Goal: Task Accomplishment & Management: Complete application form

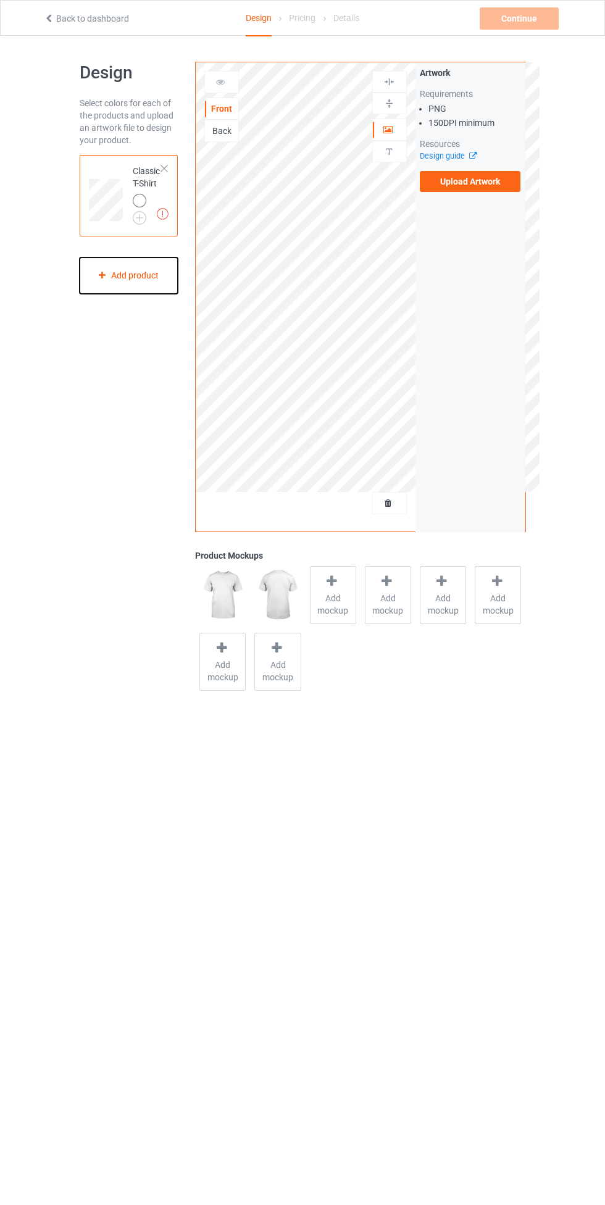
click at [136, 276] on div "Add product" at bounding box center [129, 275] width 99 height 36
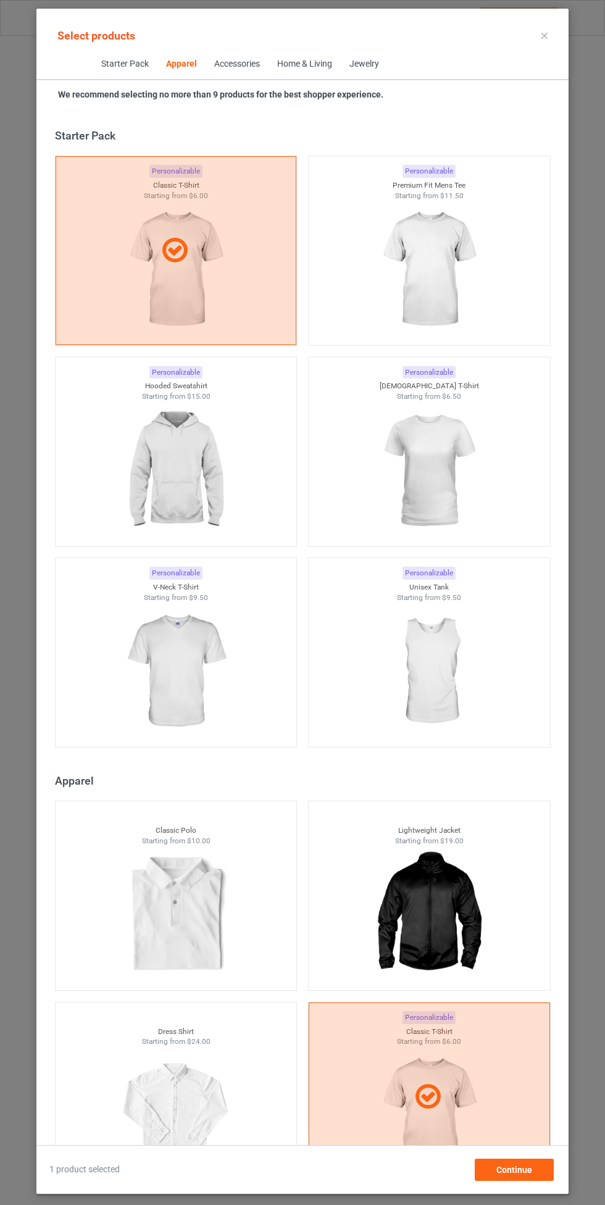
scroll to position [661, 0]
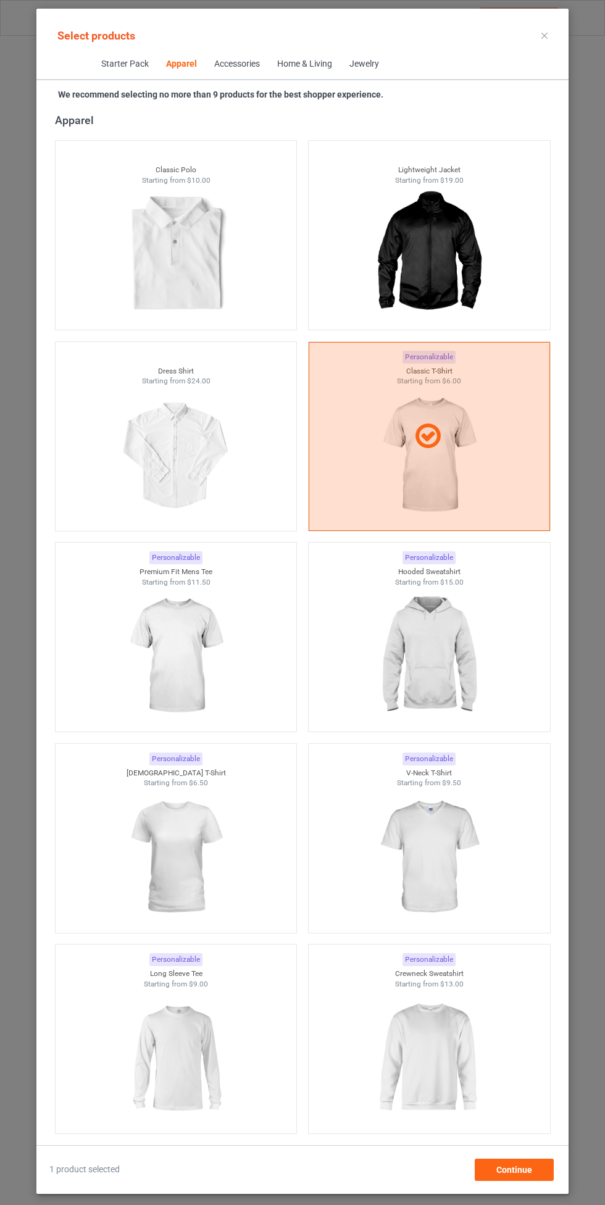
click at [448, 629] on img at bounding box center [429, 656] width 111 height 138
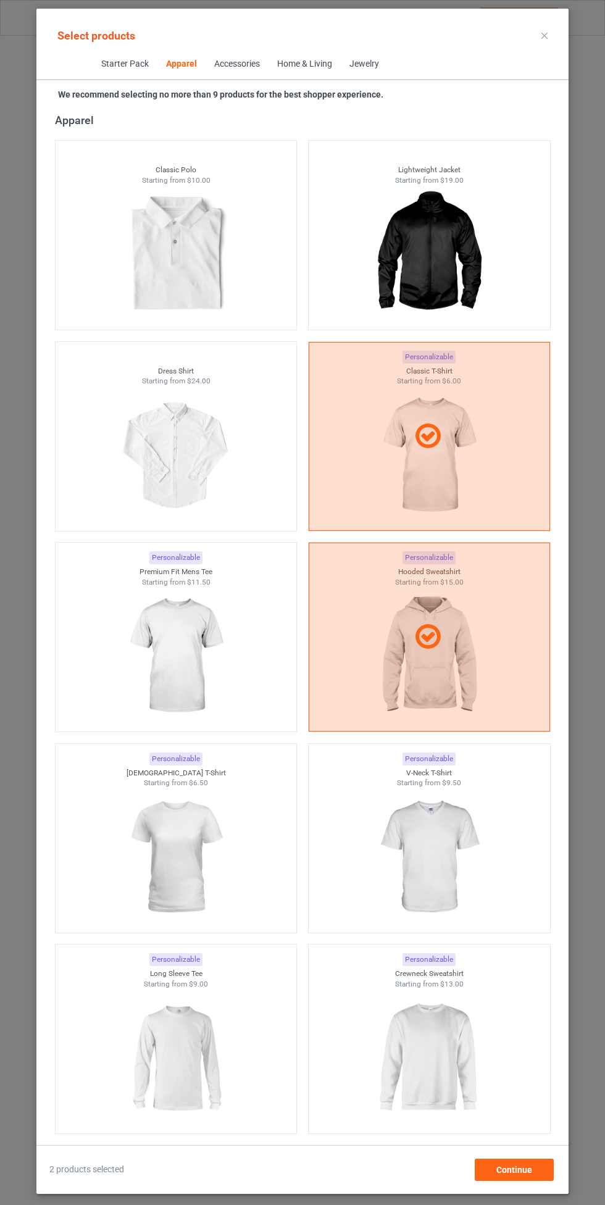
click at [201, 652] on img at bounding box center [175, 656] width 111 height 138
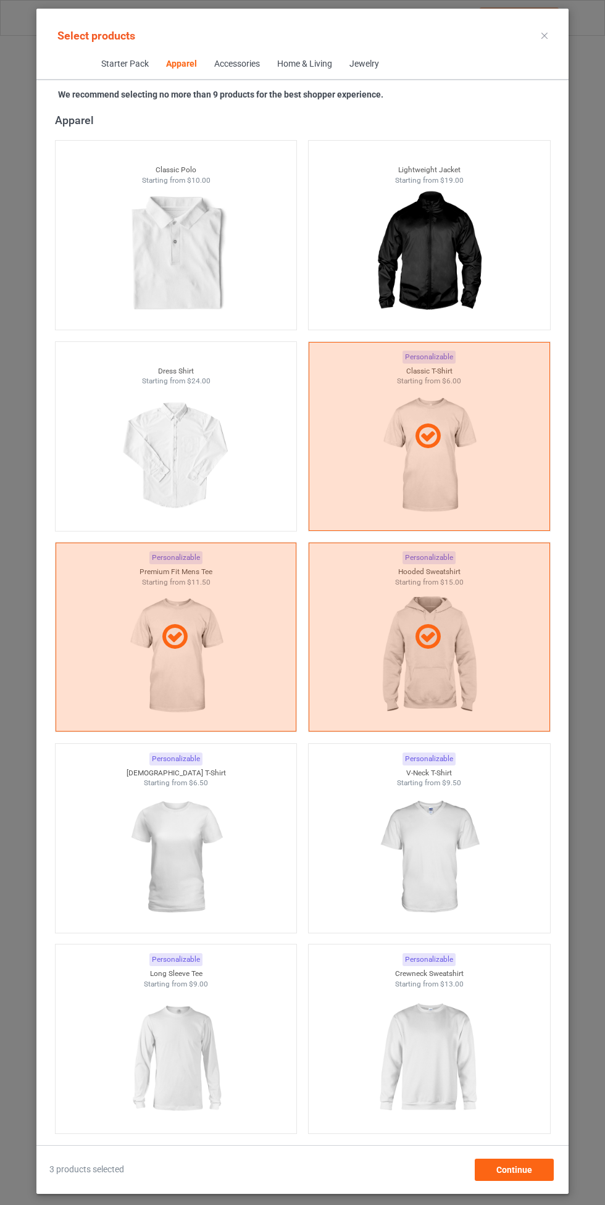
click at [424, 857] on img at bounding box center [429, 857] width 111 height 138
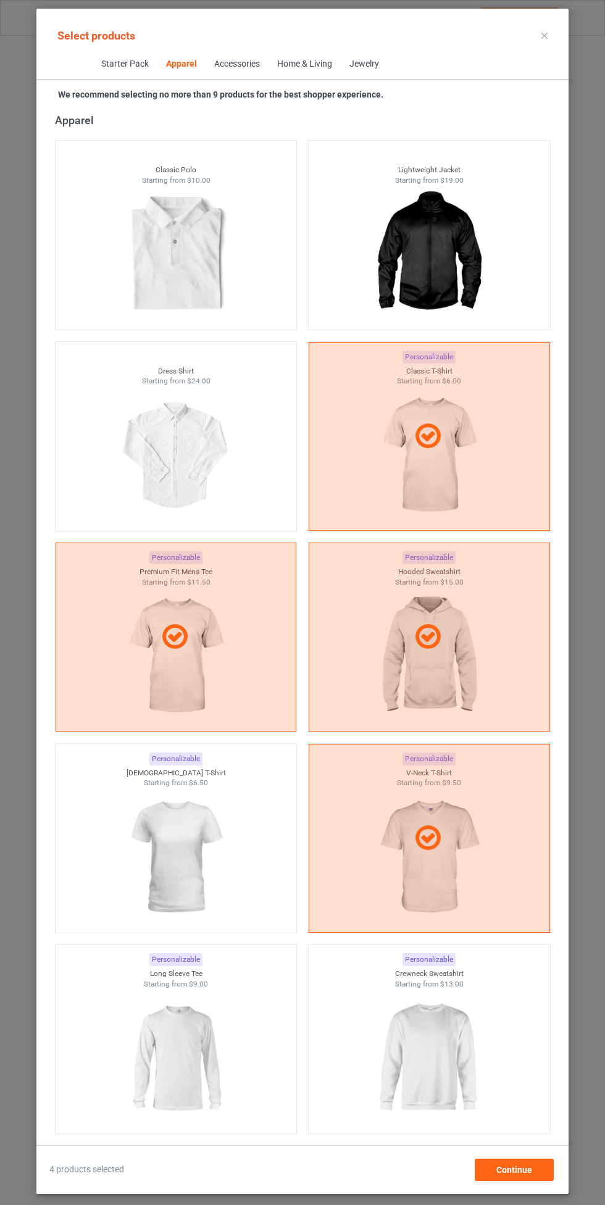
click at [179, 880] on img at bounding box center [175, 857] width 111 height 138
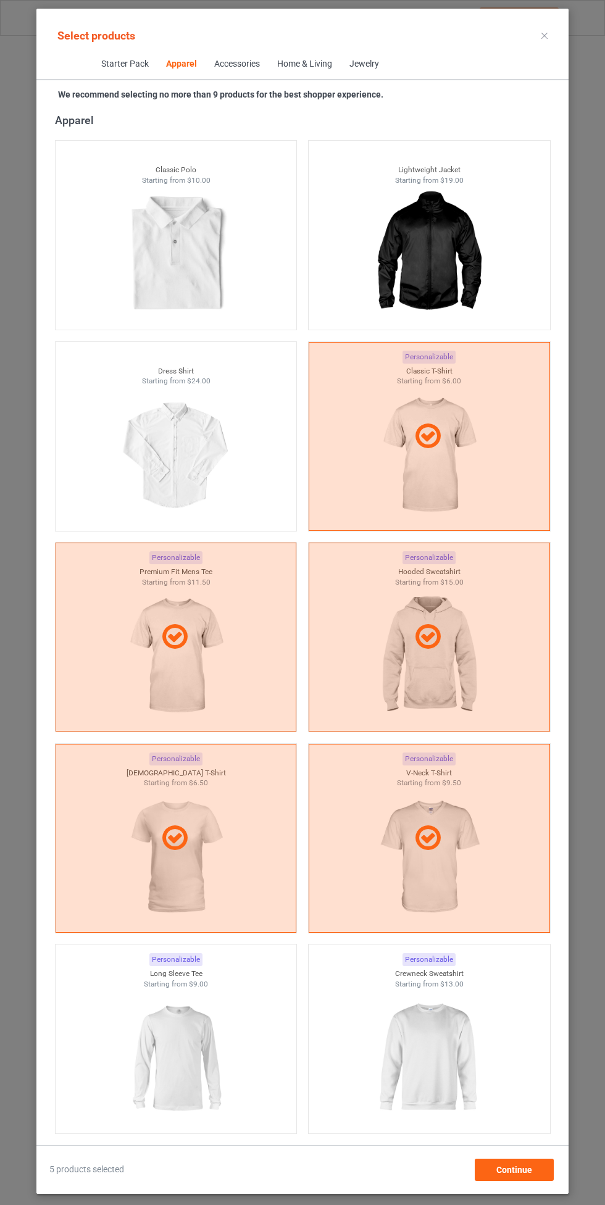
click at [445, 1055] on img at bounding box center [429, 1058] width 111 height 138
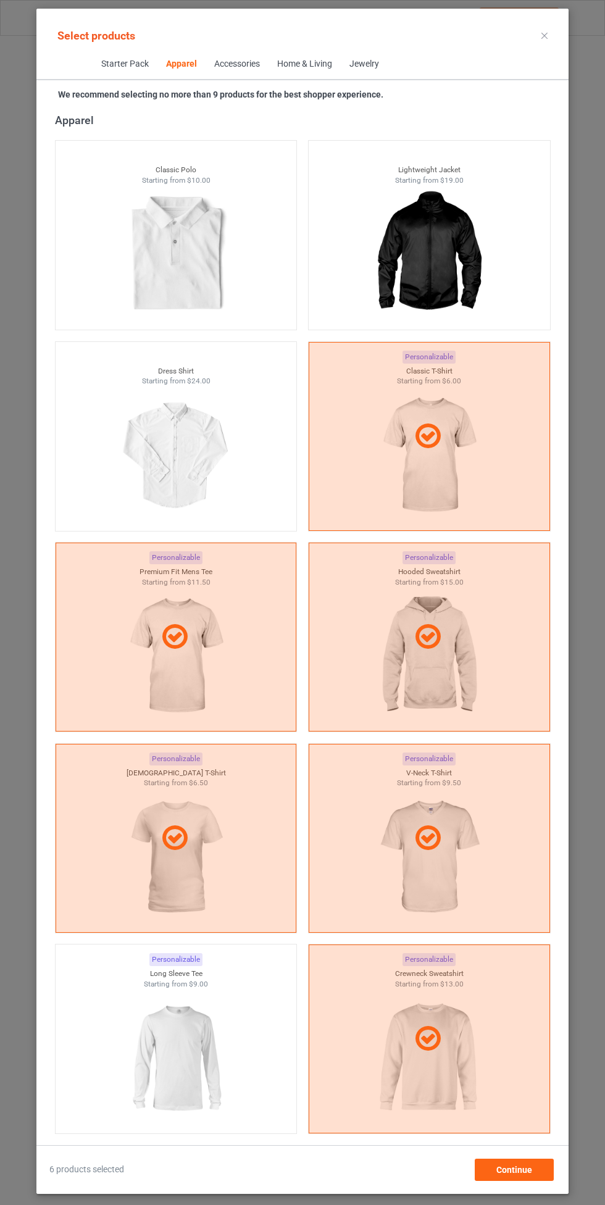
click at [166, 1058] on img at bounding box center [175, 1058] width 111 height 138
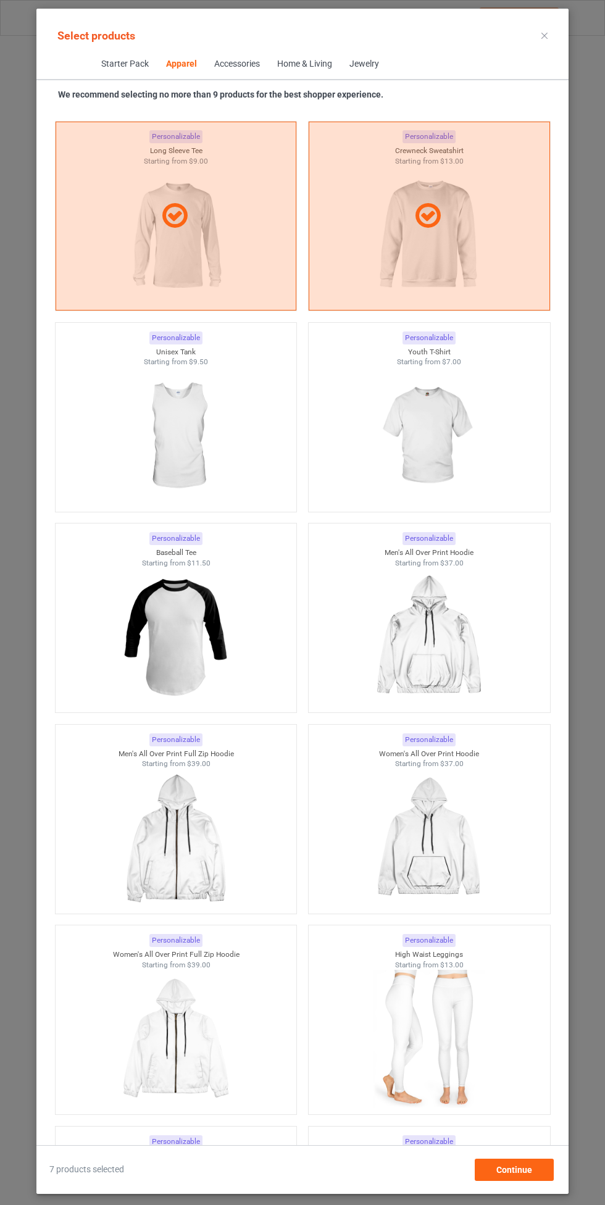
scroll to position [1485, 0]
click at [425, 449] on img at bounding box center [429, 435] width 111 height 138
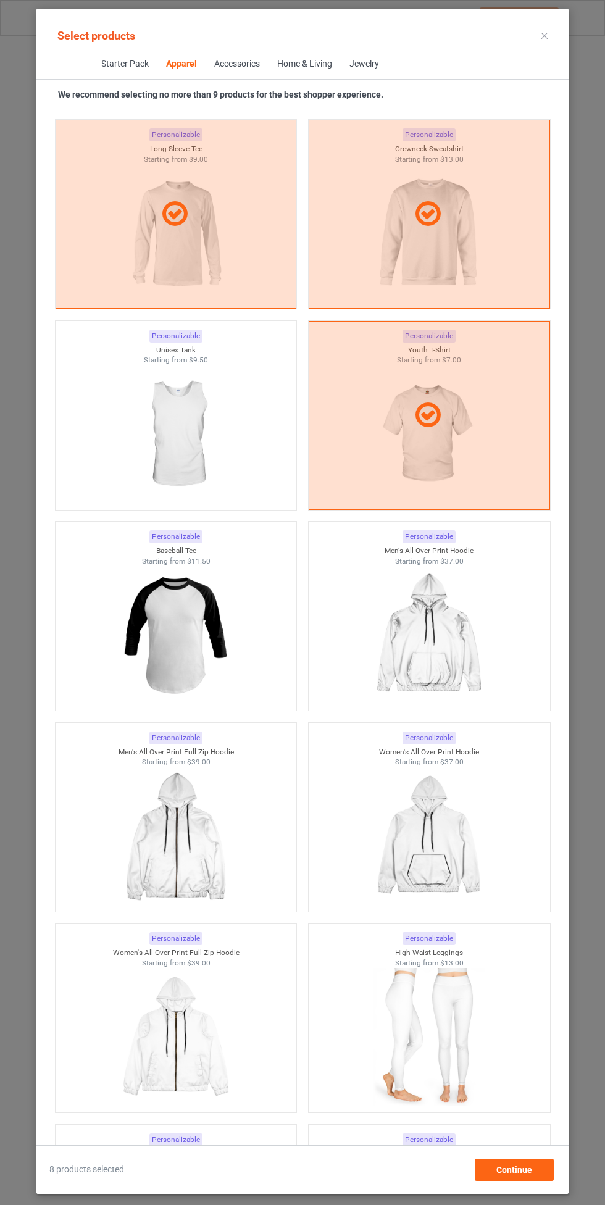
click at [195, 465] on img at bounding box center [175, 435] width 111 height 138
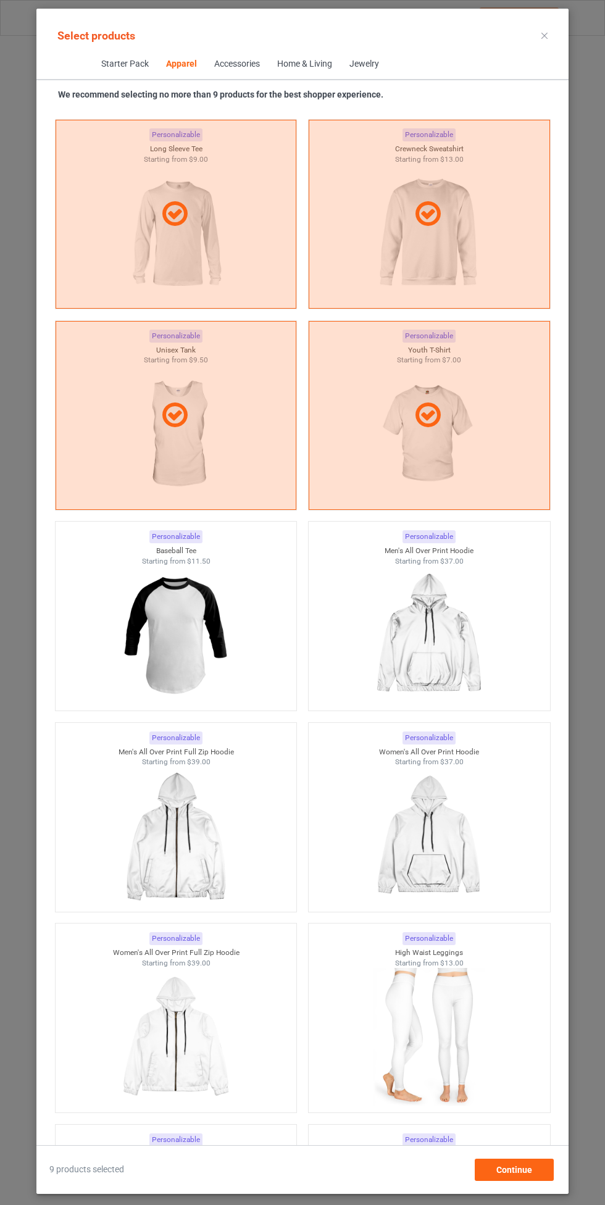
click at [508, 1158] on div "9 products selected Continue" at bounding box center [302, 1163] width 532 height 36
click at [523, 1161] on div "Continue" at bounding box center [514, 1170] width 79 height 22
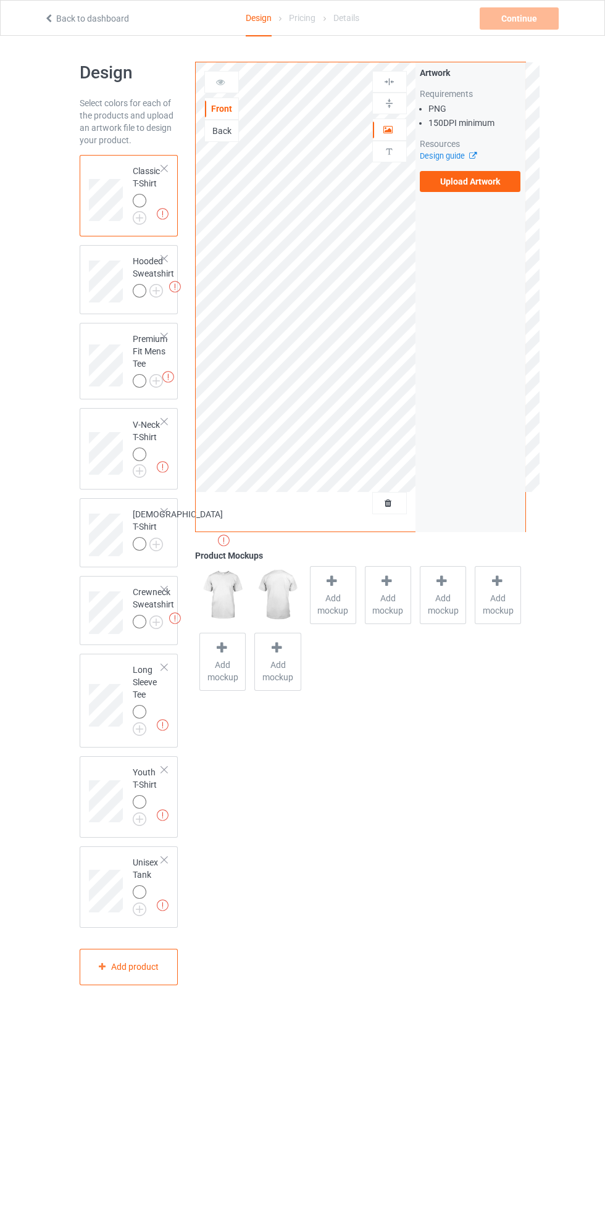
click at [0, 0] on img at bounding box center [0, 0] width 0 height 0
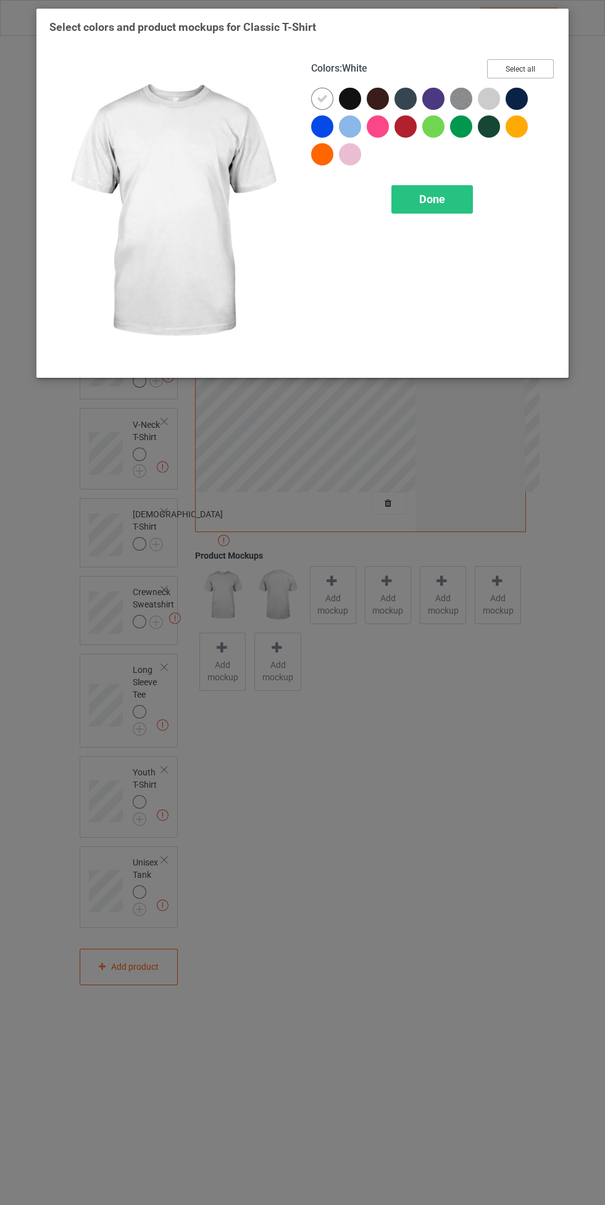
click at [532, 66] on button "Select all" at bounding box center [520, 68] width 67 height 19
click at [321, 98] on icon at bounding box center [322, 98] width 11 height 11
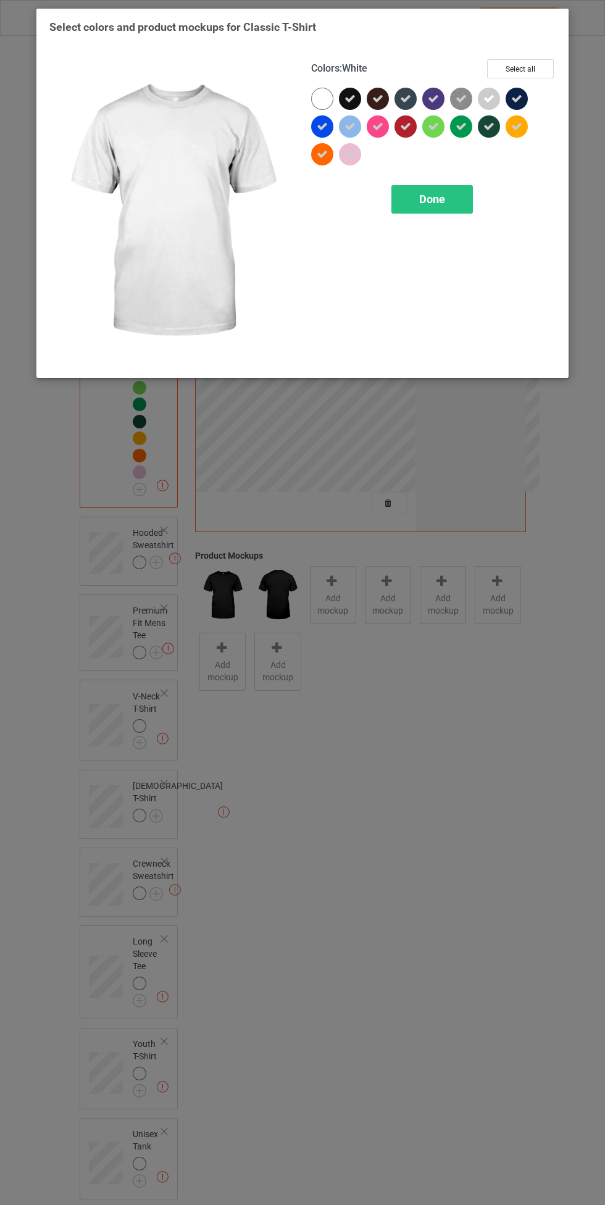
click at [437, 195] on span "Done" at bounding box center [432, 199] width 26 height 13
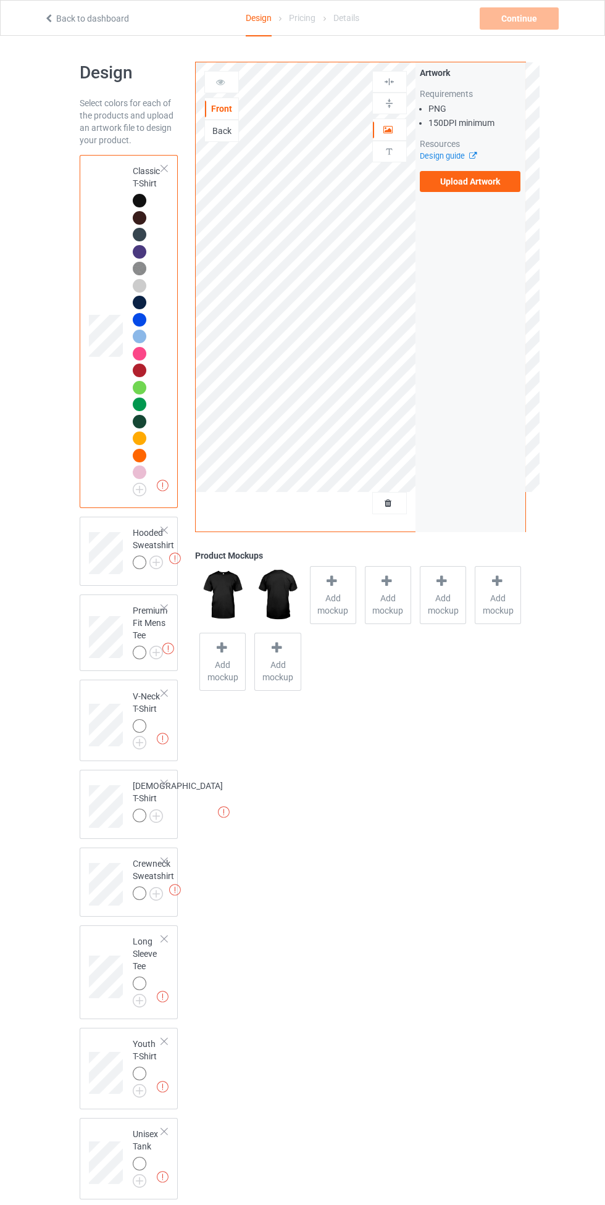
click at [0, 0] on img at bounding box center [0, 0] width 0 height 0
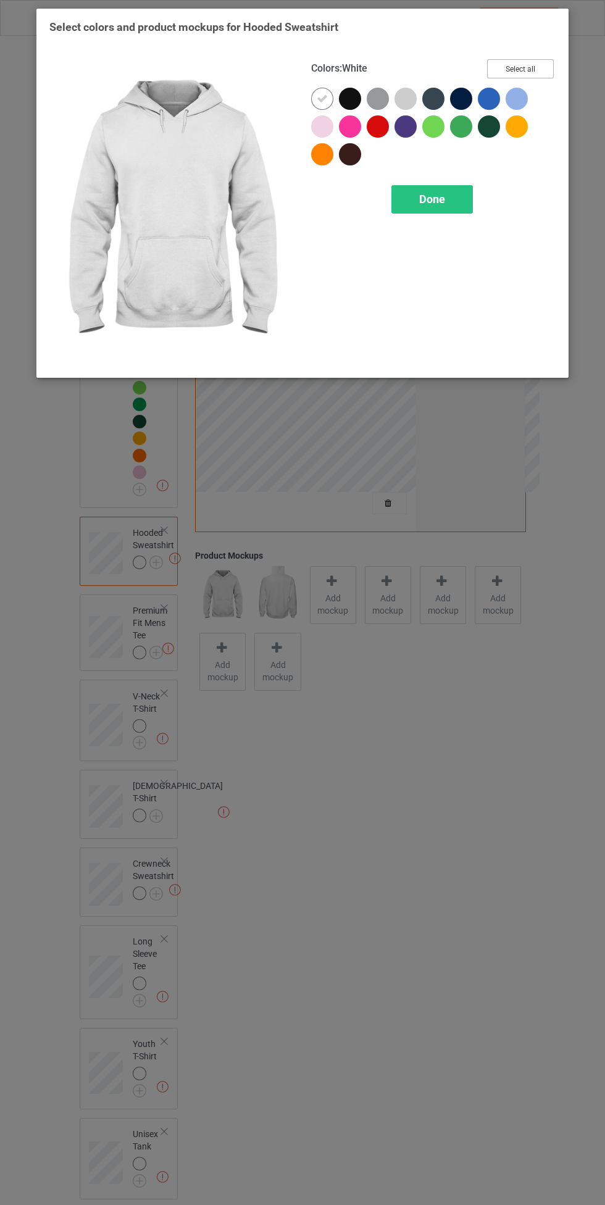
click at [542, 61] on button "Select all" at bounding box center [520, 68] width 67 height 19
click at [322, 97] on icon at bounding box center [322, 98] width 11 height 11
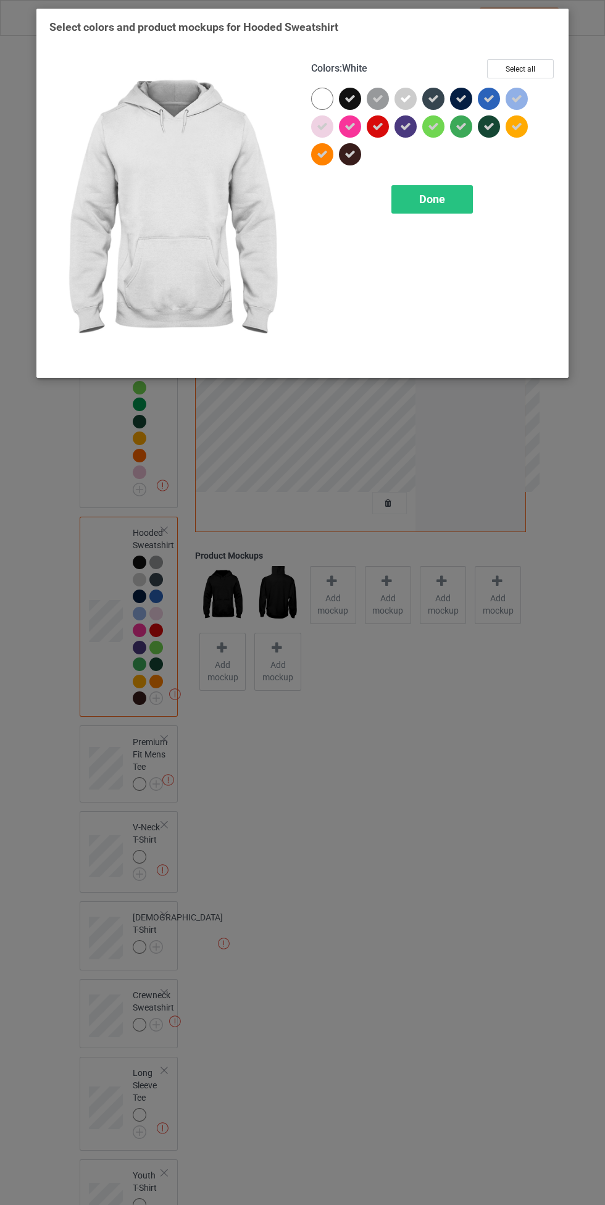
click at [422, 198] on span "Done" at bounding box center [432, 199] width 26 height 13
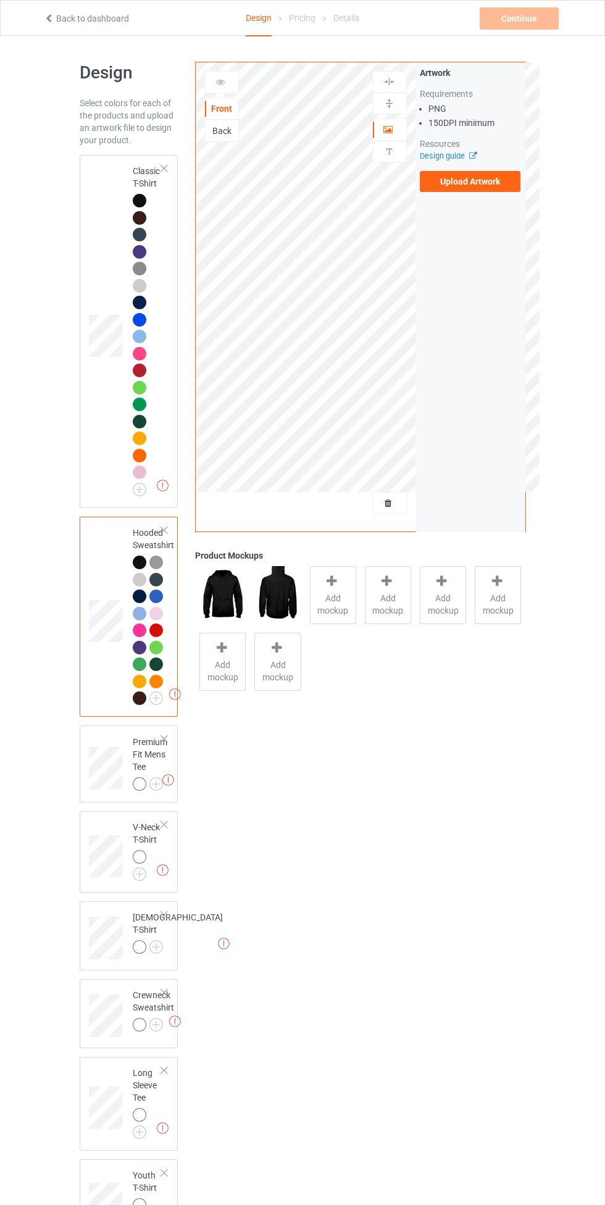
click at [0, 0] on img at bounding box center [0, 0] width 0 height 0
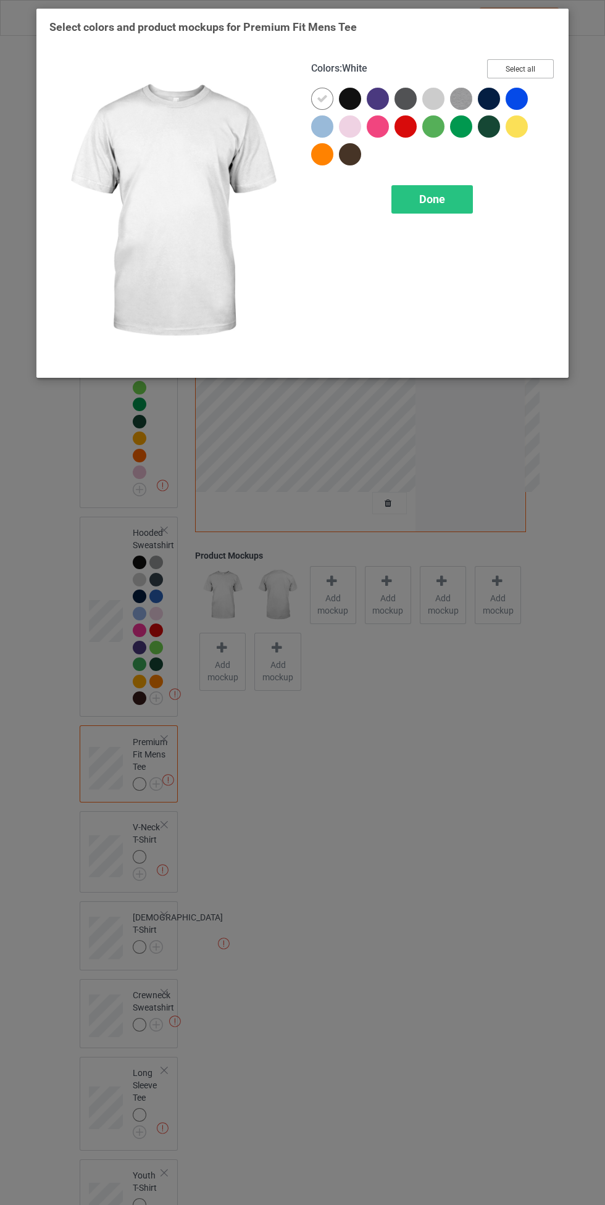
click at [530, 64] on button "Select all" at bounding box center [520, 68] width 67 height 19
click at [322, 98] on icon at bounding box center [322, 98] width 11 height 11
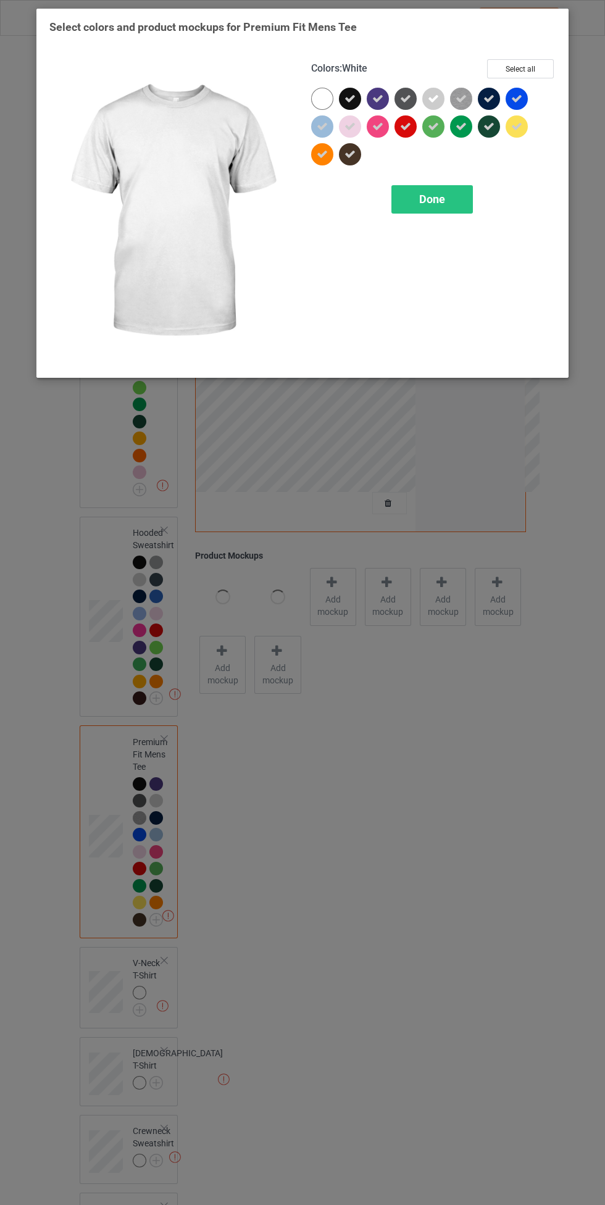
click at [422, 203] on span "Done" at bounding box center [432, 199] width 26 height 13
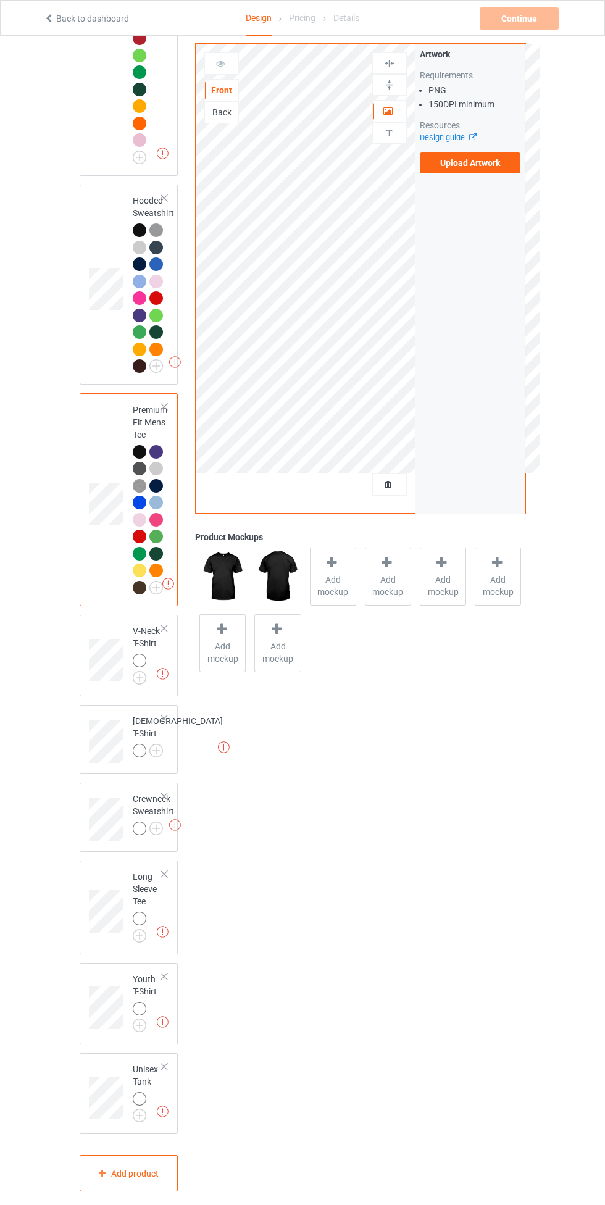
scroll to position [360, 0]
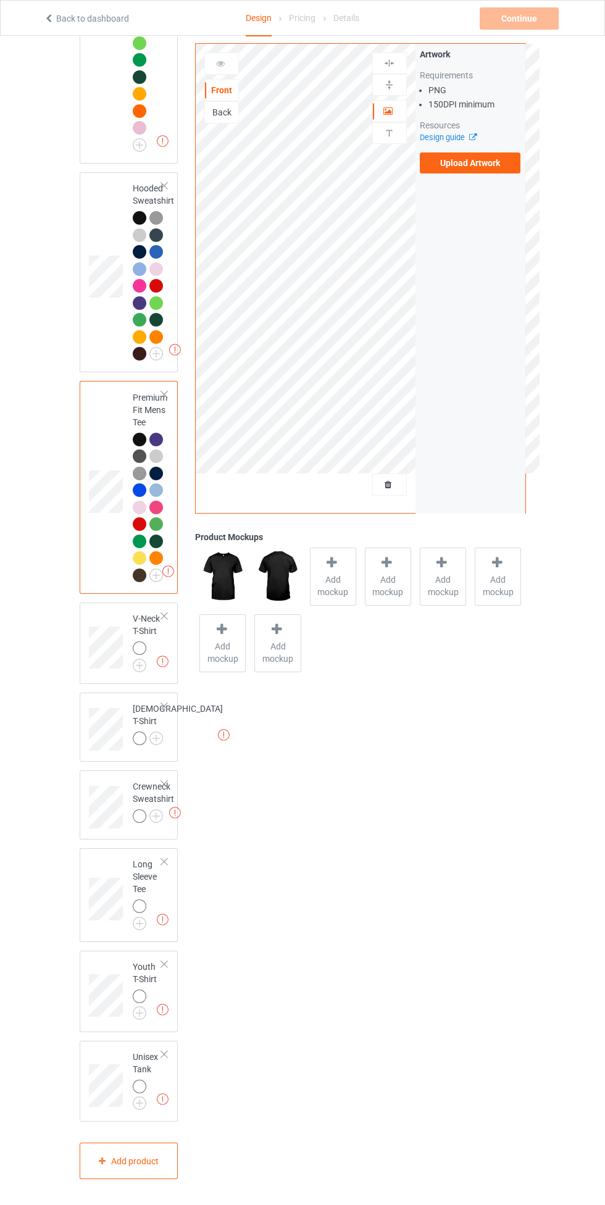
click at [0, 0] on img at bounding box center [0, 0] width 0 height 0
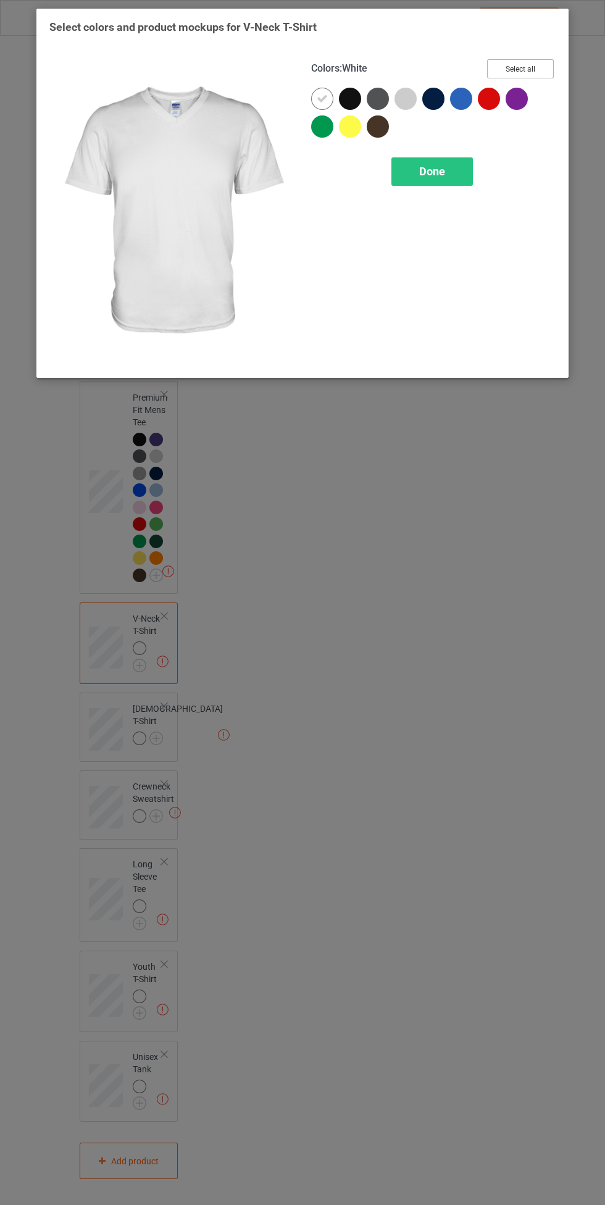
click at [546, 64] on button "Select all" at bounding box center [520, 68] width 67 height 19
click at [325, 98] on icon at bounding box center [322, 98] width 11 height 11
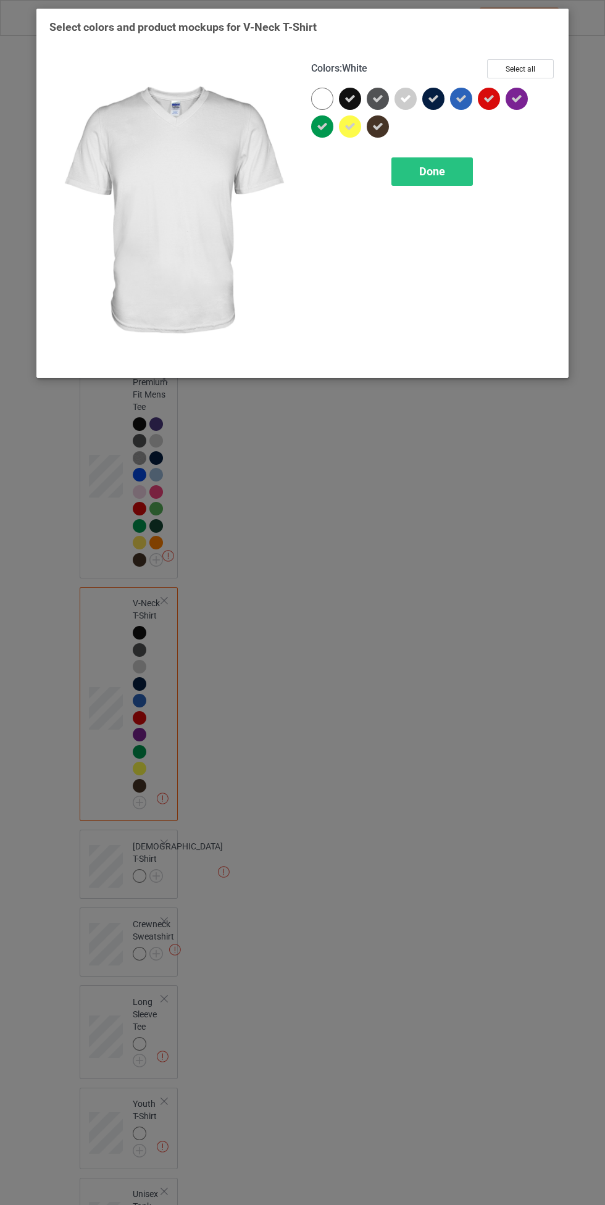
click at [430, 171] on span "Done" at bounding box center [432, 171] width 26 height 13
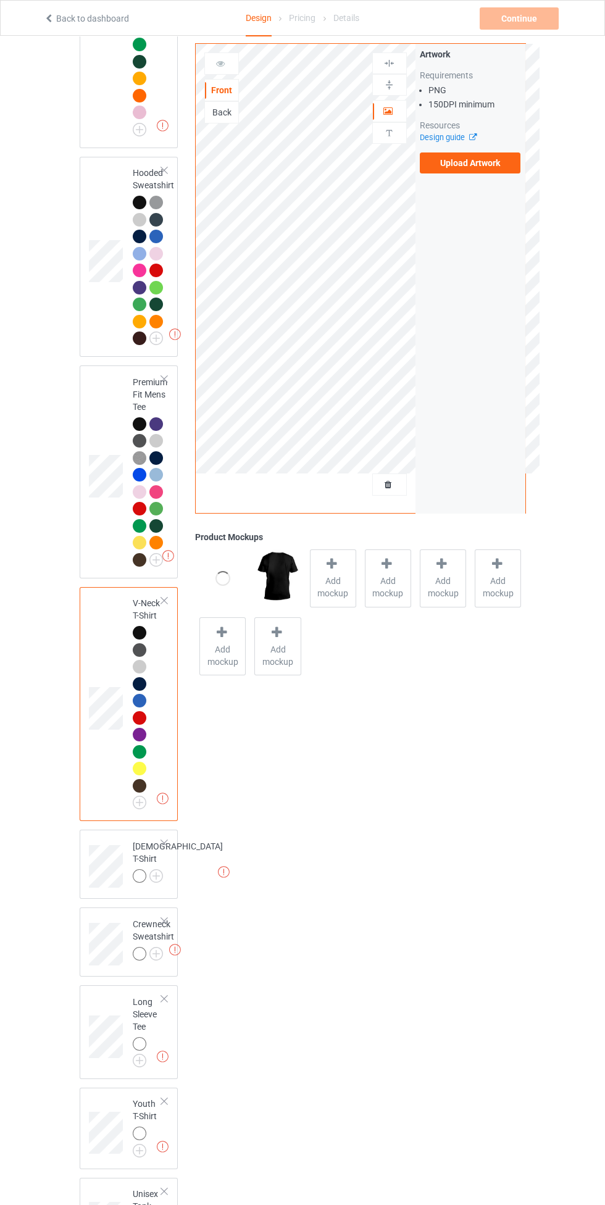
scroll to position [512, 0]
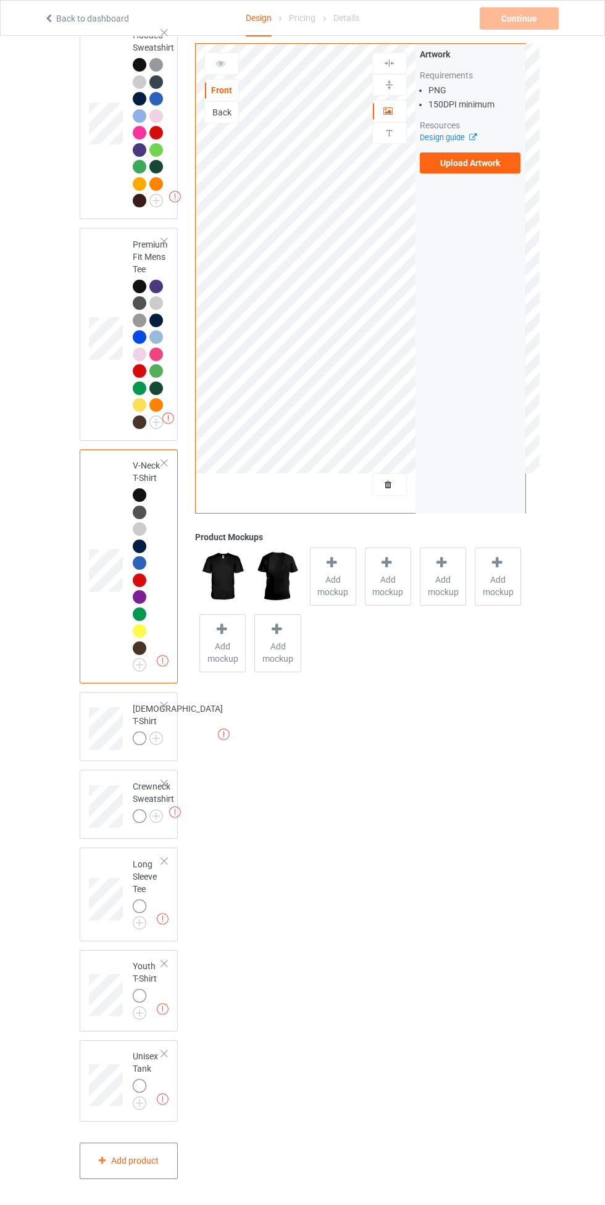
click at [0, 0] on img at bounding box center [0, 0] width 0 height 0
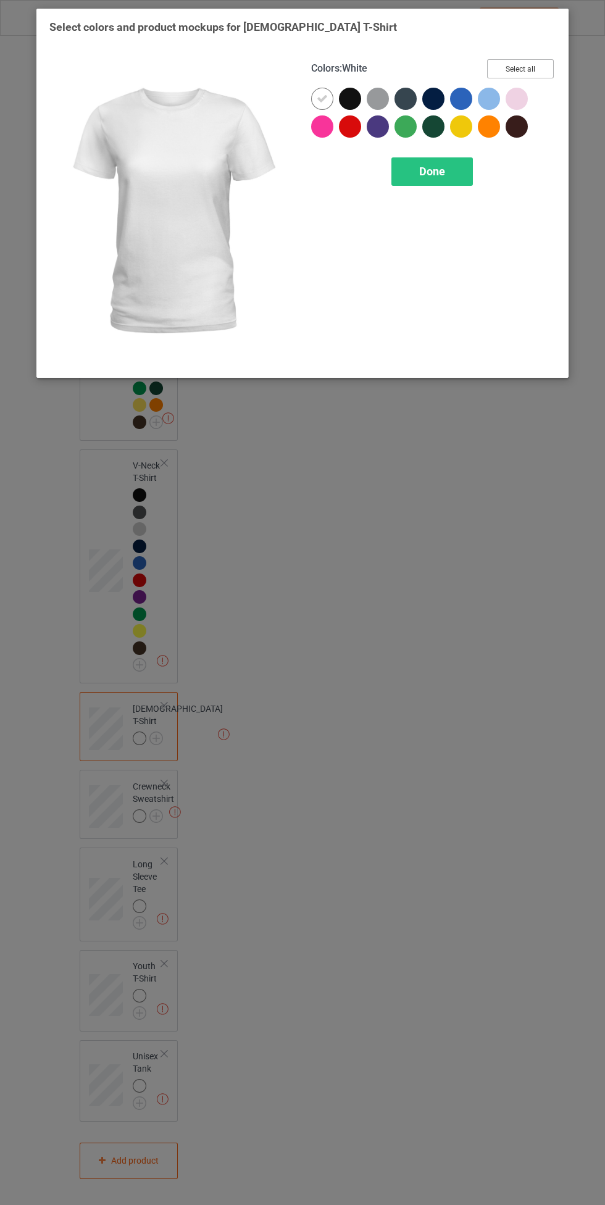
click at [546, 65] on button "Select all" at bounding box center [520, 68] width 67 height 19
click at [322, 98] on icon at bounding box center [322, 98] width 11 height 11
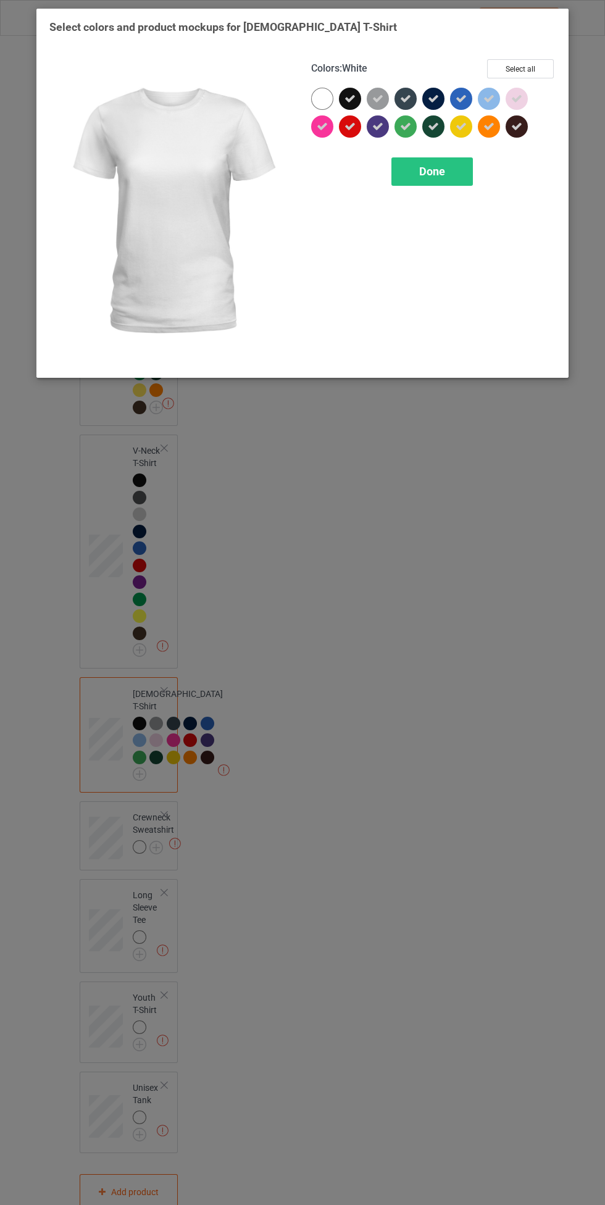
click at [416, 169] on div "Done" at bounding box center [431, 171] width 81 height 28
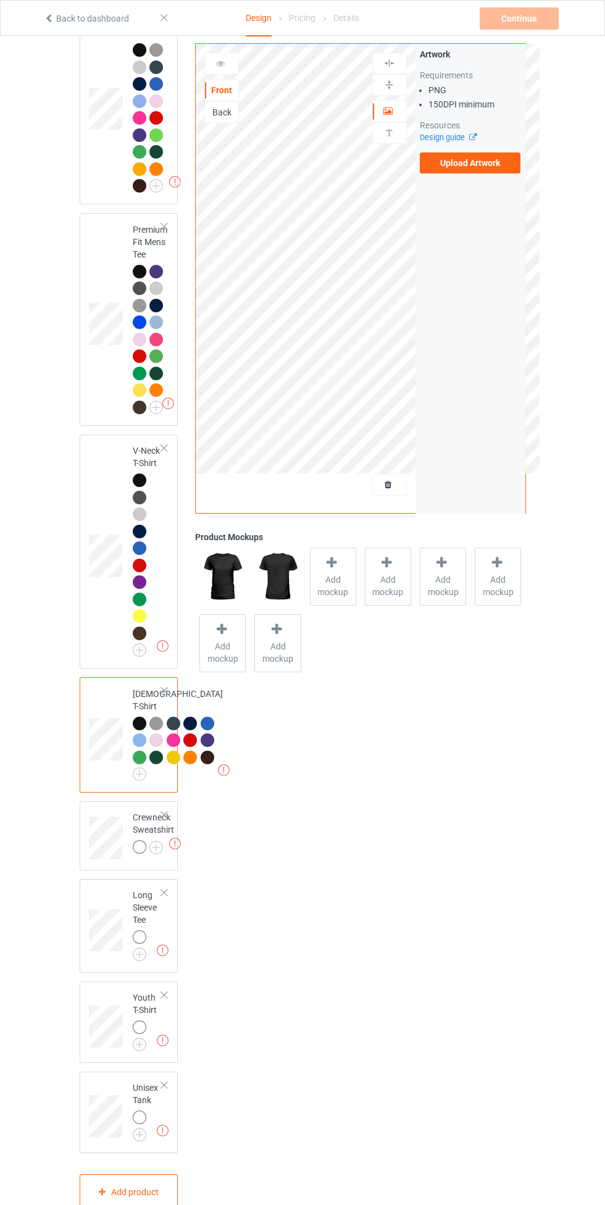
scroll to position [750, 0]
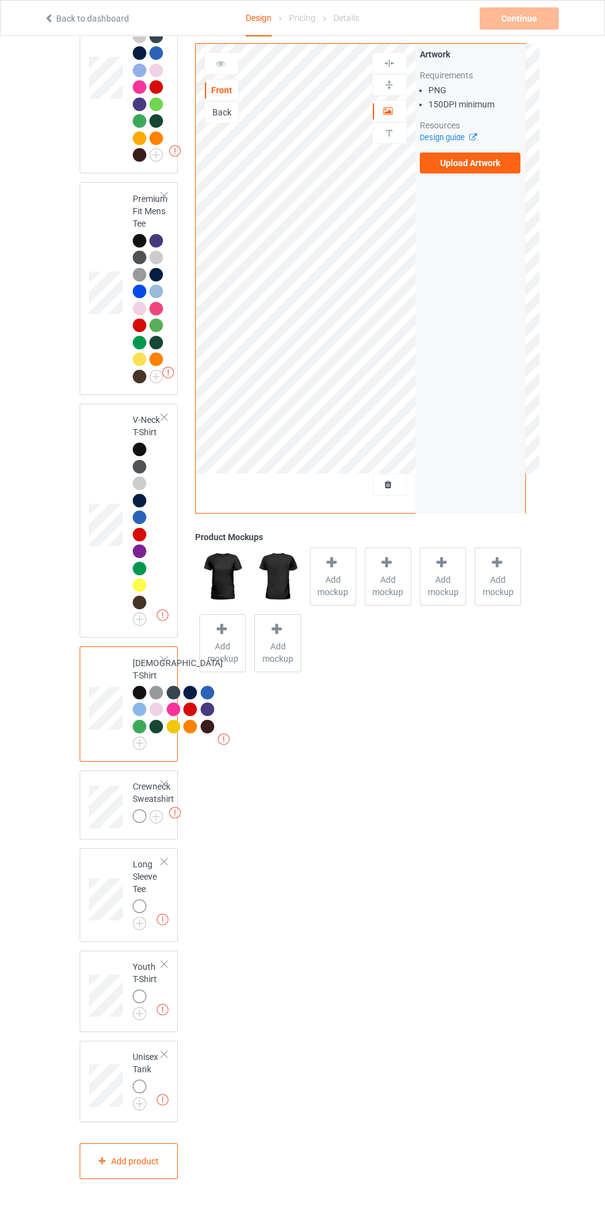
click at [0, 0] on img at bounding box center [0, 0] width 0 height 0
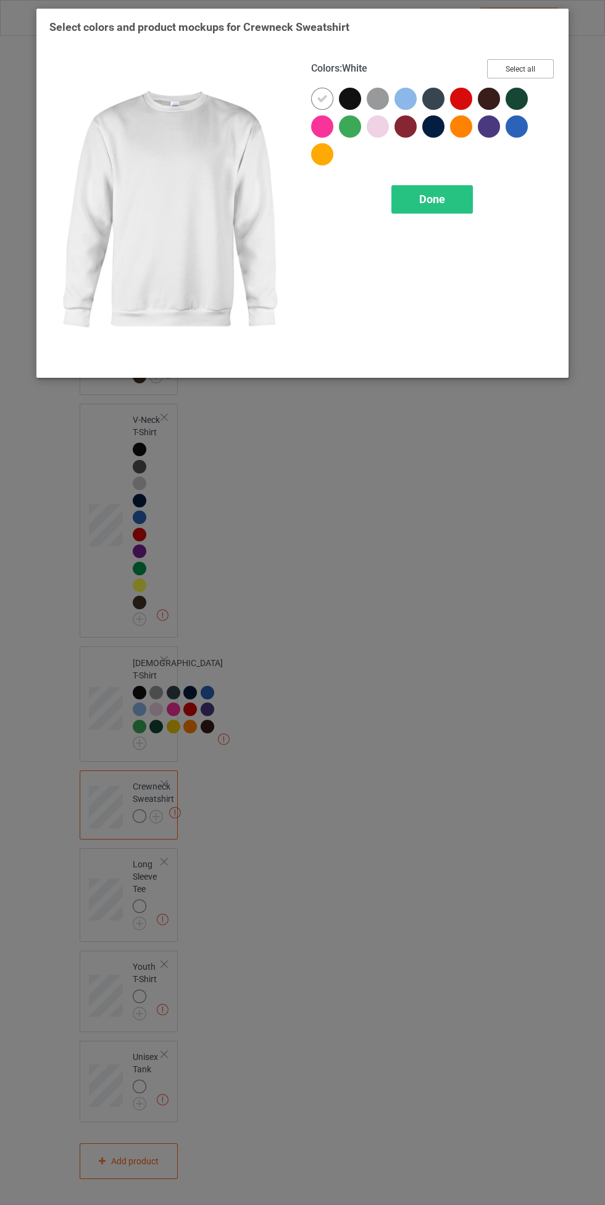
click at [530, 65] on button "Select all" at bounding box center [520, 68] width 67 height 19
click at [322, 98] on icon at bounding box center [322, 98] width 11 height 11
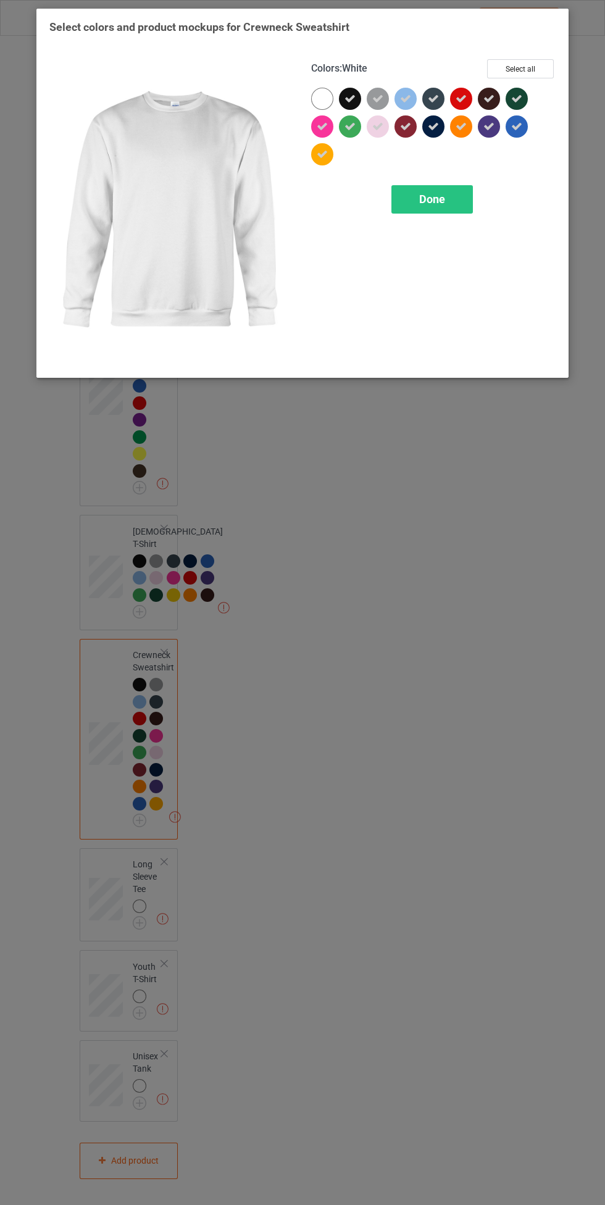
click at [424, 203] on span "Done" at bounding box center [432, 199] width 26 height 13
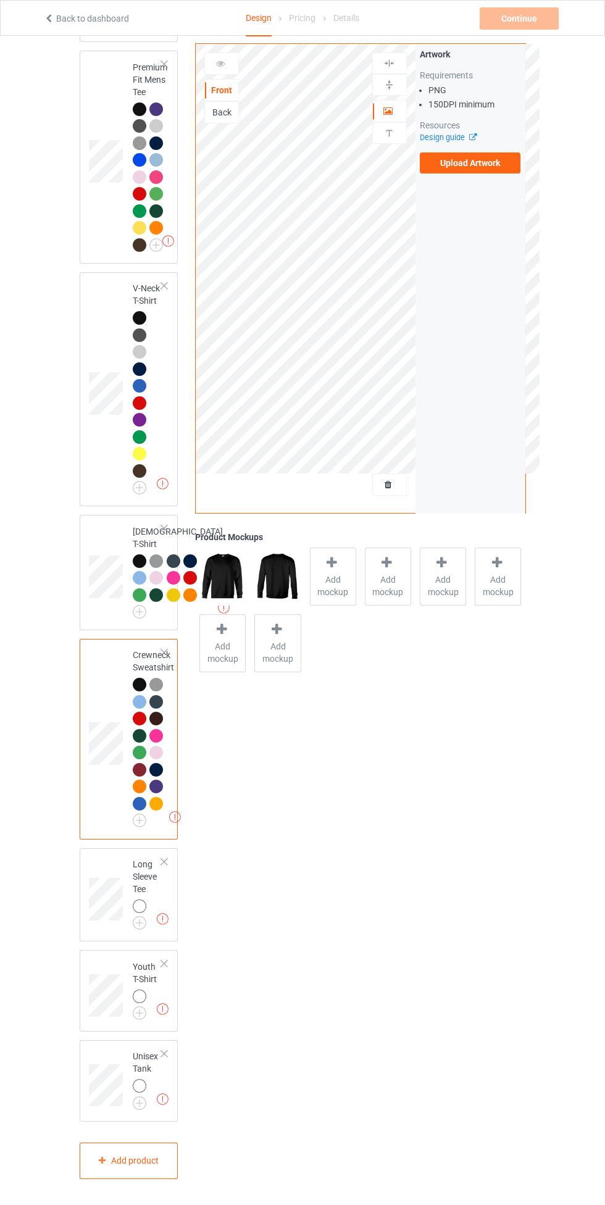
scroll to position [882, 0]
click at [0, 0] on img at bounding box center [0, 0] width 0 height 0
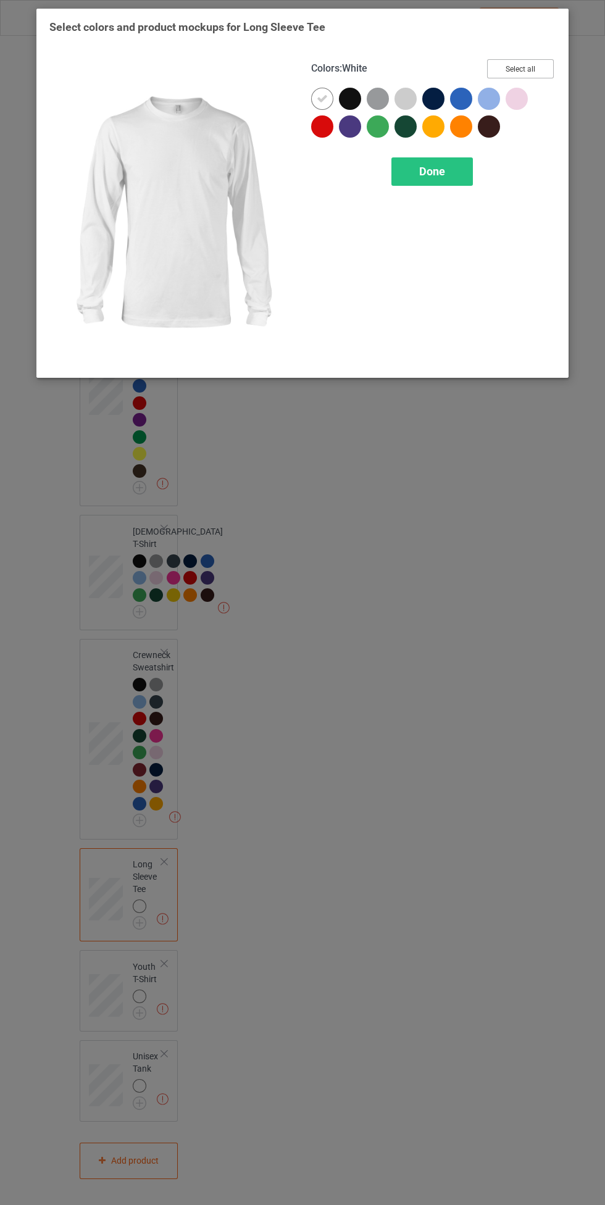
click at [533, 63] on button "Select all" at bounding box center [520, 68] width 67 height 19
click at [322, 98] on icon at bounding box center [322, 98] width 11 height 11
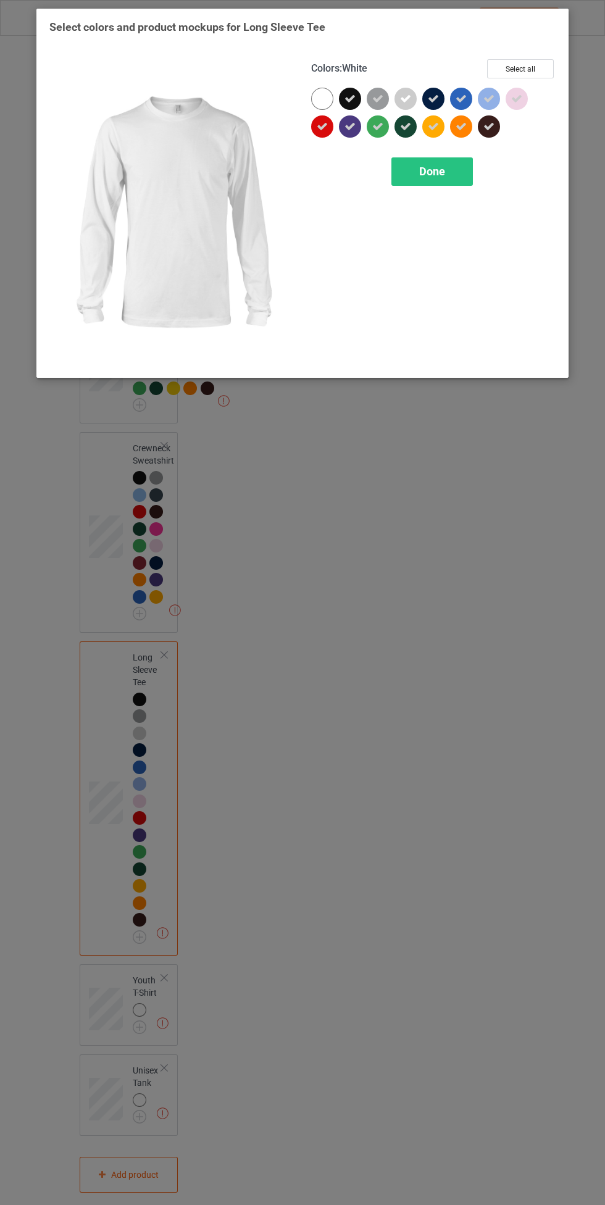
click at [420, 166] on span "Done" at bounding box center [432, 171] width 26 height 13
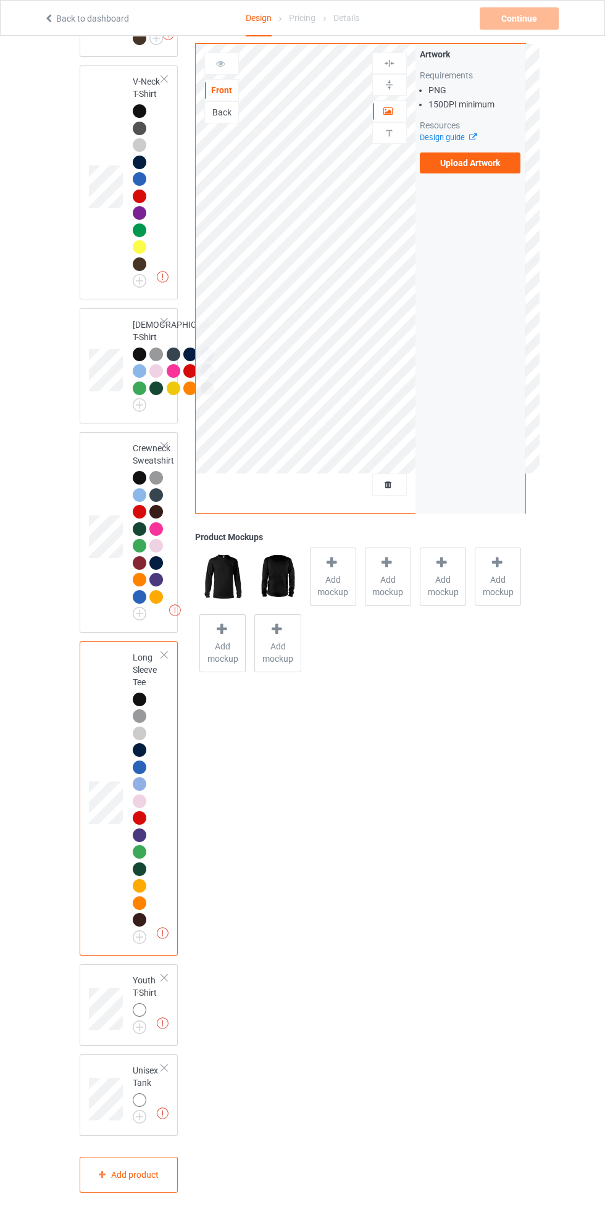
scroll to position [1103, 0]
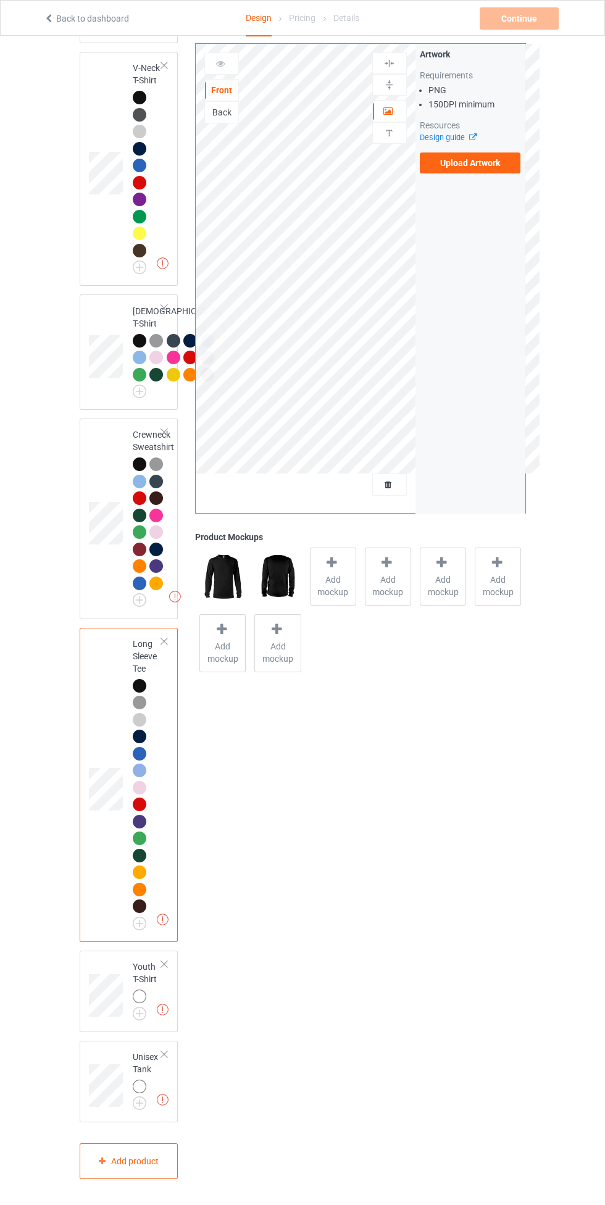
click at [0, 0] on img at bounding box center [0, 0] width 0 height 0
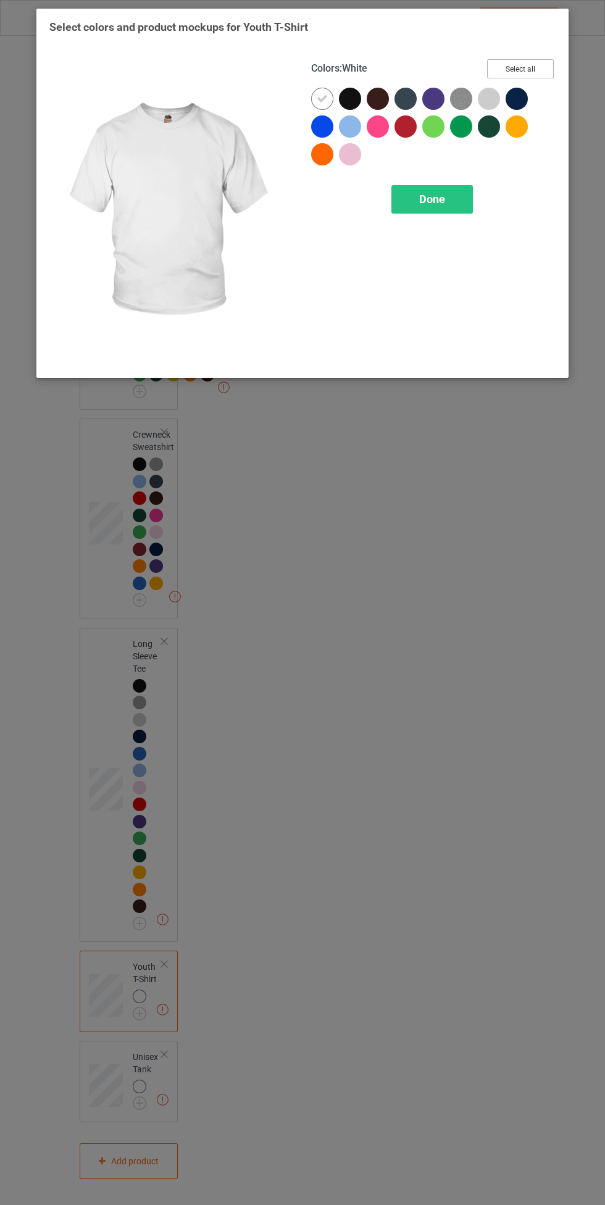
click at [543, 66] on button "Select all" at bounding box center [520, 68] width 67 height 19
click at [317, 99] on icon at bounding box center [322, 98] width 11 height 11
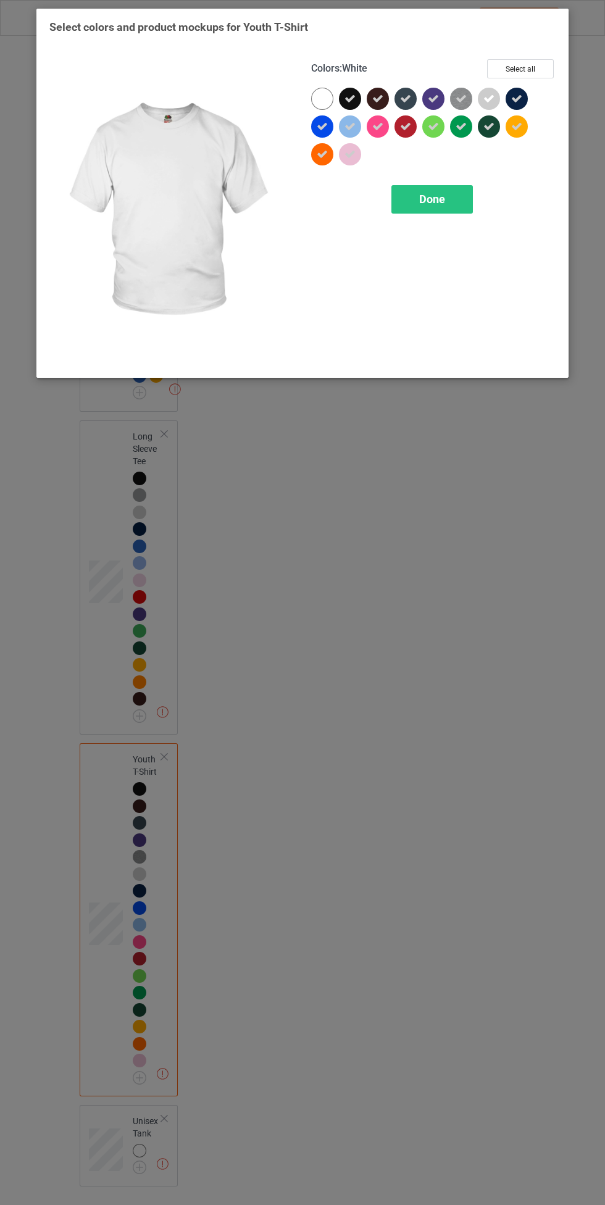
click at [419, 193] on div "Done" at bounding box center [431, 199] width 81 height 28
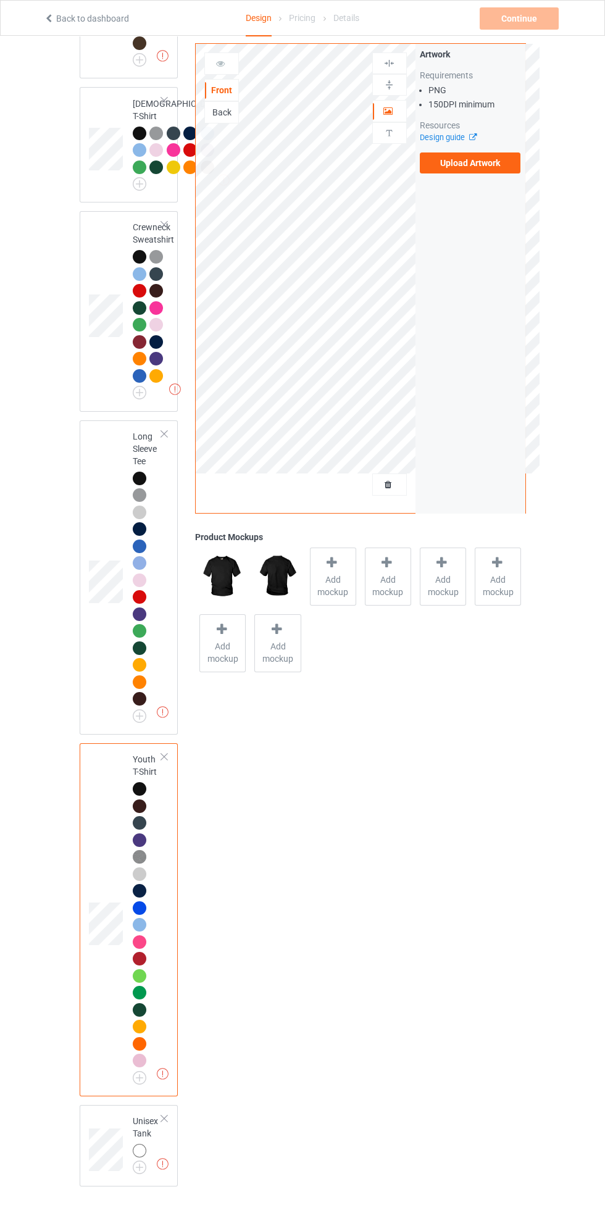
scroll to position [1374, 0]
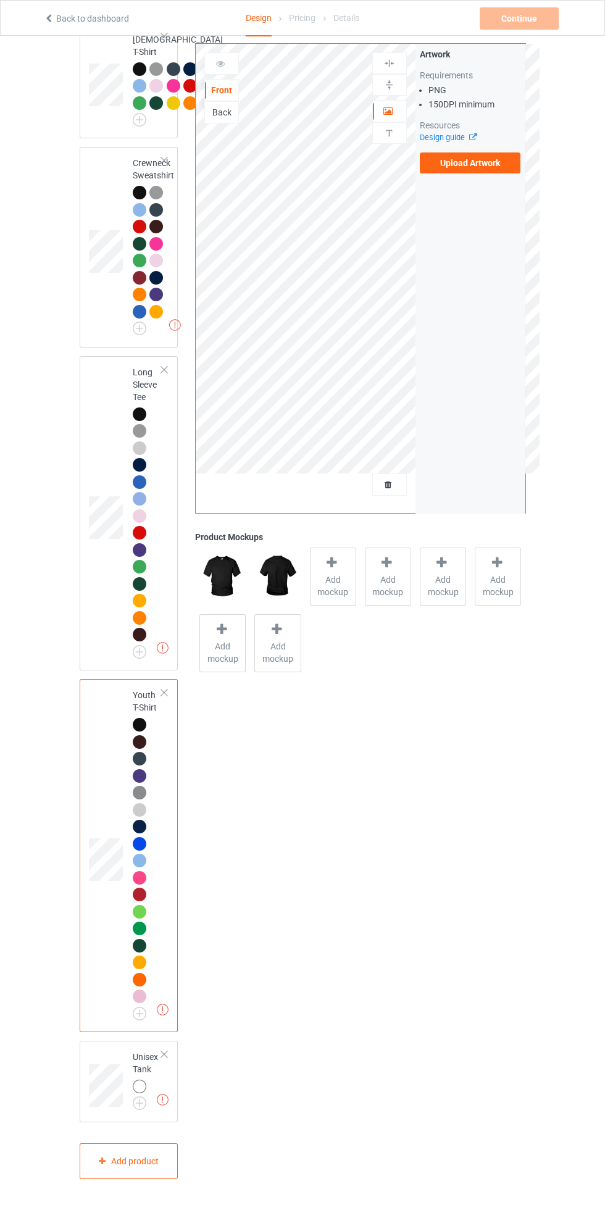
click at [0, 0] on img at bounding box center [0, 0] width 0 height 0
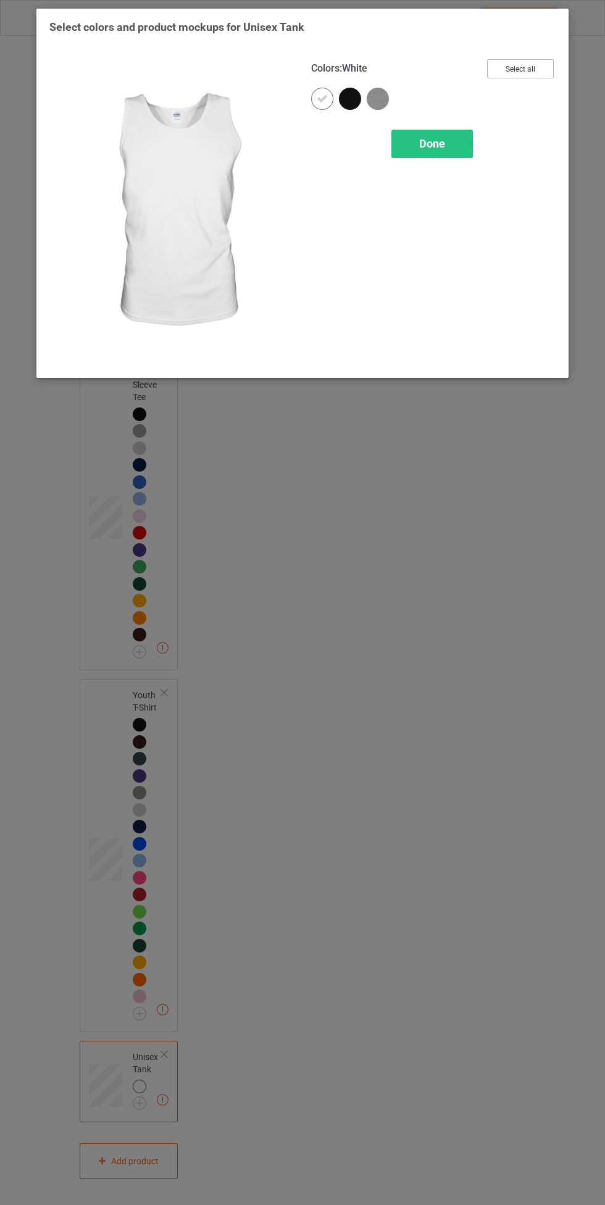
click at [548, 69] on button "Select all" at bounding box center [520, 68] width 67 height 19
click at [322, 98] on icon at bounding box center [322, 98] width 11 height 11
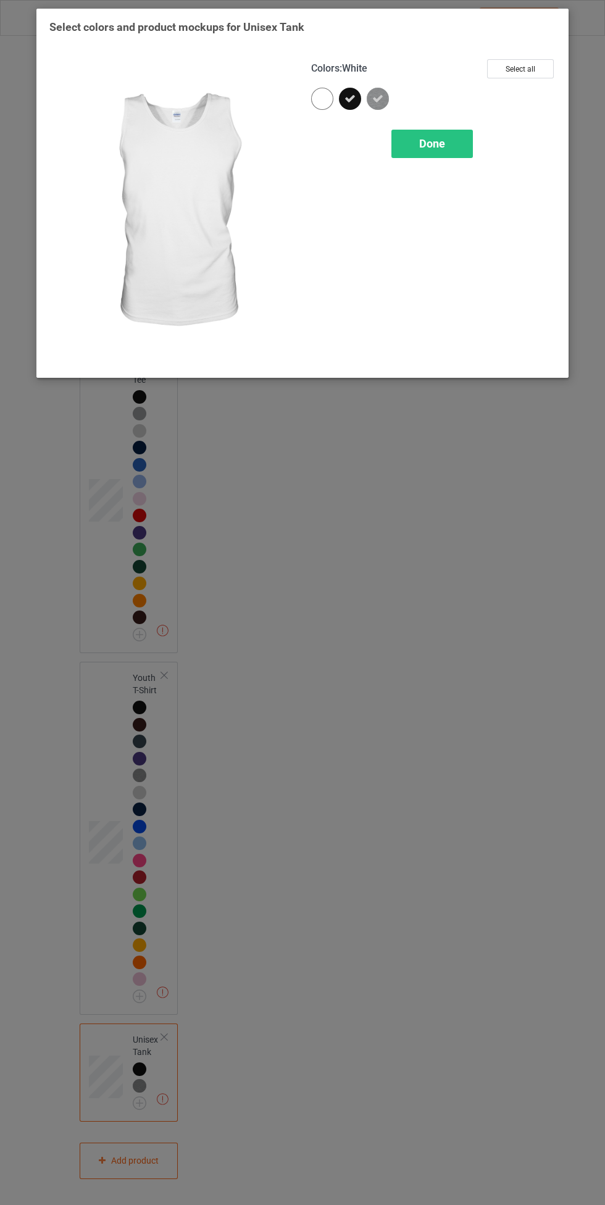
click at [438, 149] on span "Done" at bounding box center [432, 143] width 26 height 13
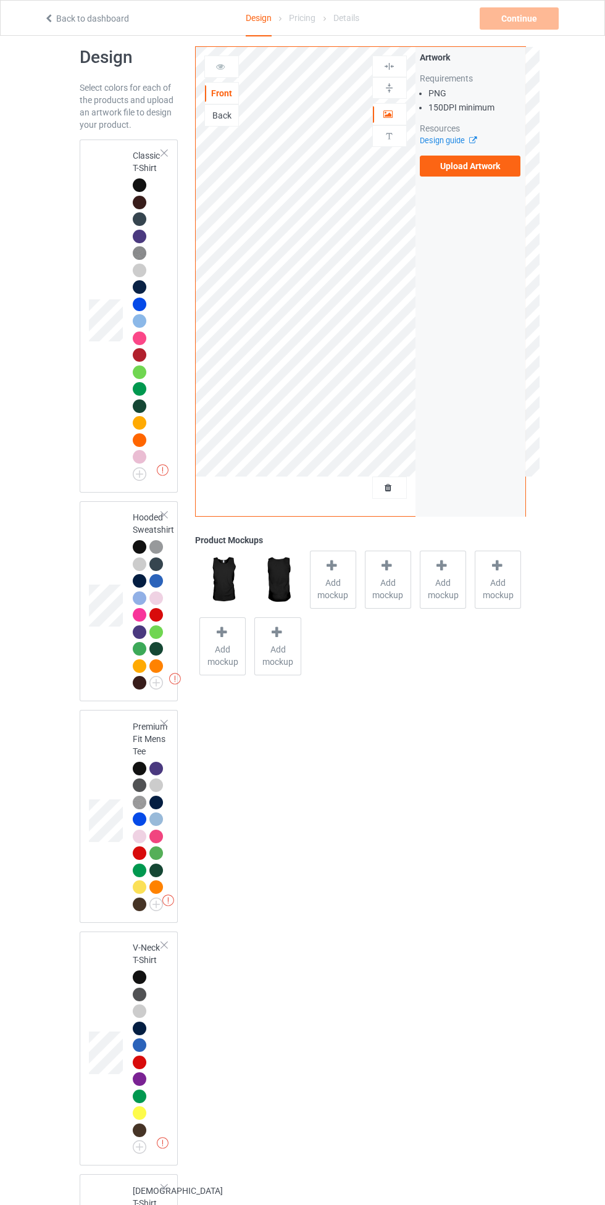
scroll to position [10, 0]
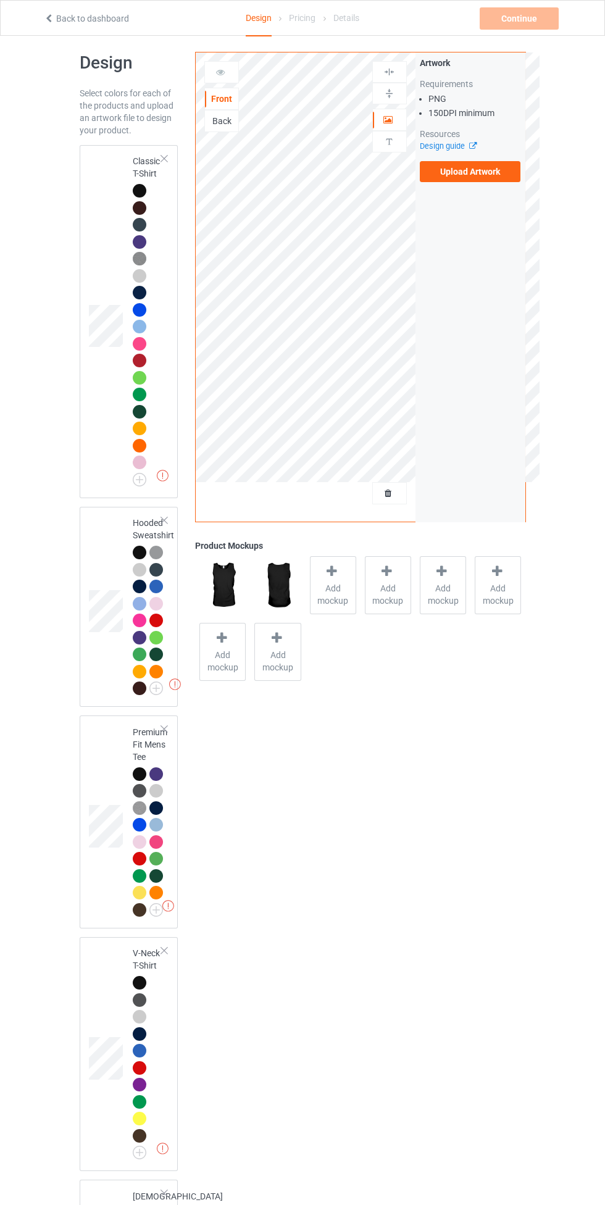
click at [135, 198] on div at bounding box center [141, 192] width 17 height 17
click at [479, 177] on label "Upload Artwork" at bounding box center [470, 171] width 101 height 21
click at [0, 0] on input "Upload Artwork" at bounding box center [0, 0] width 0 height 0
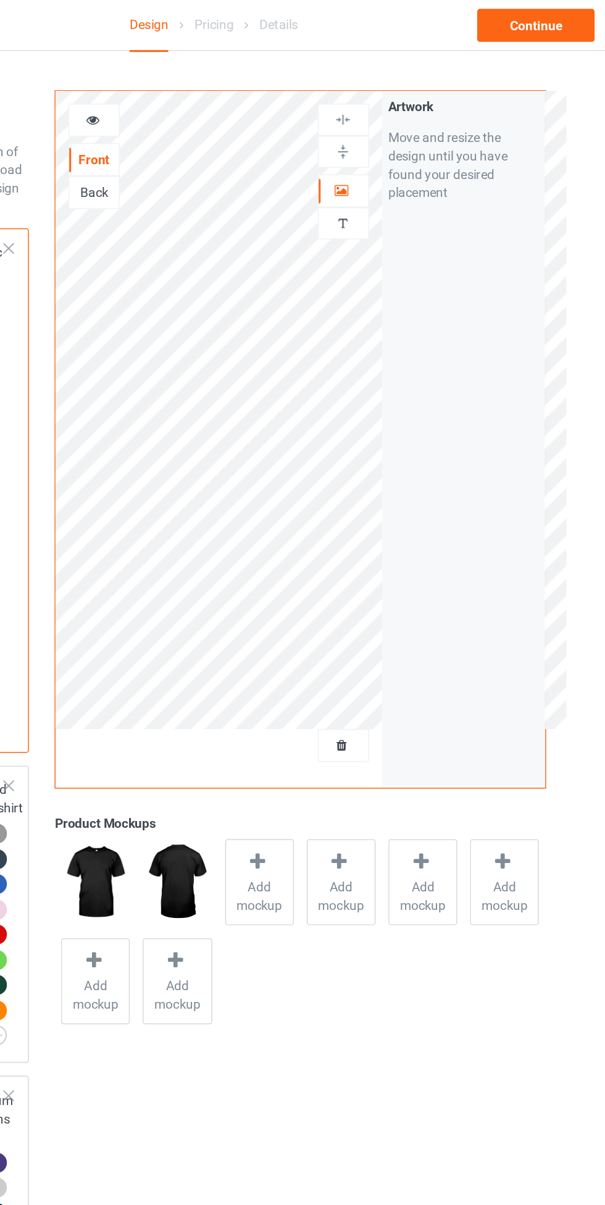
click at [388, 126] on icon at bounding box center [388, 127] width 10 height 9
click at [396, 96] on div at bounding box center [389, 104] width 35 height 22
click at [380, 104] on div at bounding box center [389, 104] width 33 height 12
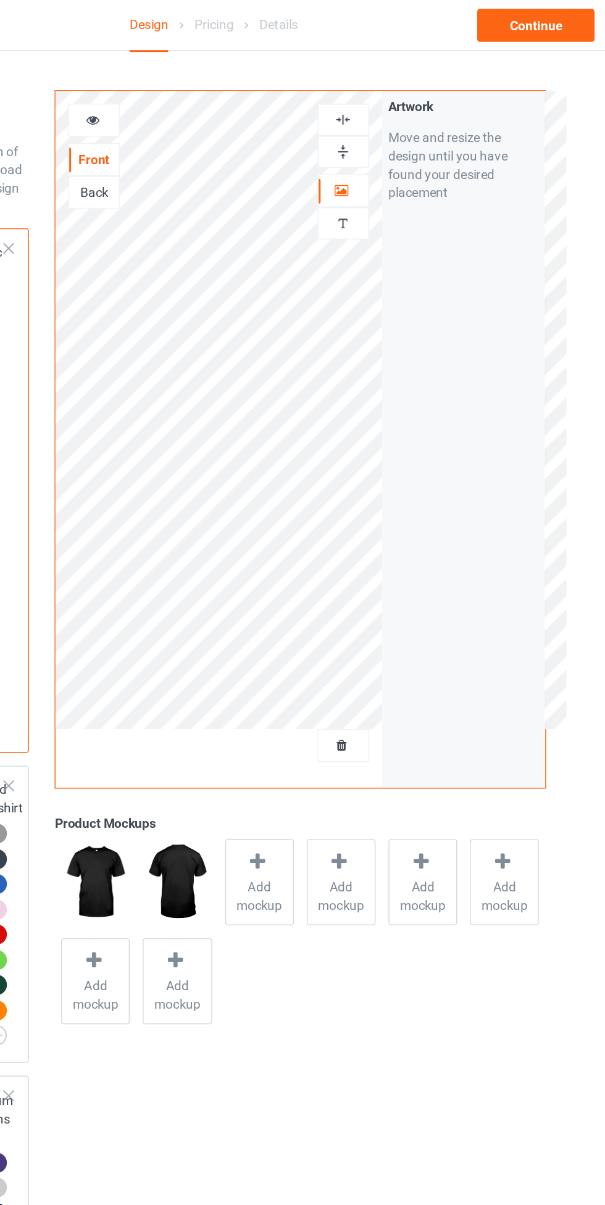
click at [398, 72] on div at bounding box center [389, 82] width 35 height 22
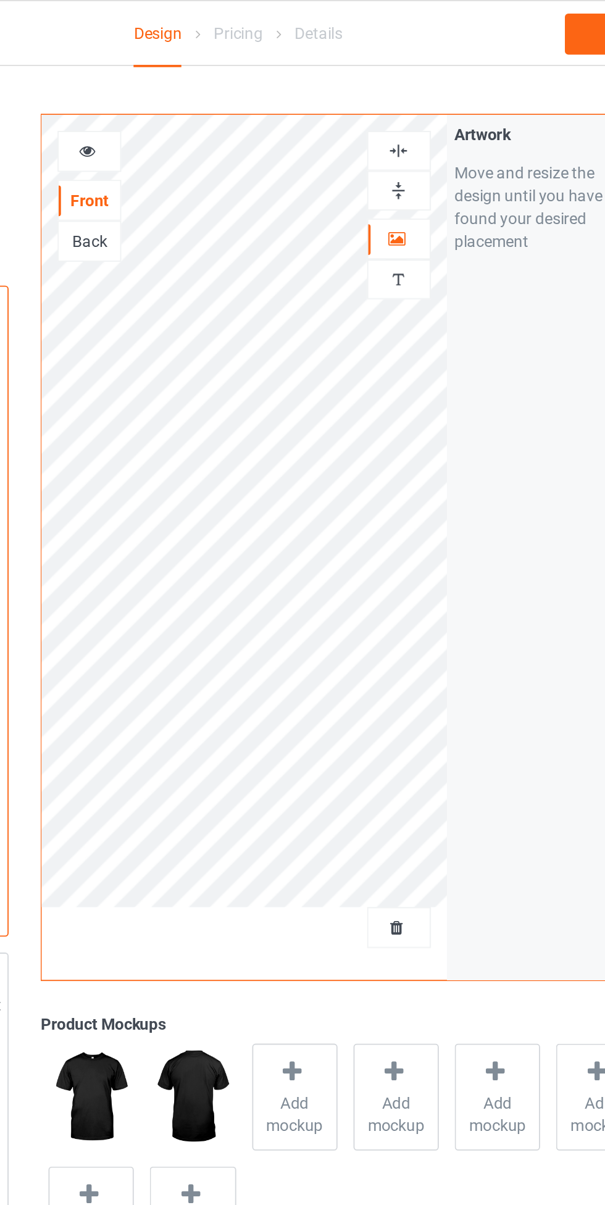
click at [389, 83] on img at bounding box center [389, 82] width 12 height 12
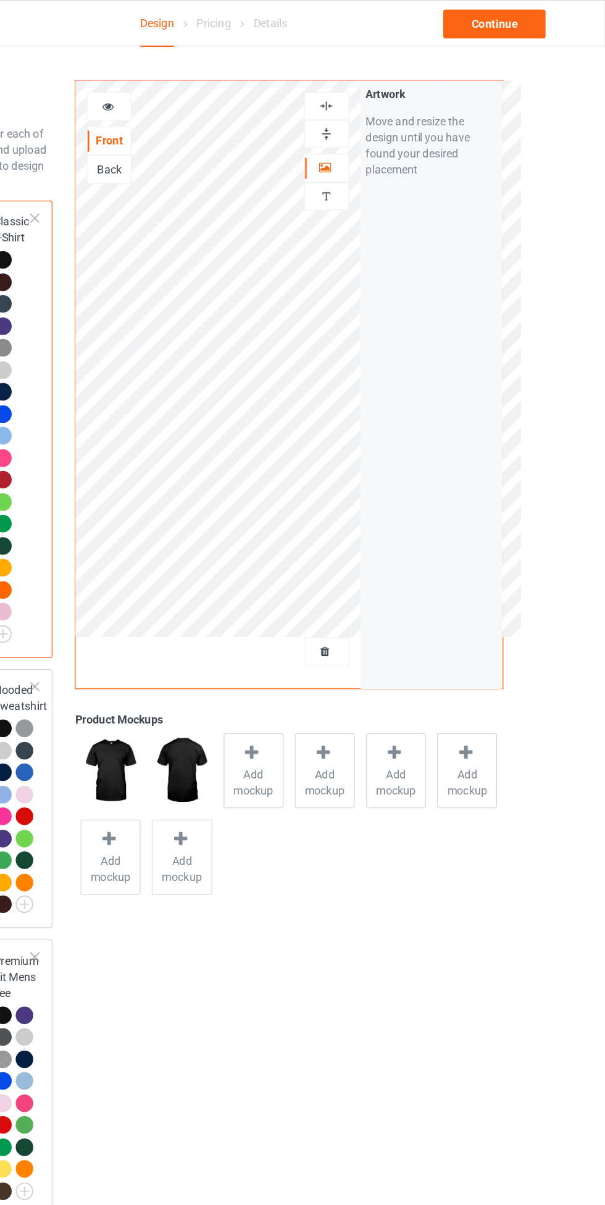
click at [387, 81] on img at bounding box center [389, 82] width 12 height 12
click at [548, 20] on div "Continue" at bounding box center [519, 18] width 79 height 22
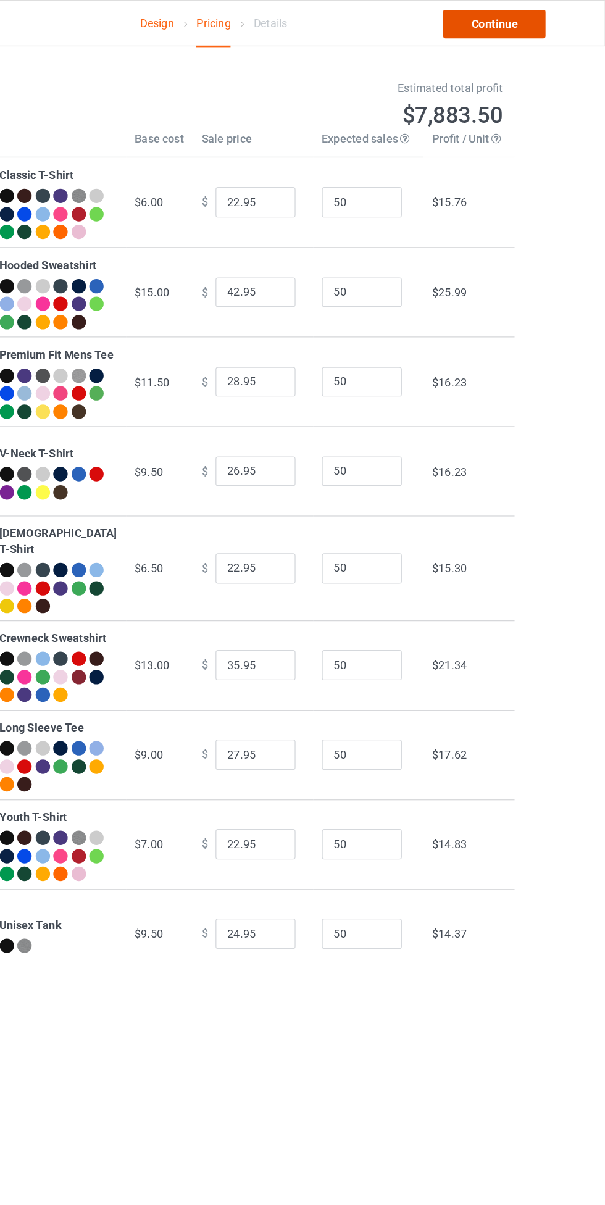
click at [548, 20] on link "Continue" at bounding box center [519, 18] width 79 height 22
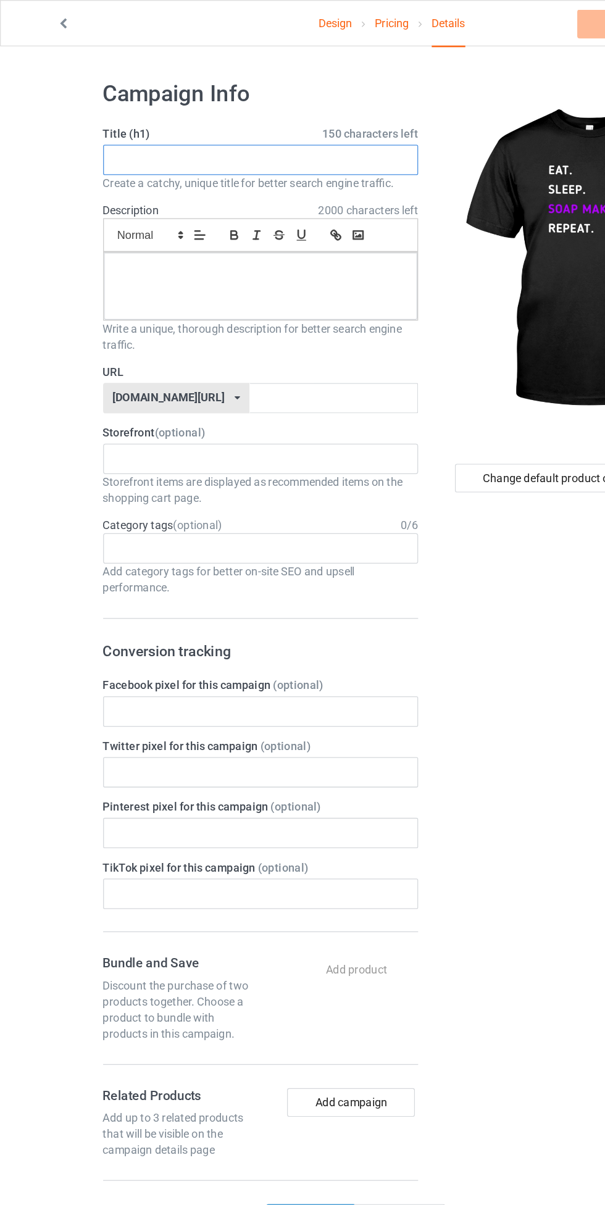
click at [286, 121] on input "text" at bounding box center [201, 123] width 243 height 23
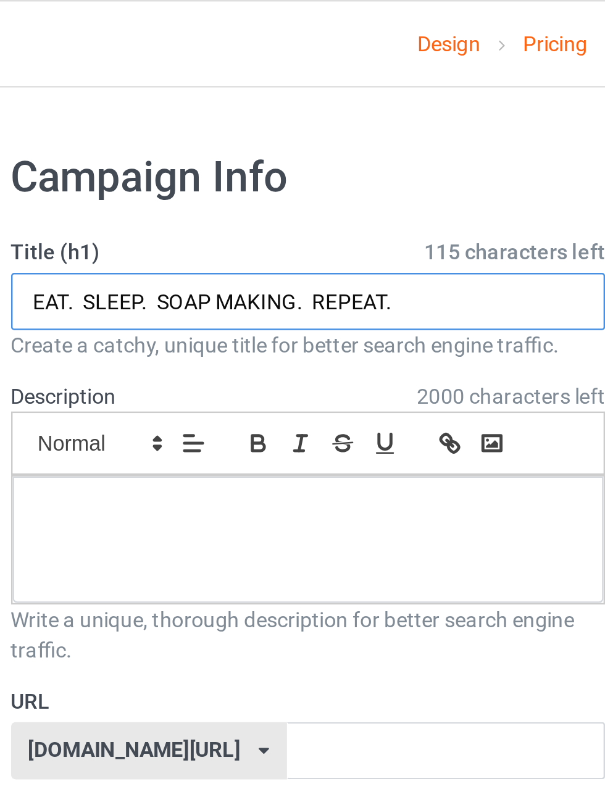
type input "EAT. SLEEP. SOAP MAKING. REPEAT."
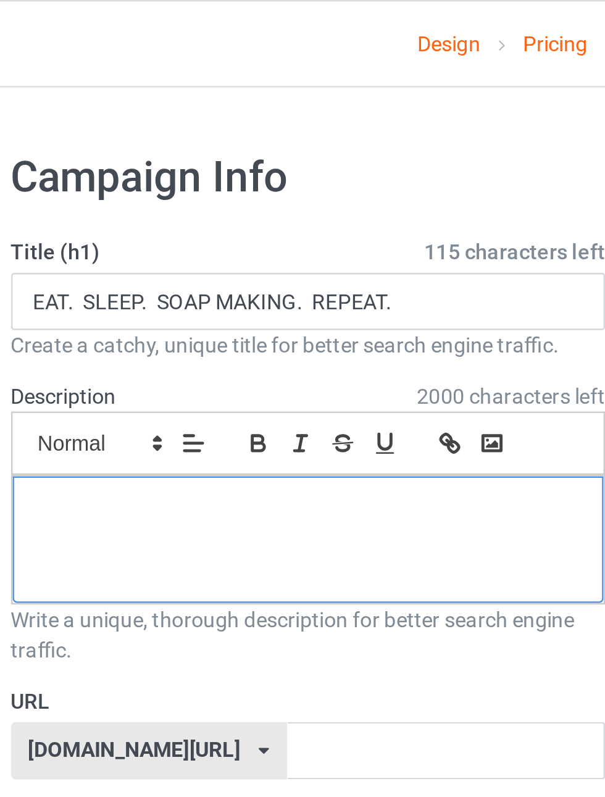
click at [251, 224] on div at bounding box center [201, 221] width 242 height 52
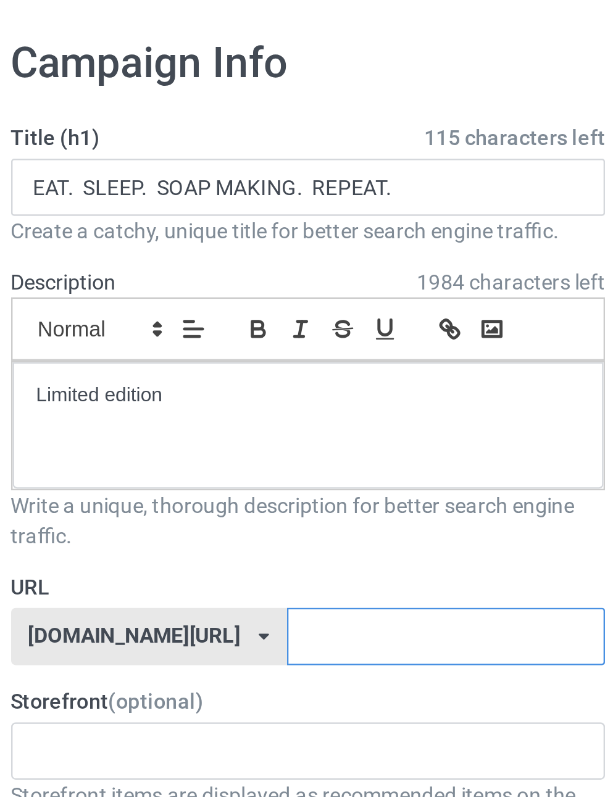
click at [254, 303] on input "text" at bounding box center [258, 307] width 130 height 23
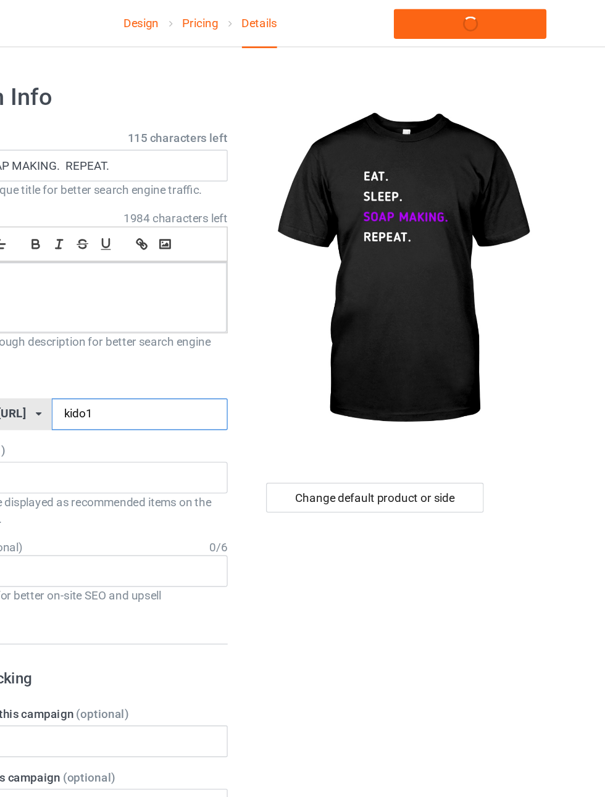
type input "kido16"
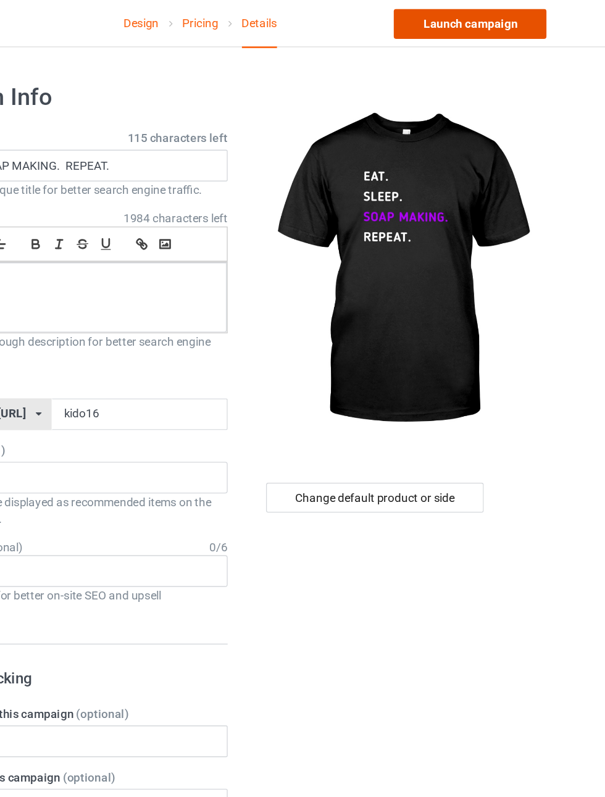
click at [548, 17] on link "Launch campaign" at bounding box center [502, 18] width 113 height 22
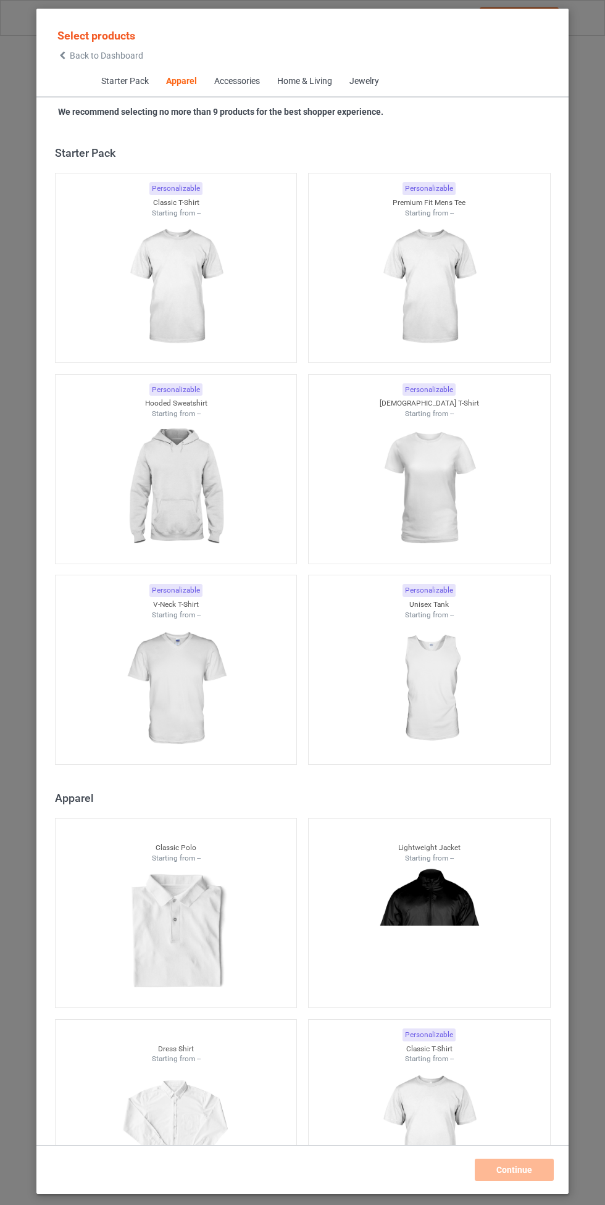
scroll to position [661, 0]
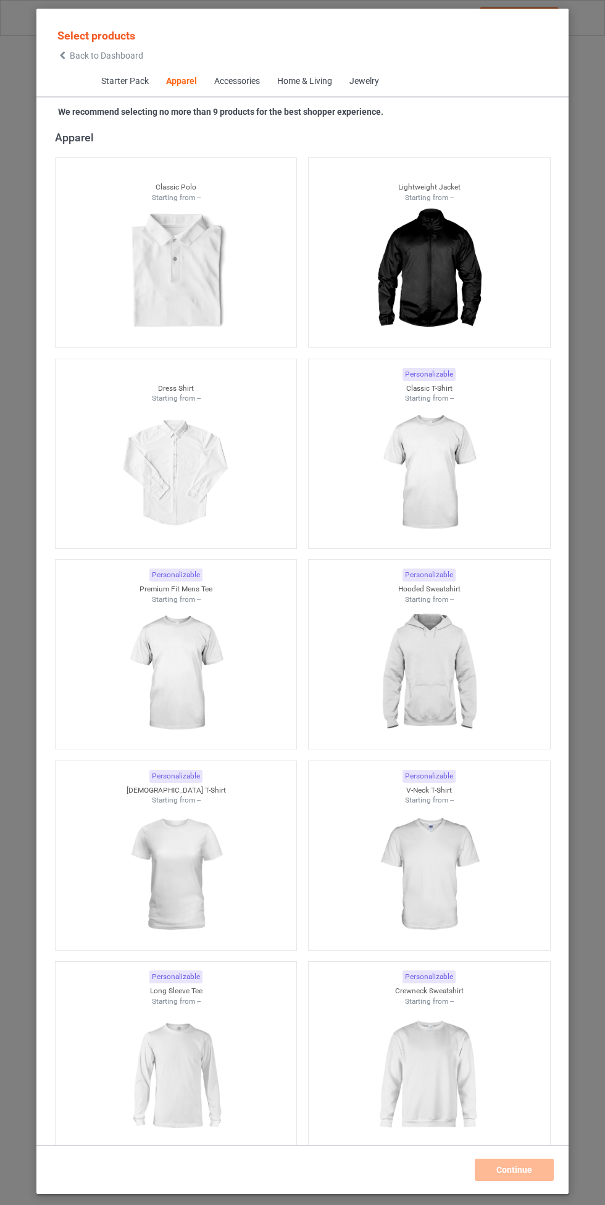
click at [435, 443] on img at bounding box center [429, 473] width 111 height 138
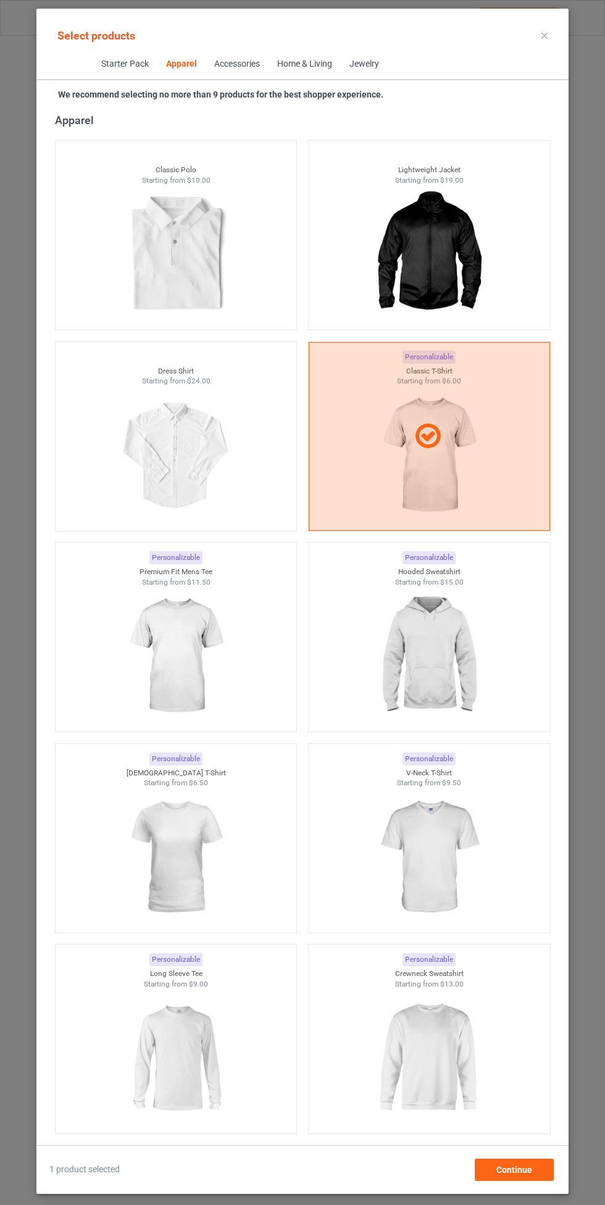
click at [439, 624] on img at bounding box center [429, 656] width 111 height 138
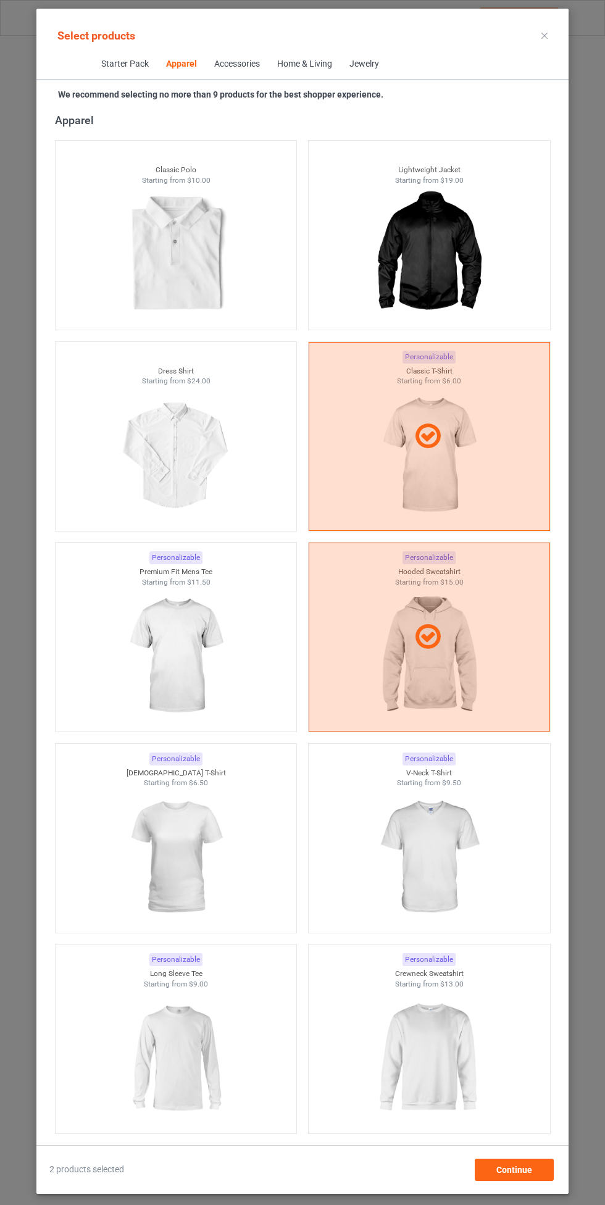
click at [157, 670] on img at bounding box center [175, 656] width 111 height 138
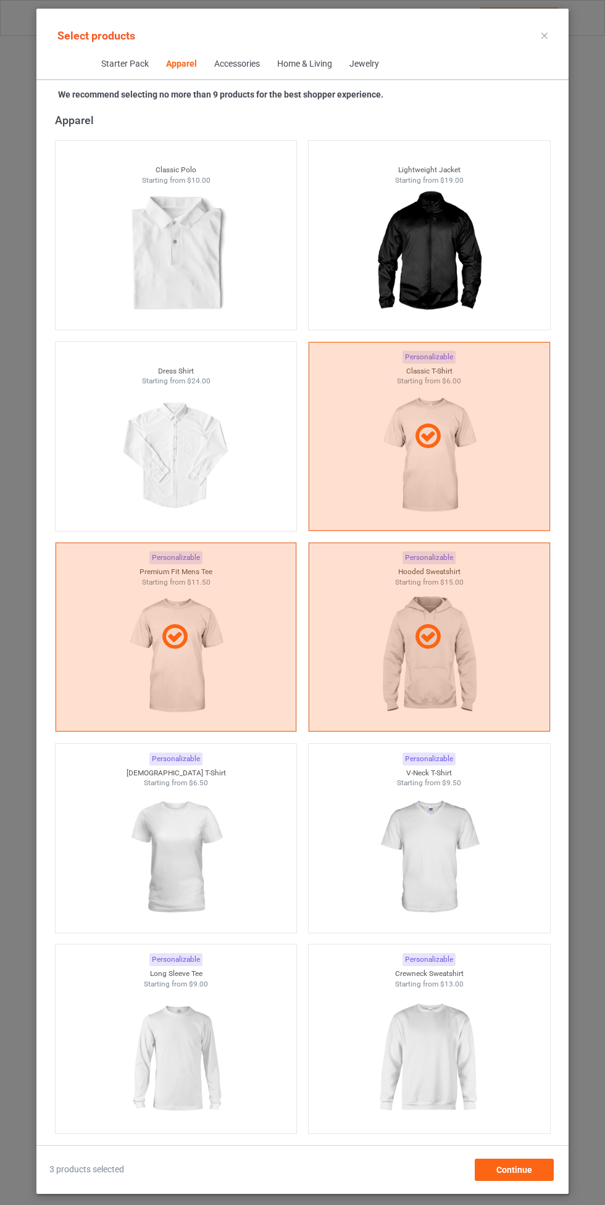
click at [438, 824] on img at bounding box center [429, 857] width 111 height 138
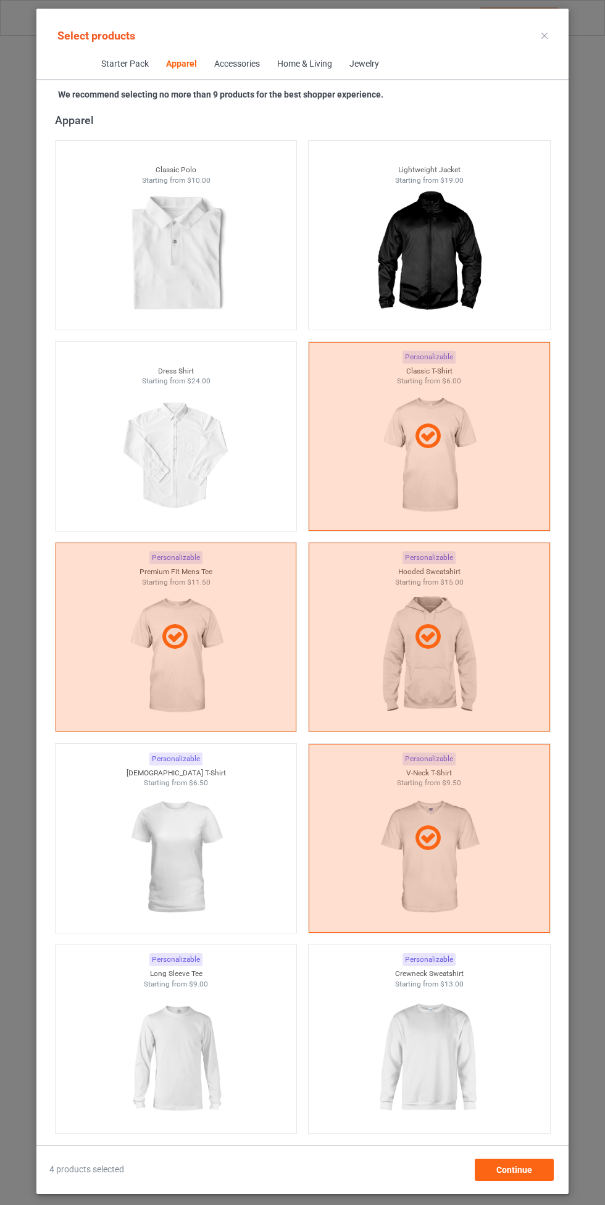
click at [159, 873] on img at bounding box center [175, 857] width 111 height 138
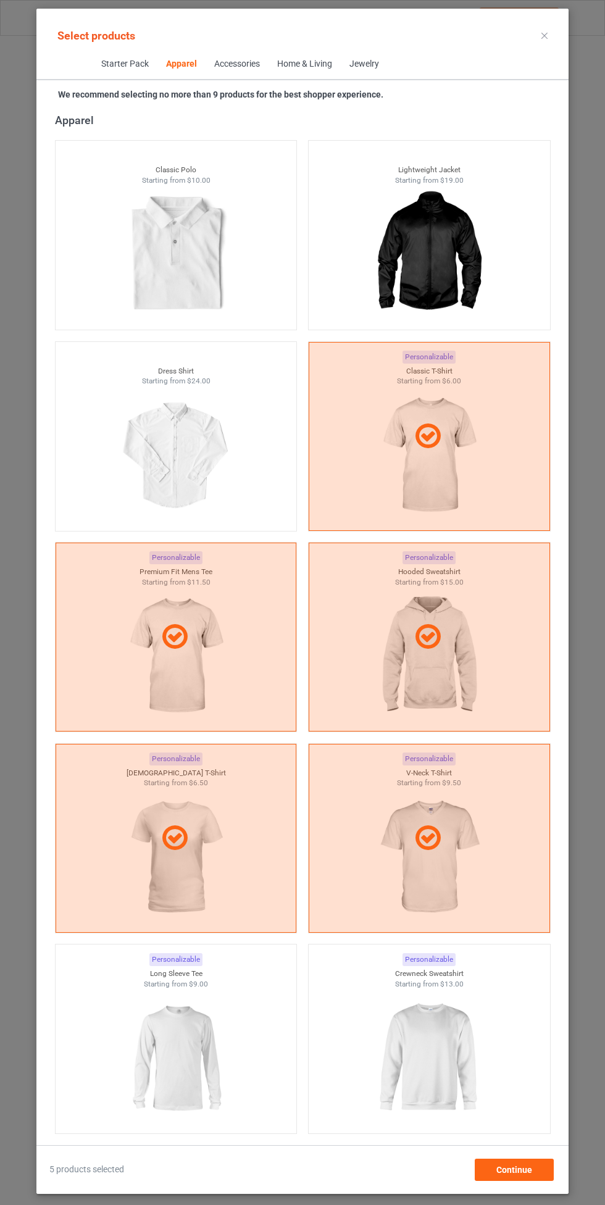
click at [433, 1042] on img at bounding box center [429, 1058] width 111 height 138
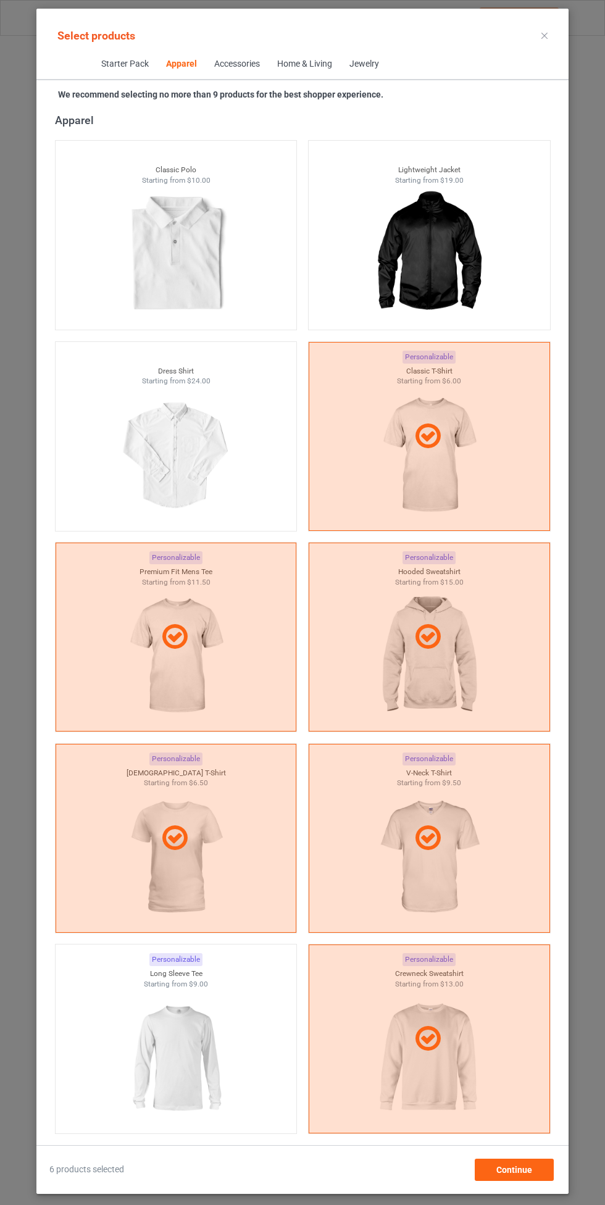
click at [167, 1056] on img at bounding box center [175, 1058] width 111 height 138
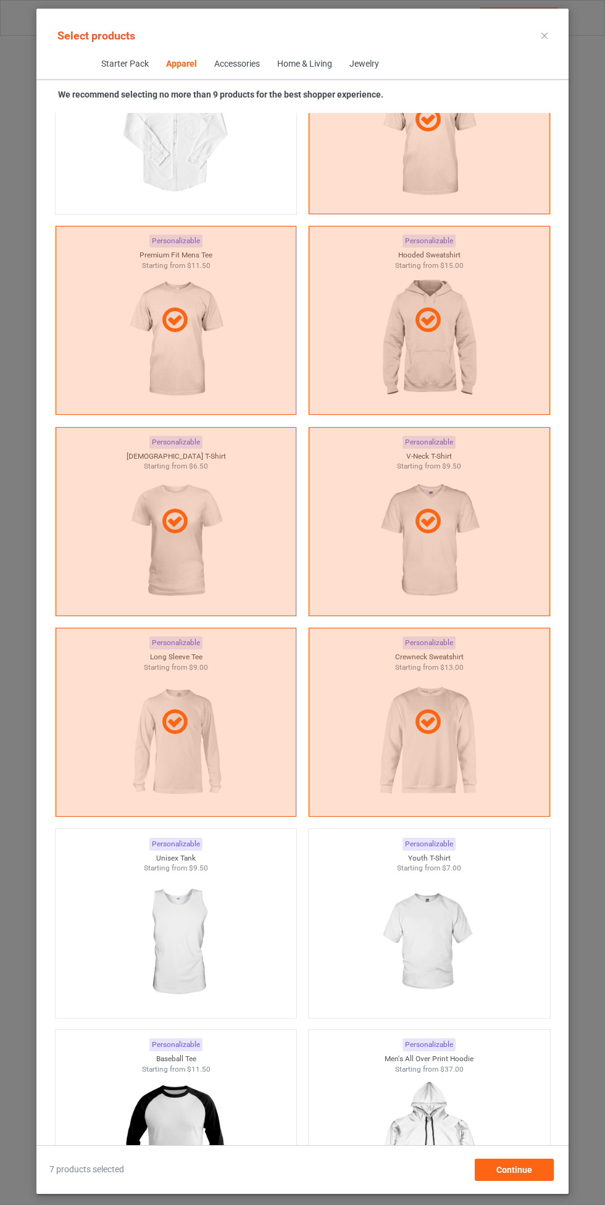
scroll to position [978, 0]
click at [444, 900] on img at bounding box center [429, 942] width 111 height 138
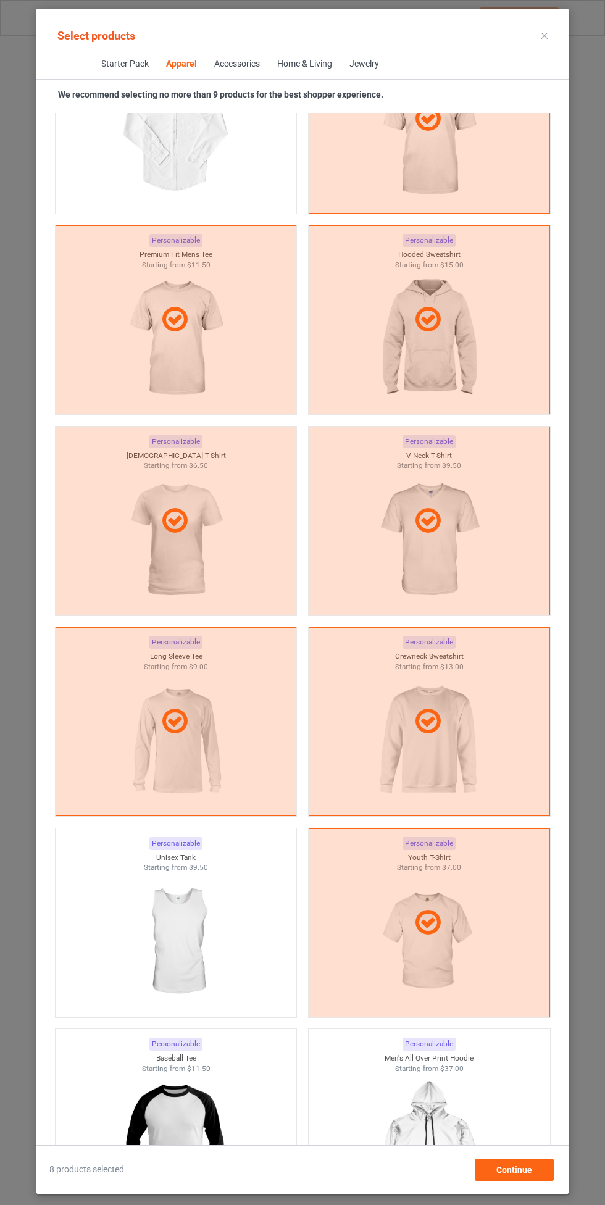
click at [174, 948] on img at bounding box center [175, 942] width 111 height 138
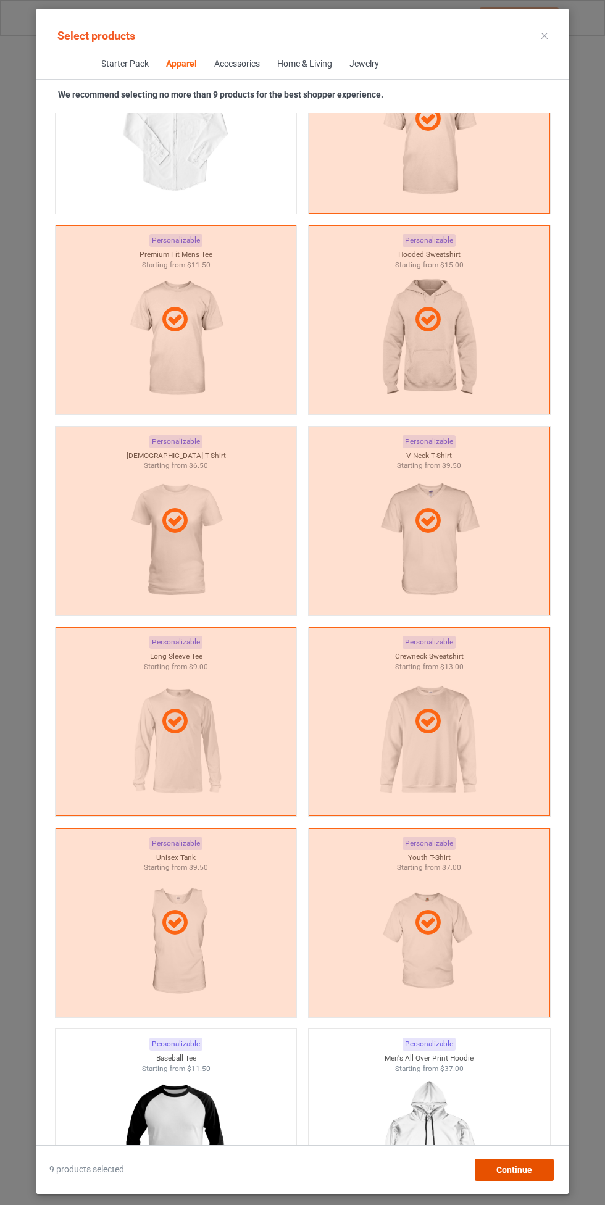
click at [528, 1172] on span "Continue" at bounding box center [514, 1170] width 36 height 10
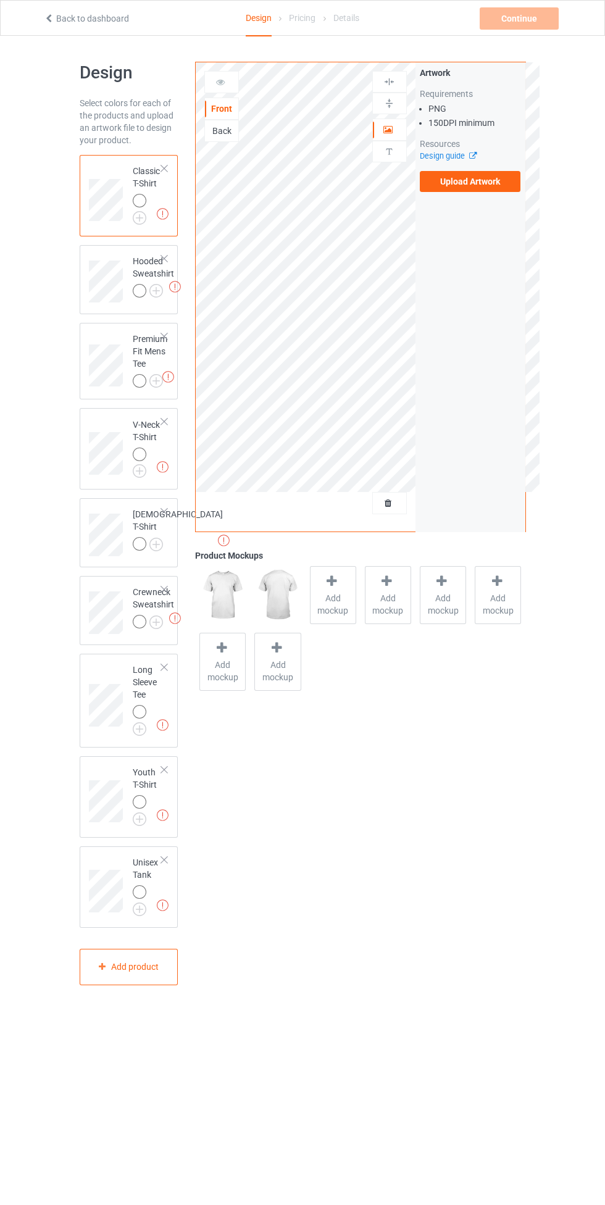
click at [498, 177] on label "Upload Artwork" at bounding box center [470, 181] width 101 height 21
click at [0, 0] on input "Upload Artwork" at bounding box center [0, 0] width 0 height 0
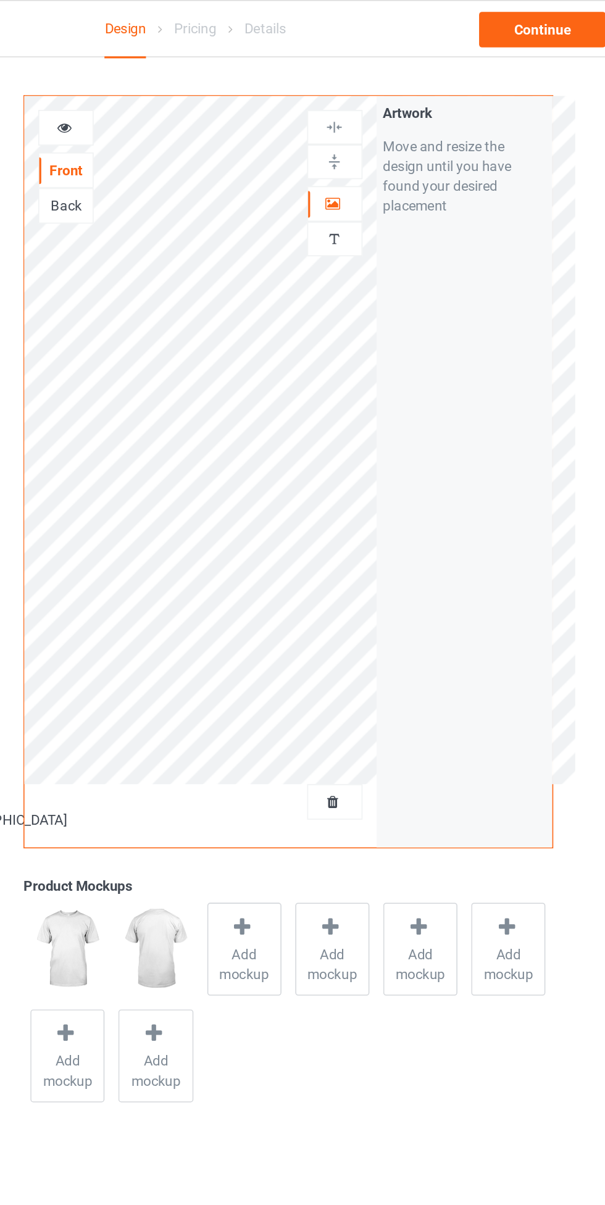
scroll to position [1, 0]
click at [388, 126] on icon at bounding box center [388, 126] width 10 height 9
click at [389, 101] on img at bounding box center [389, 102] width 12 height 12
click at [396, 74] on div at bounding box center [389, 81] width 35 height 22
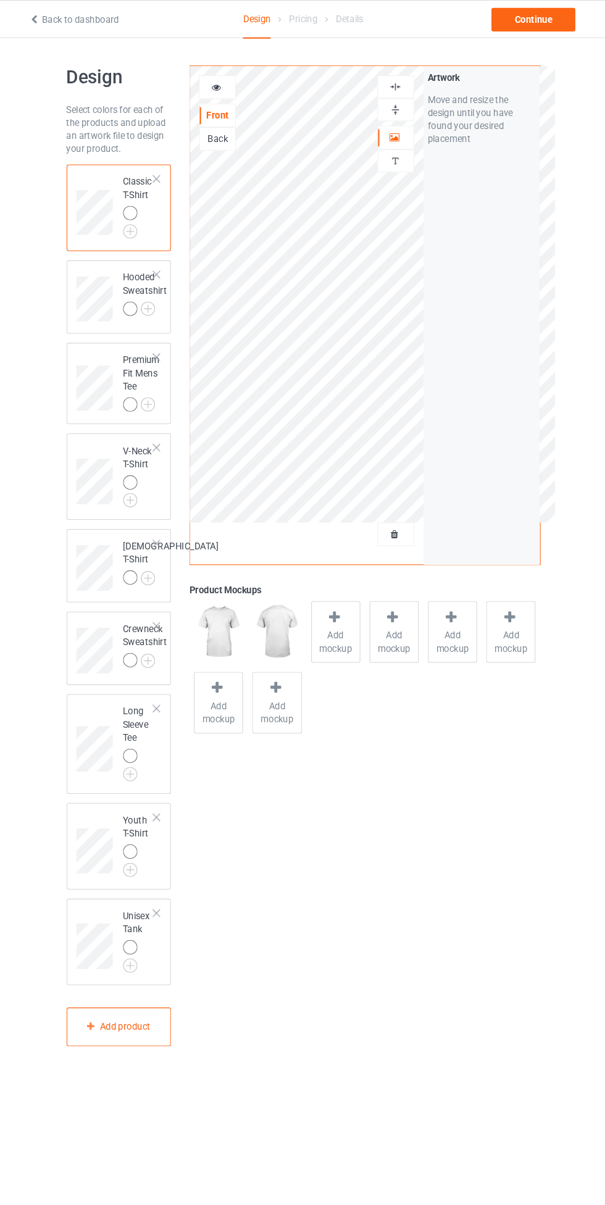
click at [0, 0] on img at bounding box center [0, 0] width 0 height 0
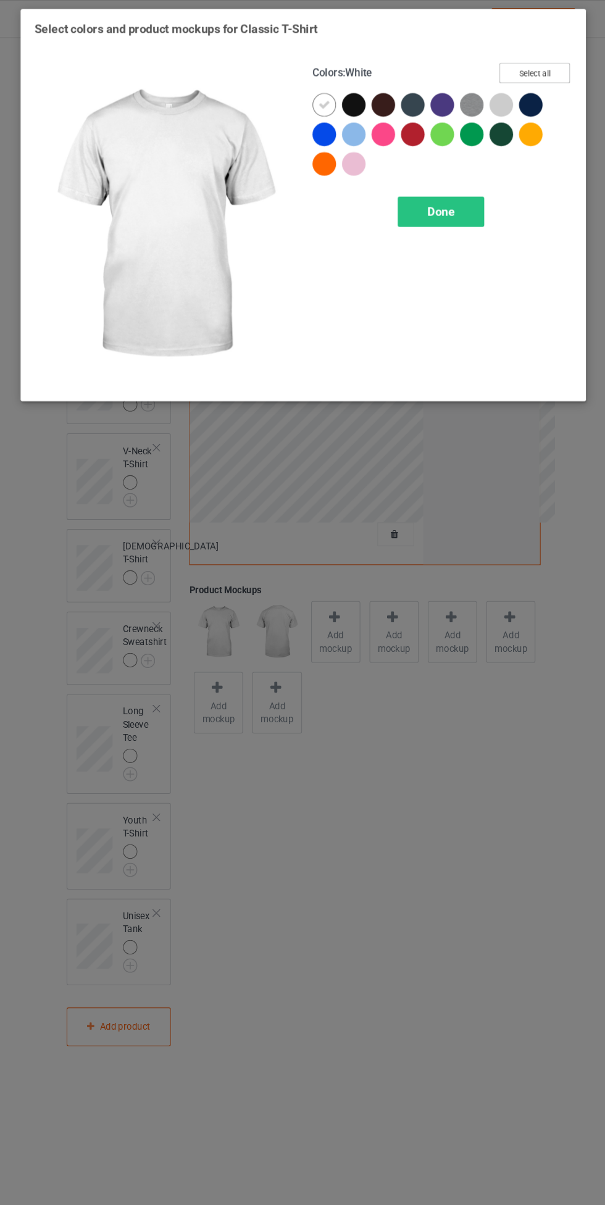
click at [532, 66] on button "Select all" at bounding box center [520, 68] width 67 height 19
click at [355, 94] on icon at bounding box center [350, 98] width 11 height 11
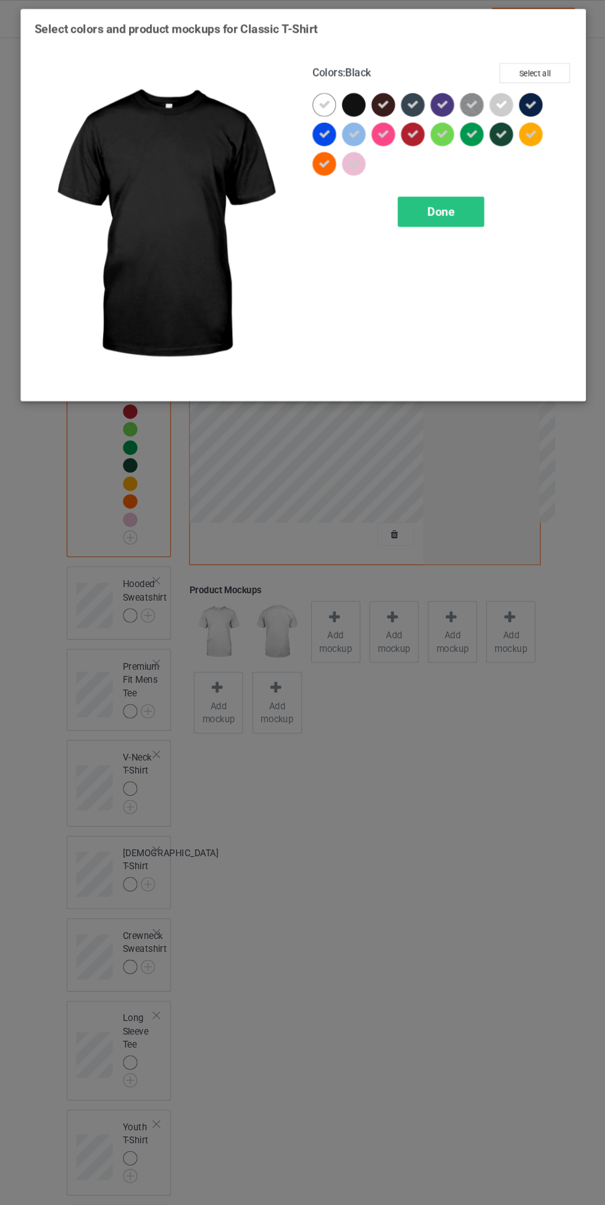
click at [446, 199] on div "Done" at bounding box center [431, 199] width 81 height 28
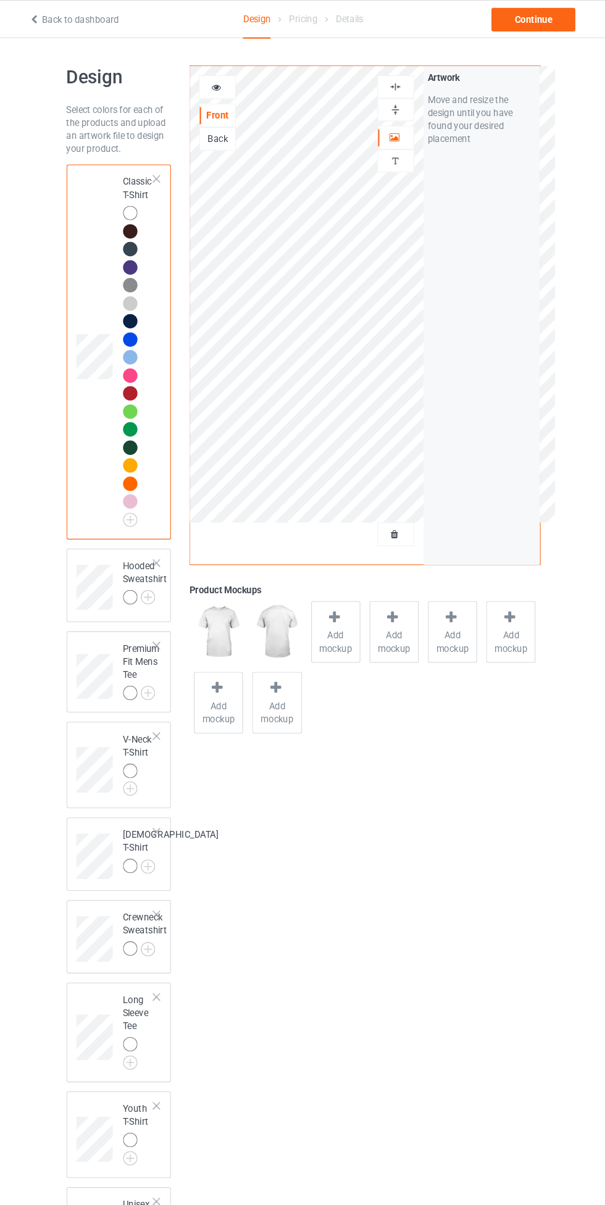
click at [0, 0] on img at bounding box center [0, 0] width 0 height 0
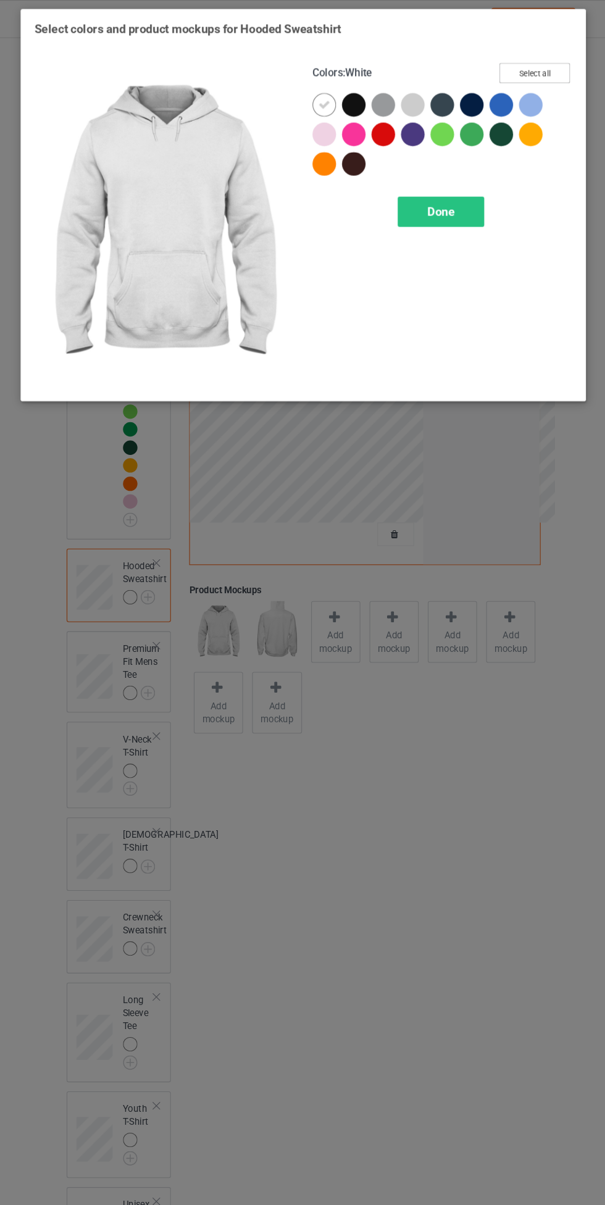
click at [529, 61] on button "Select all" at bounding box center [520, 68] width 67 height 19
click at [350, 98] on icon at bounding box center [350, 98] width 11 height 11
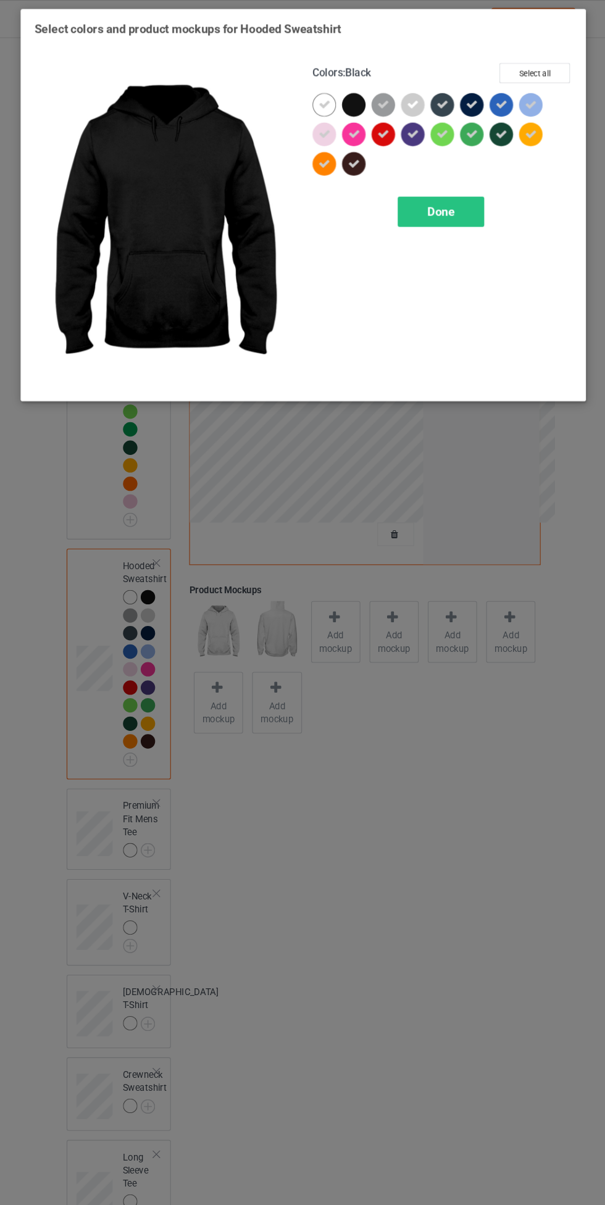
click at [433, 199] on span "Done" at bounding box center [432, 199] width 26 height 13
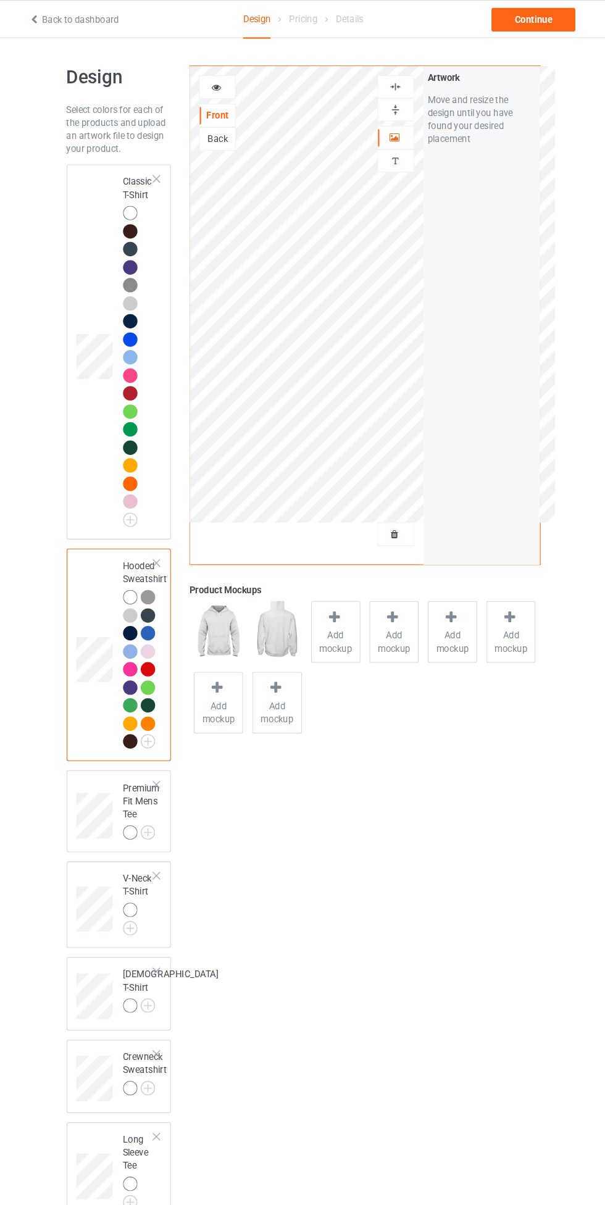
click at [0, 0] on img at bounding box center [0, 0] width 0 height 0
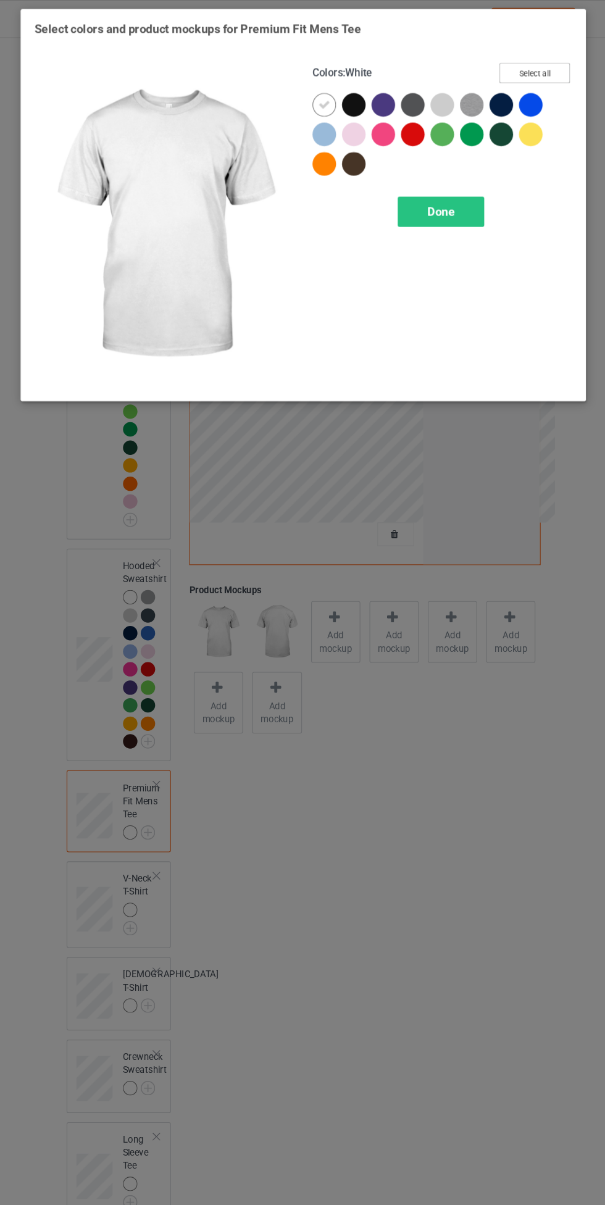
click at [536, 65] on button "Select all" at bounding box center [520, 68] width 67 height 19
click at [354, 99] on icon at bounding box center [350, 98] width 11 height 11
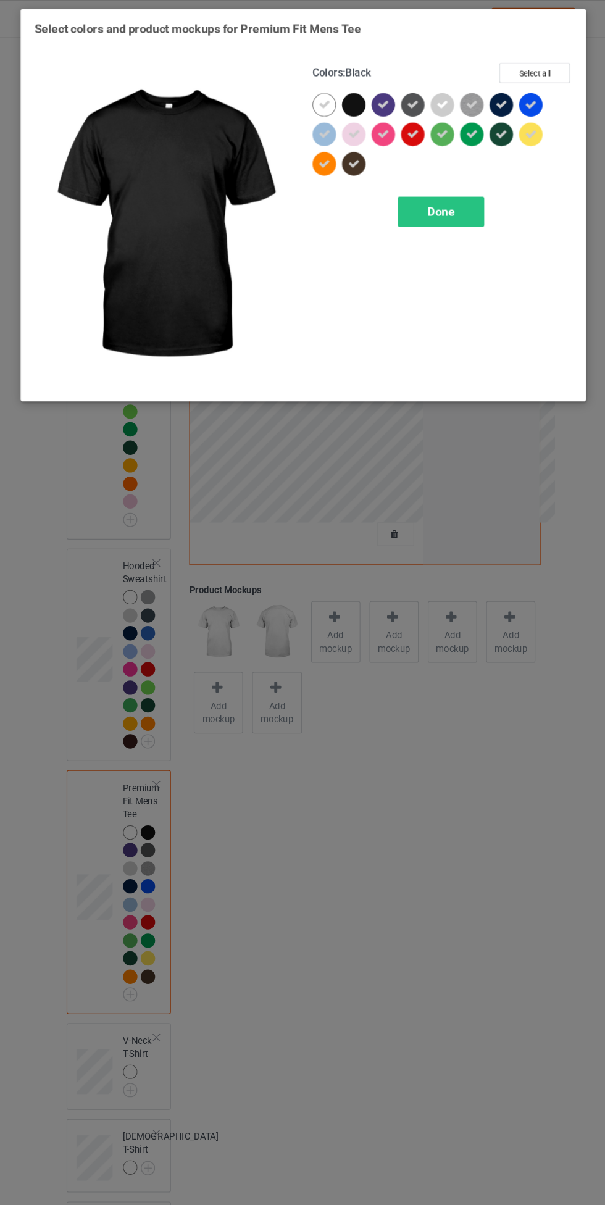
click at [434, 194] on span "Done" at bounding box center [432, 199] width 26 height 13
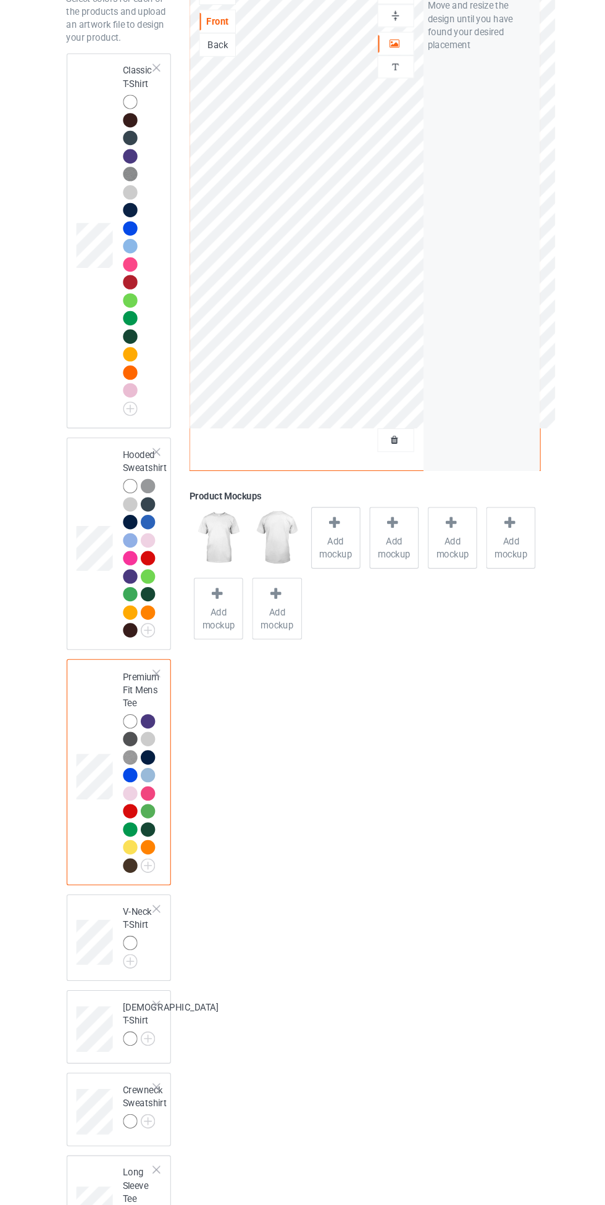
scroll to position [360, 0]
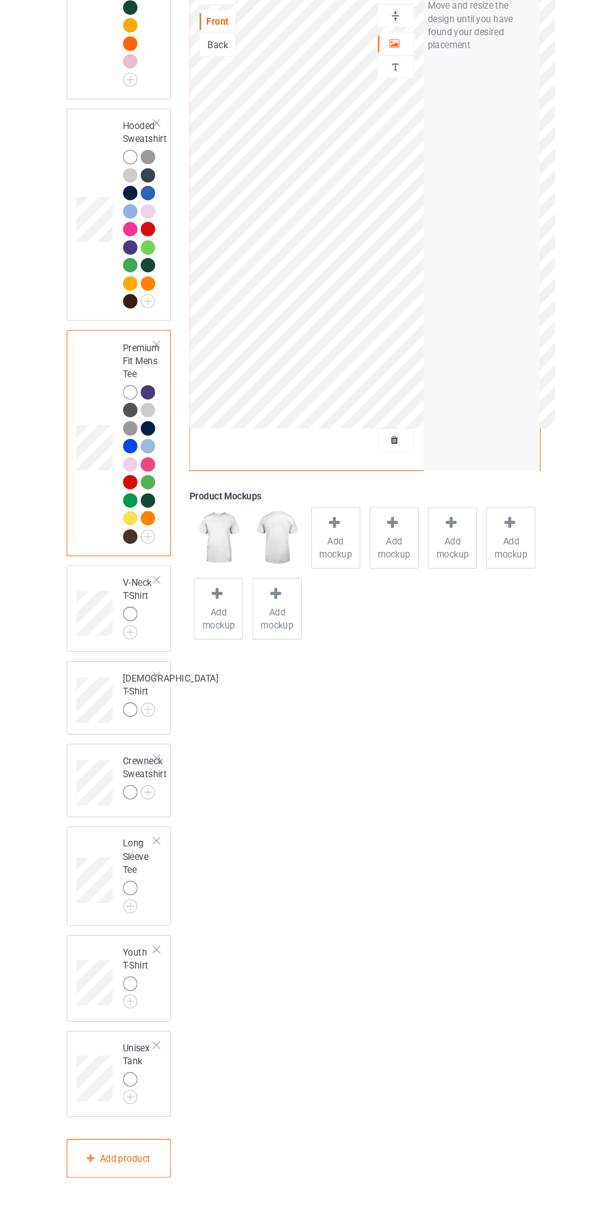
click at [0, 0] on img at bounding box center [0, 0] width 0 height 0
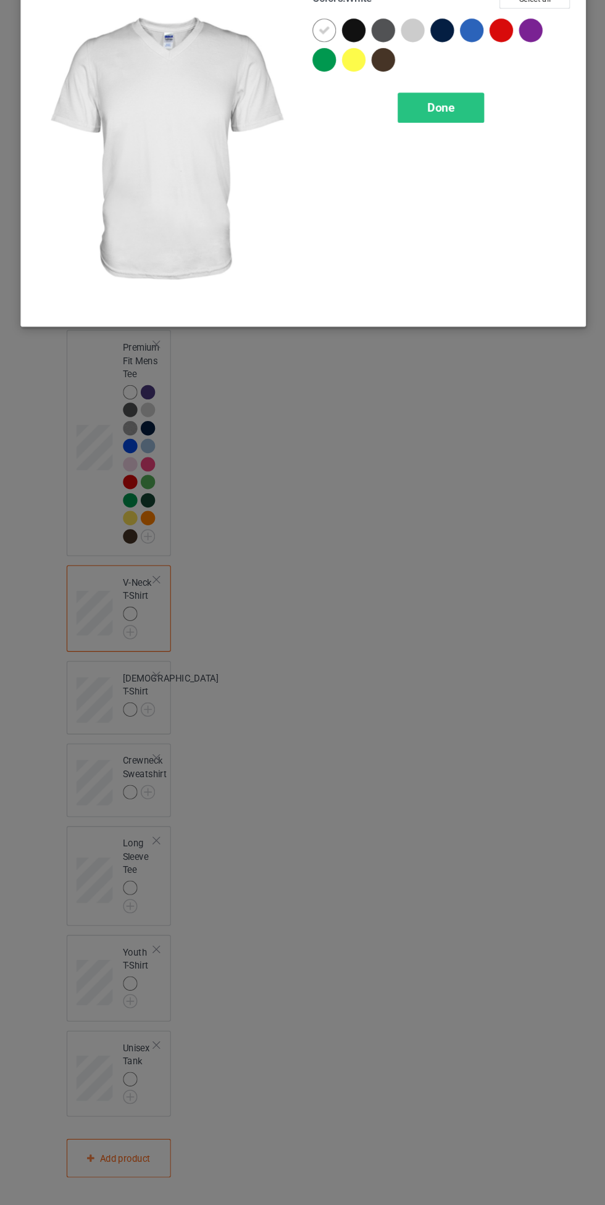
scroll to position [359, 0]
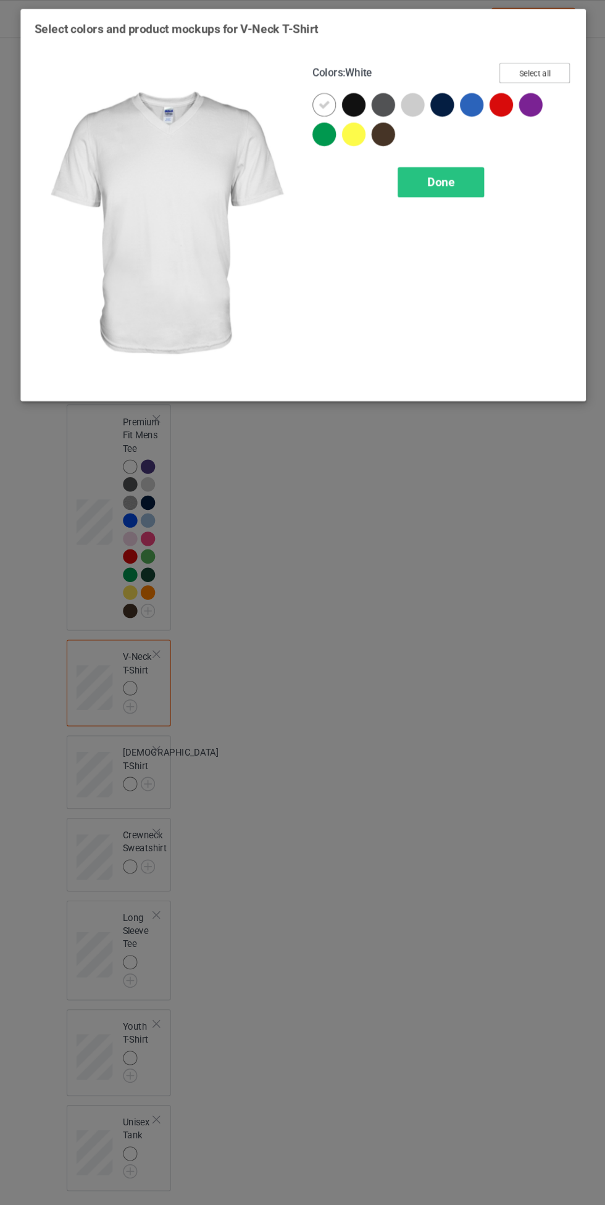
click at [536, 66] on button "Select all" at bounding box center [520, 68] width 67 height 19
click at [351, 96] on icon at bounding box center [350, 98] width 11 height 11
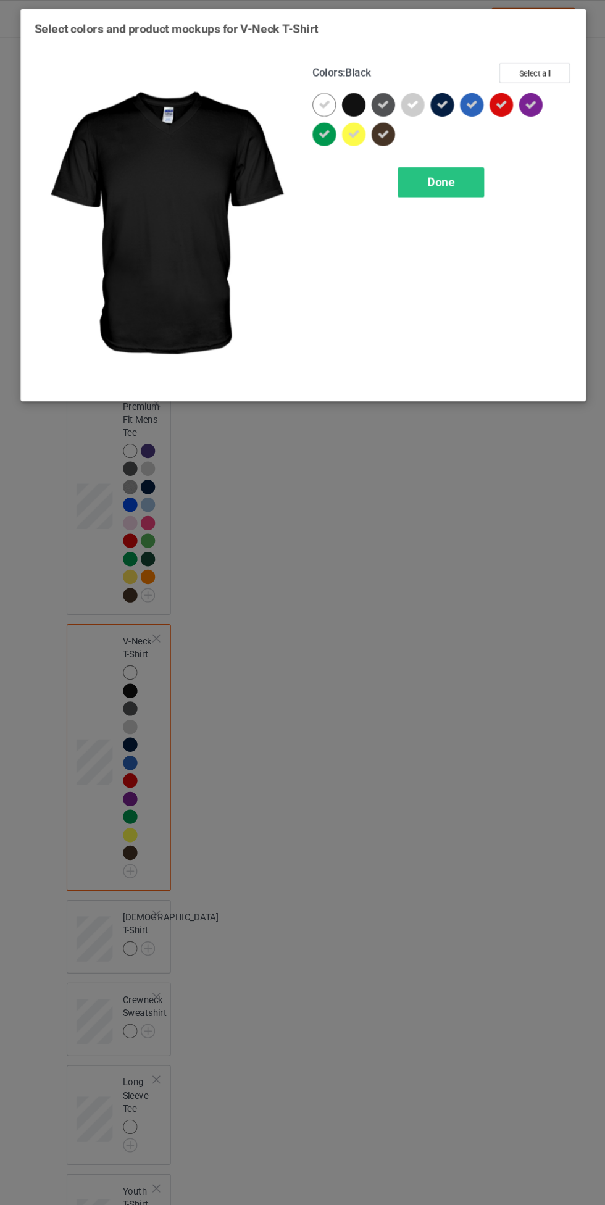
click at [432, 171] on span "Done" at bounding box center [432, 171] width 26 height 13
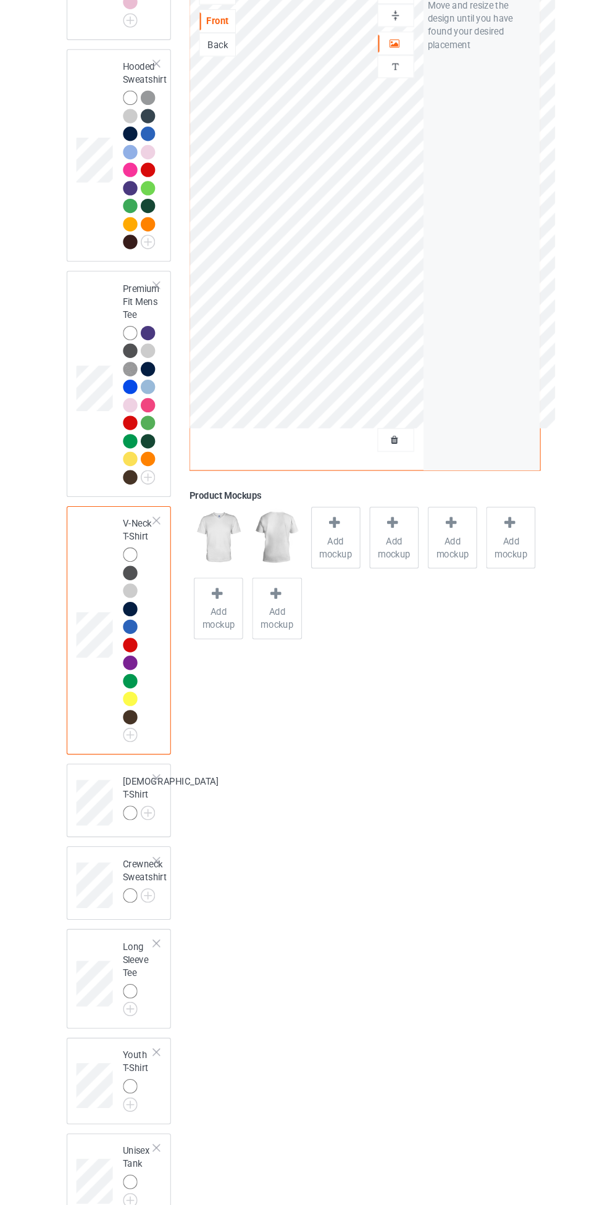
scroll to position [512, 0]
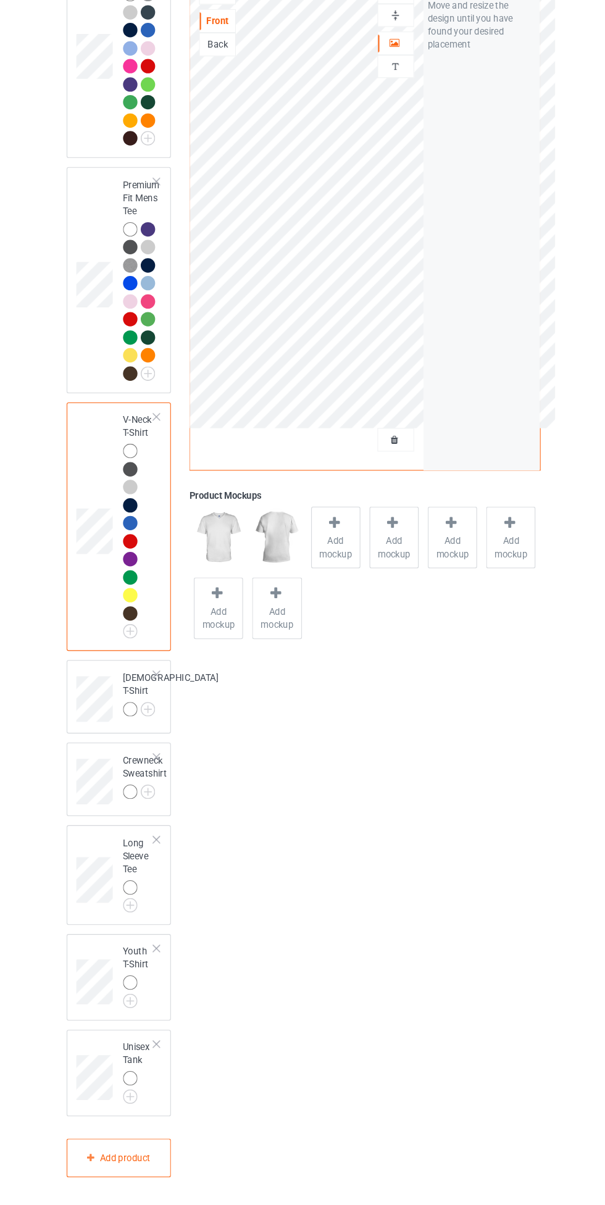
click at [0, 0] on img at bounding box center [0, 0] width 0 height 0
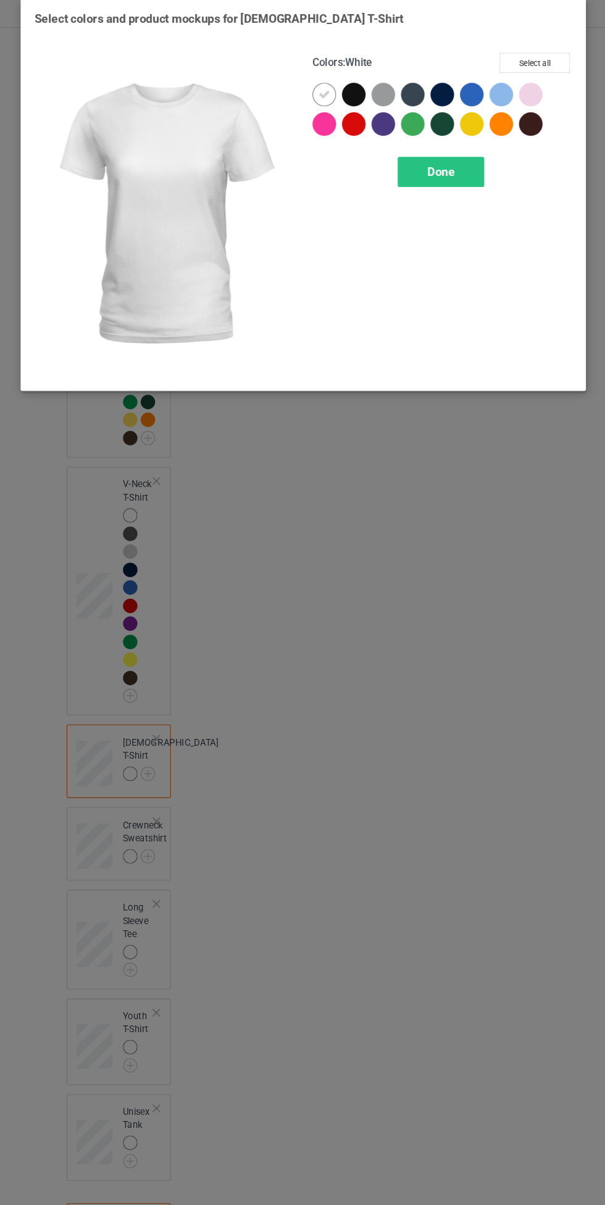
scroll to position [512, 0]
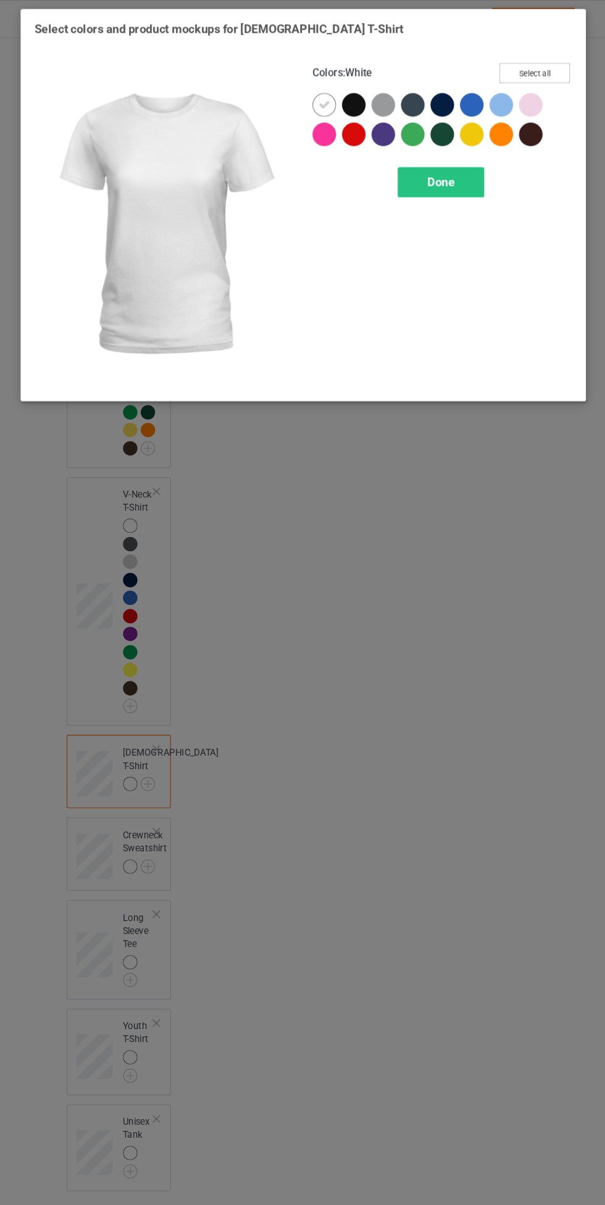
click at [528, 66] on button "Select all" at bounding box center [520, 68] width 67 height 19
click at [377, 98] on icon at bounding box center [377, 98] width 11 height 11
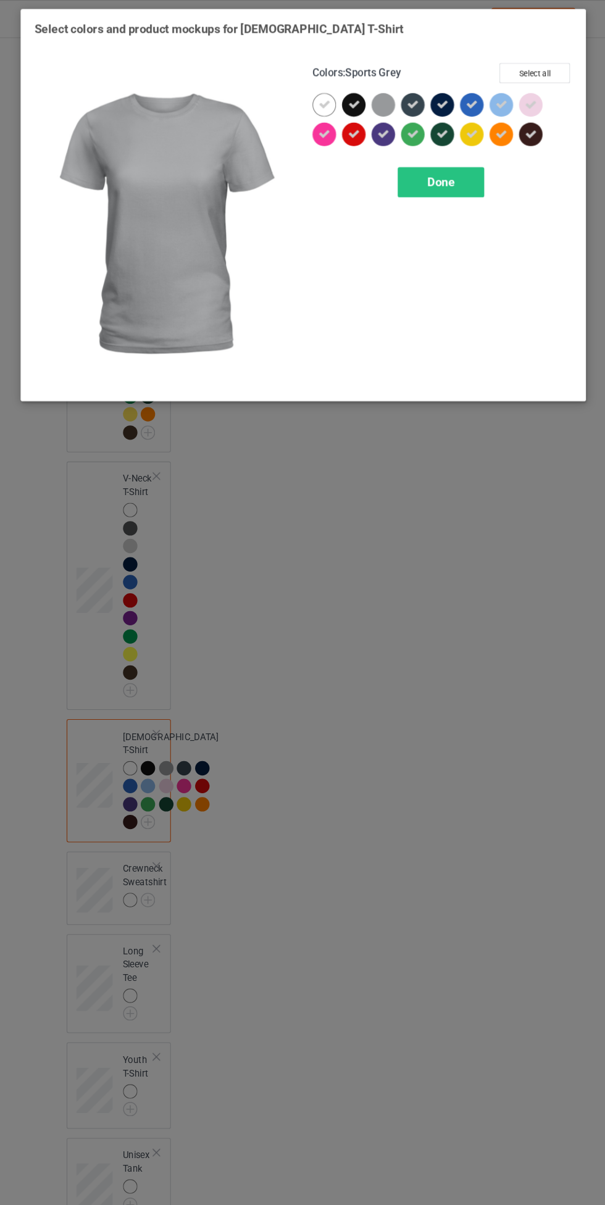
click at [378, 107] on div at bounding box center [378, 99] width 22 height 22
click at [350, 96] on icon at bounding box center [350, 98] width 11 height 11
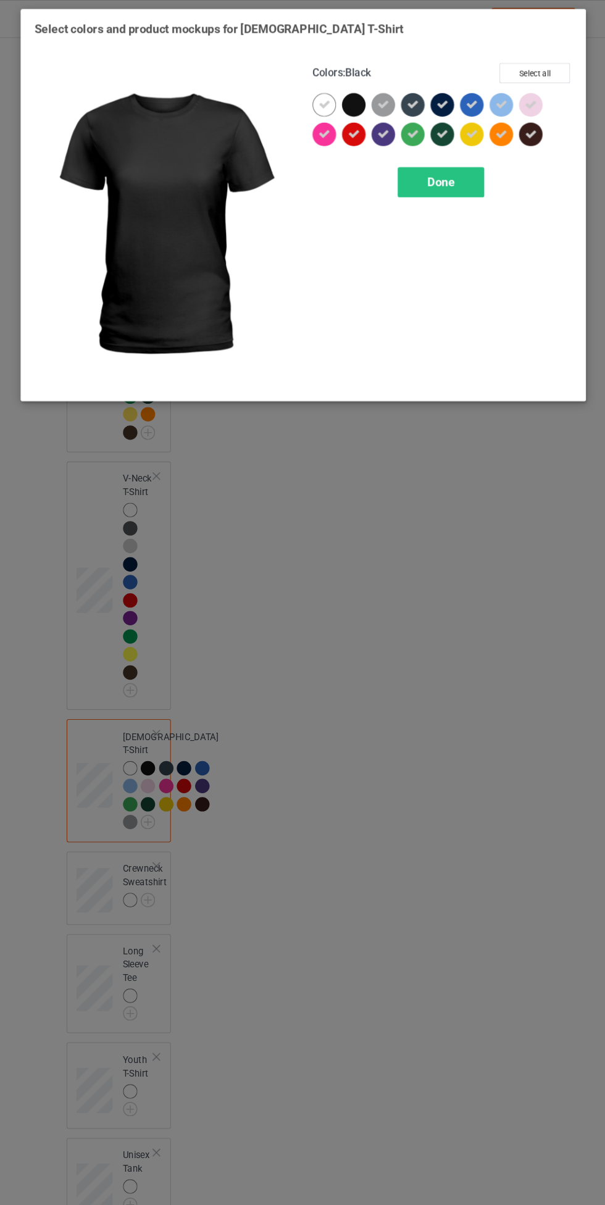
click at [424, 172] on span "Done" at bounding box center [432, 171] width 26 height 13
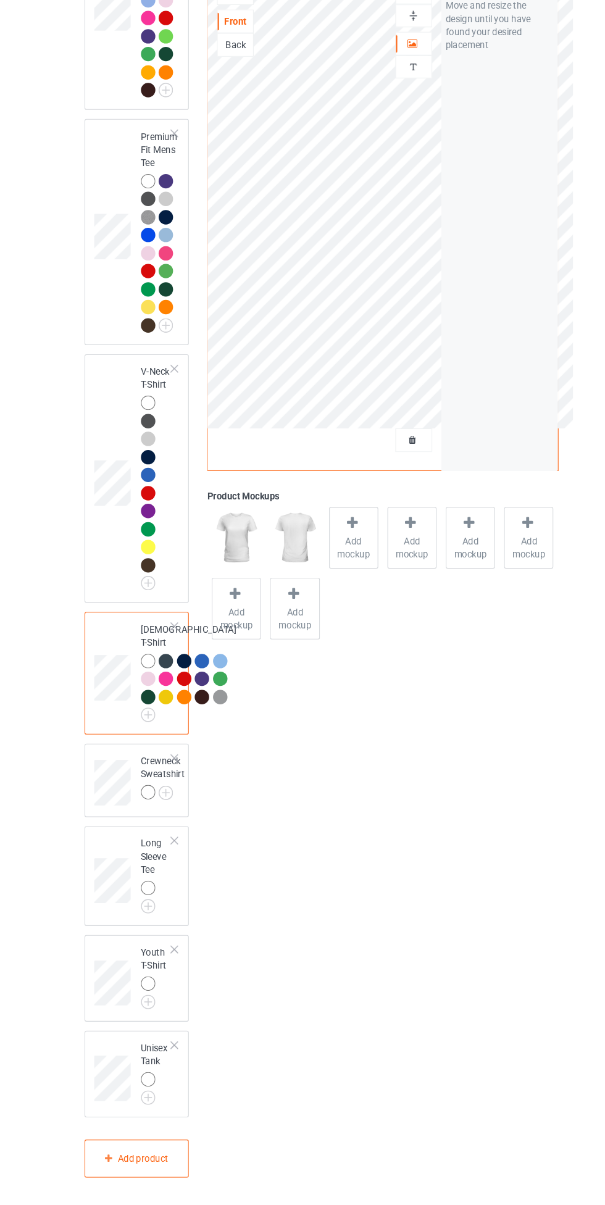
scroll to position [750, 0]
click at [0, 0] on img at bounding box center [0, 0] width 0 height 0
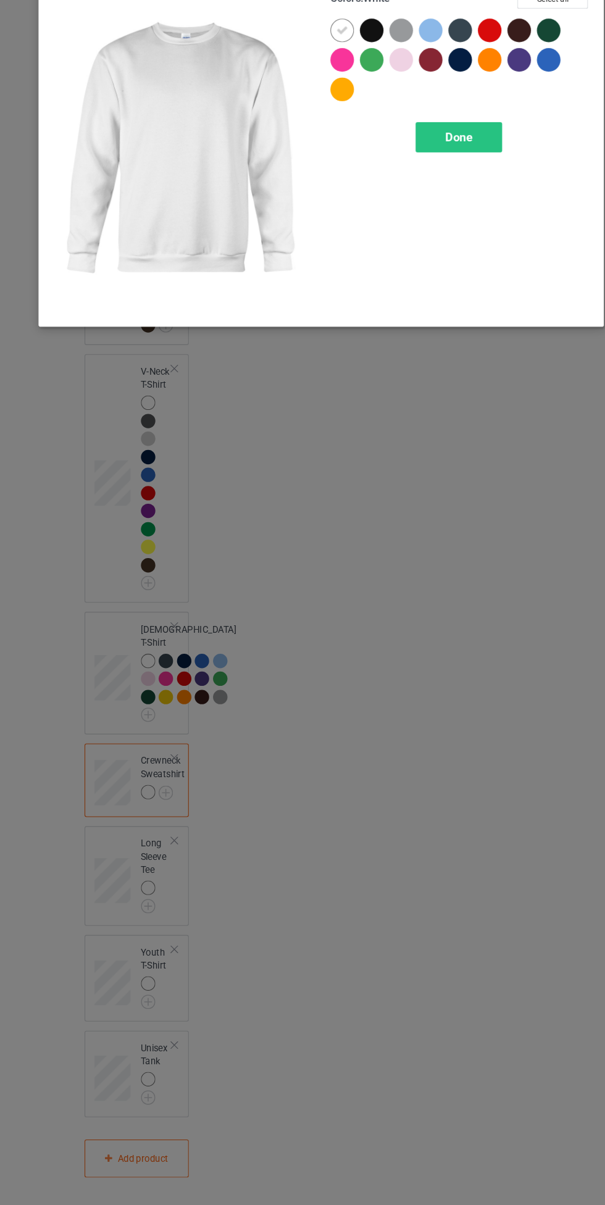
scroll to position [750, 0]
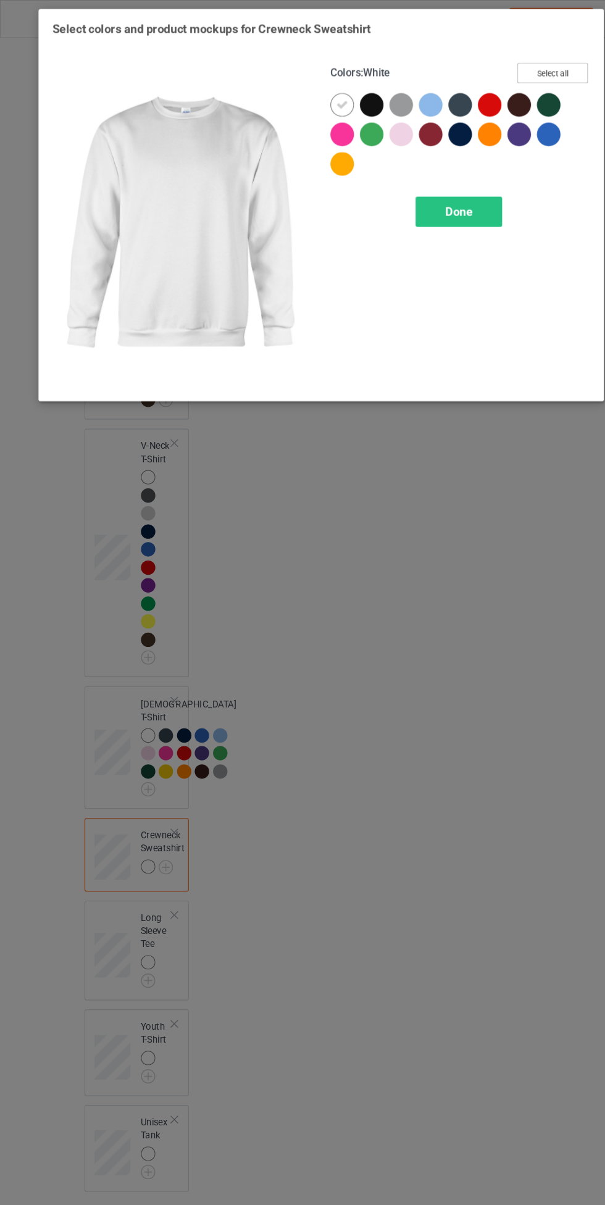
click at [534, 66] on button "Select all" at bounding box center [520, 68] width 67 height 19
click at [351, 98] on icon at bounding box center [350, 98] width 11 height 11
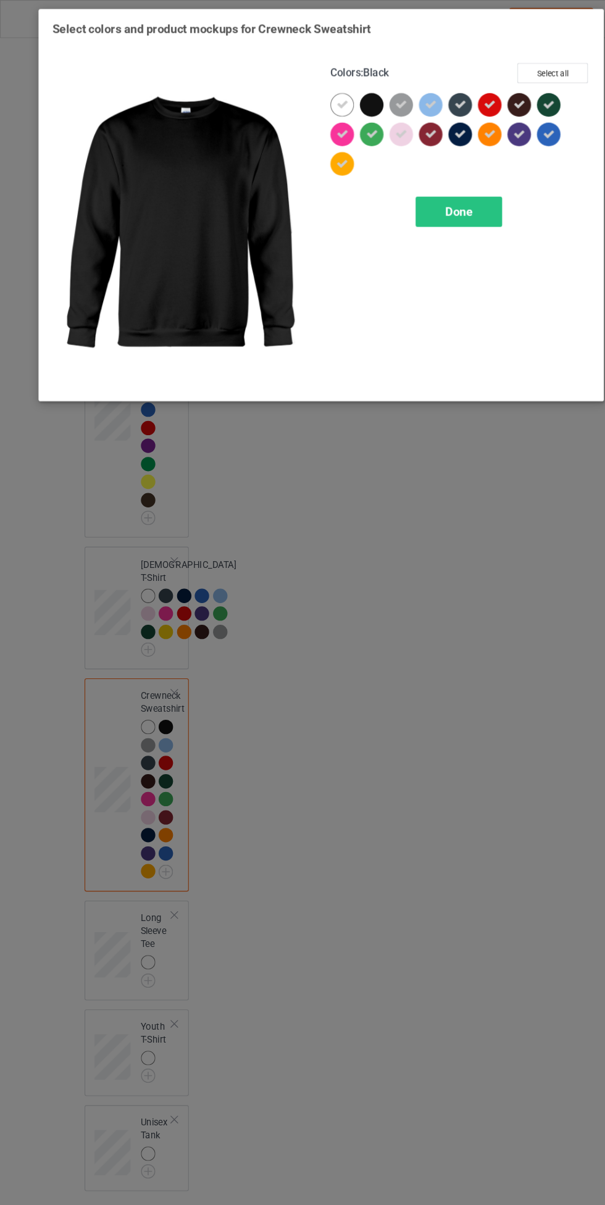
click at [427, 196] on span "Done" at bounding box center [432, 199] width 26 height 13
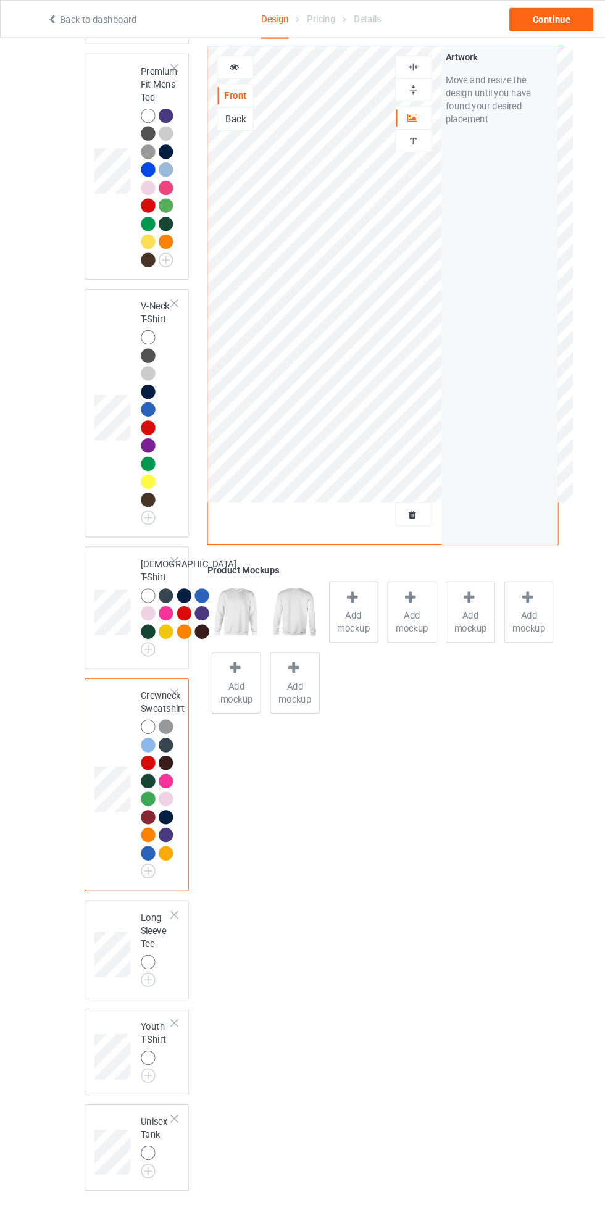
scroll to position [882, 0]
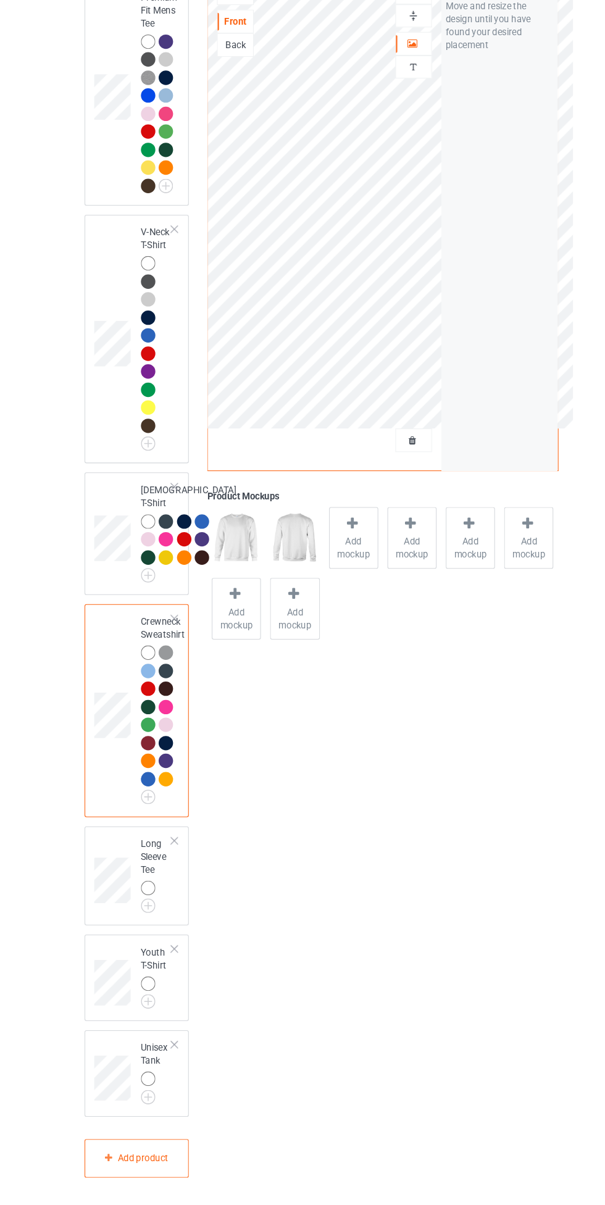
click at [0, 0] on img at bounding box center [0, 0] width 0 height 0
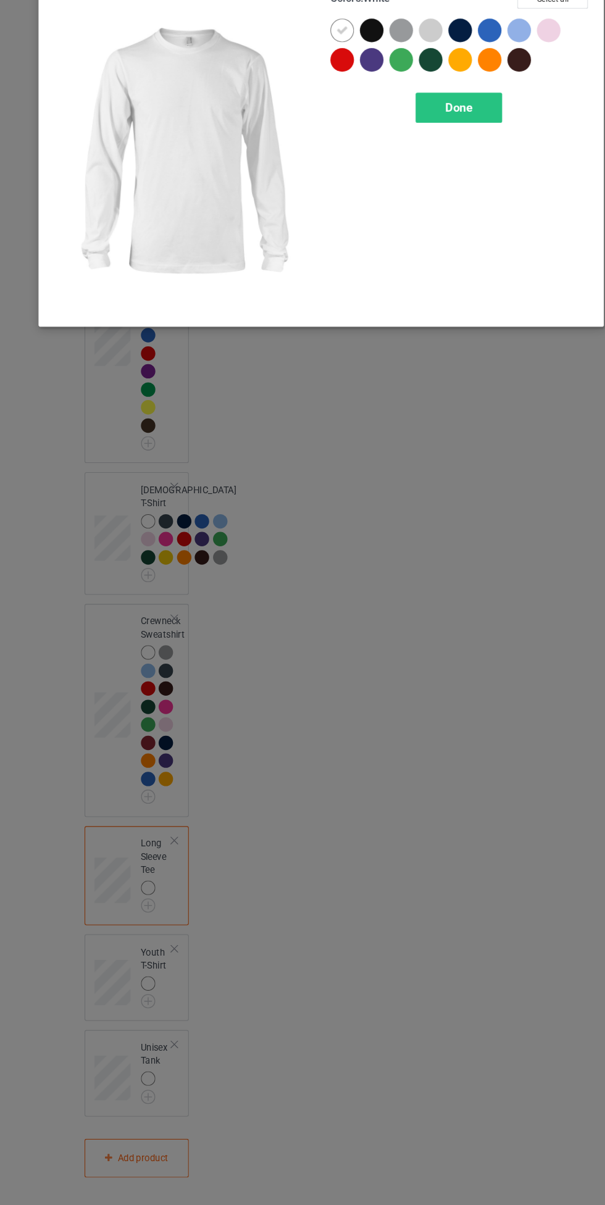
scroll to position [882, 0]
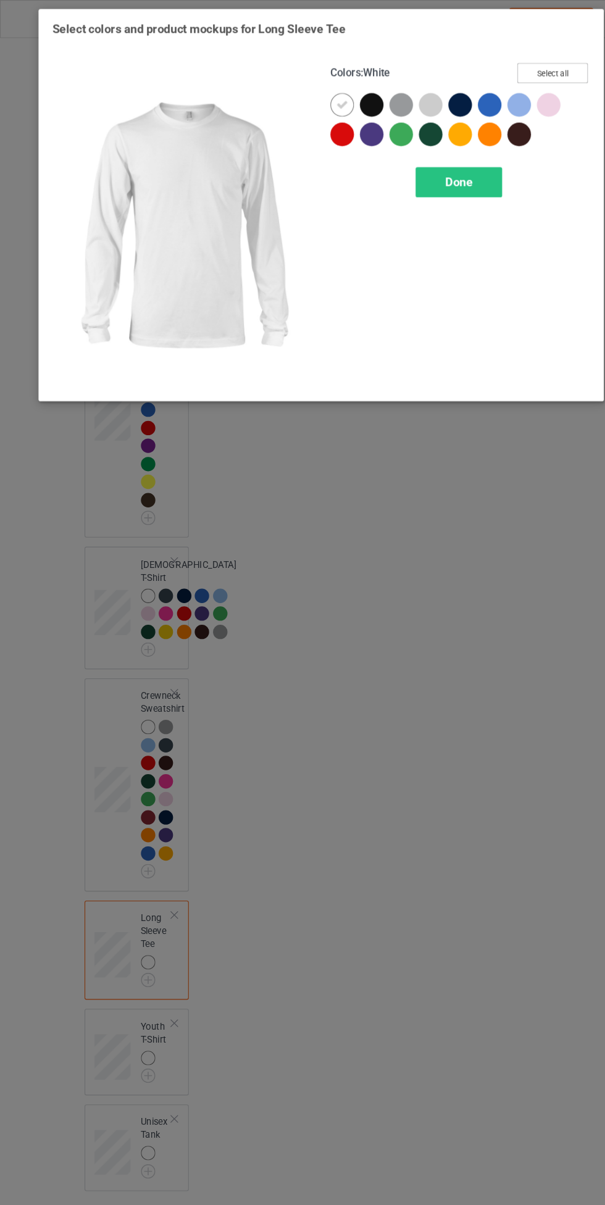
click at [530, 65] on button "Select all" at bounding box center [520, 68] width 67 height 19
click at [349, 98] on icon at bounding box center [350, 98] width 11 height 11
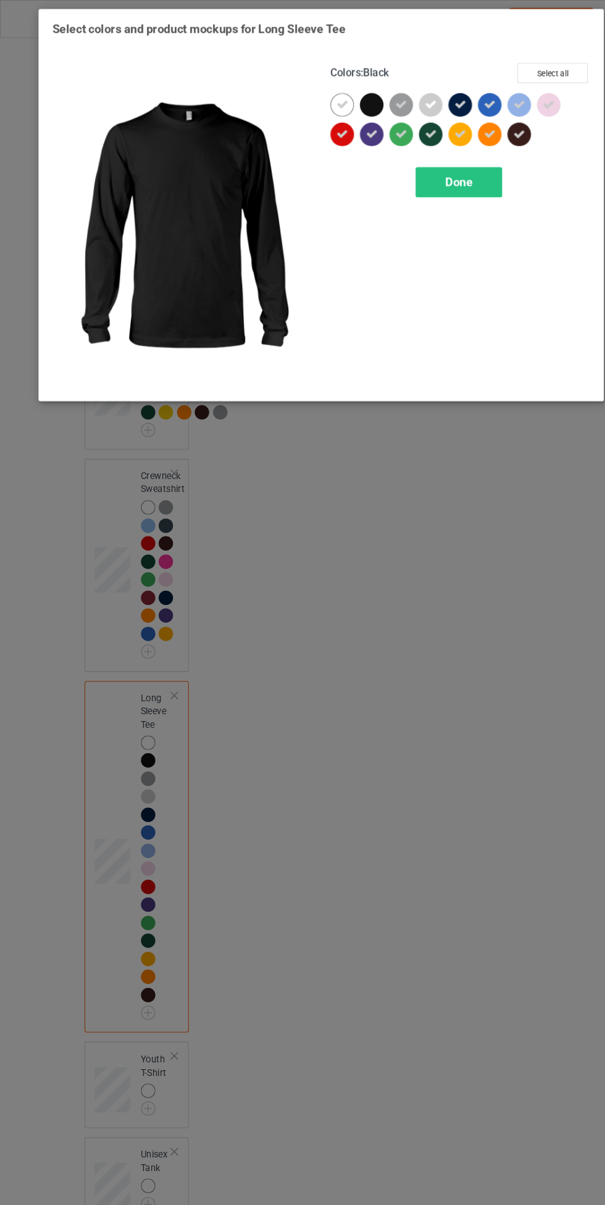
click at [416, 170] on div "Done" at bounding box center [431, 171] width 81 height 28
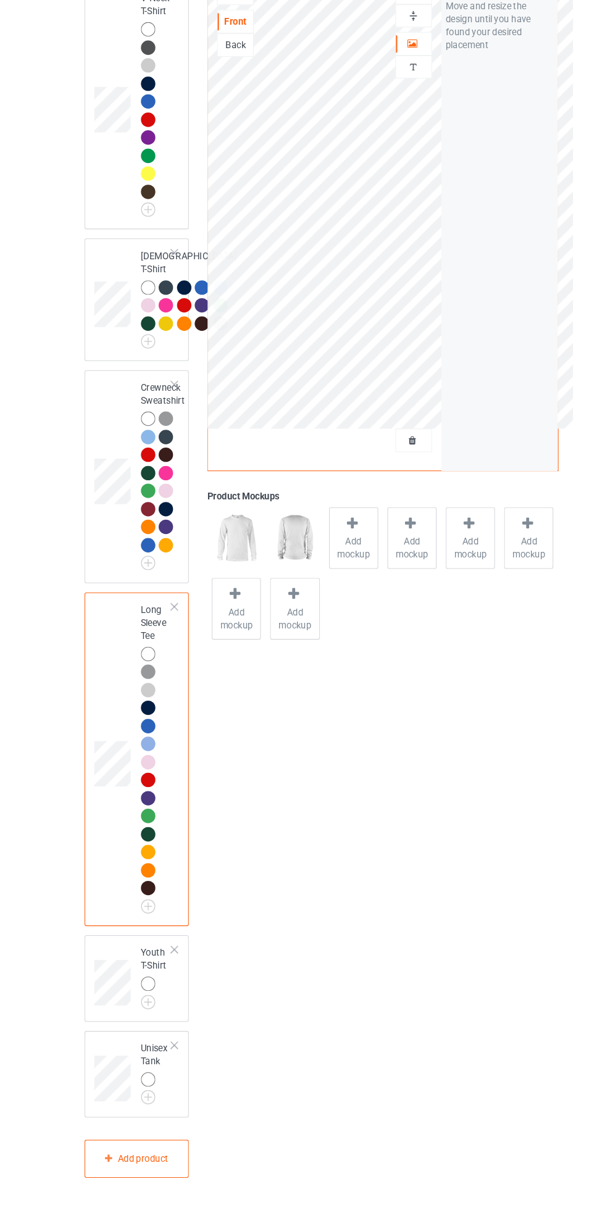
scroll to position [1103, 0]
click at [0, 0] on img at bounding box center [0, 0] width 0 height 0
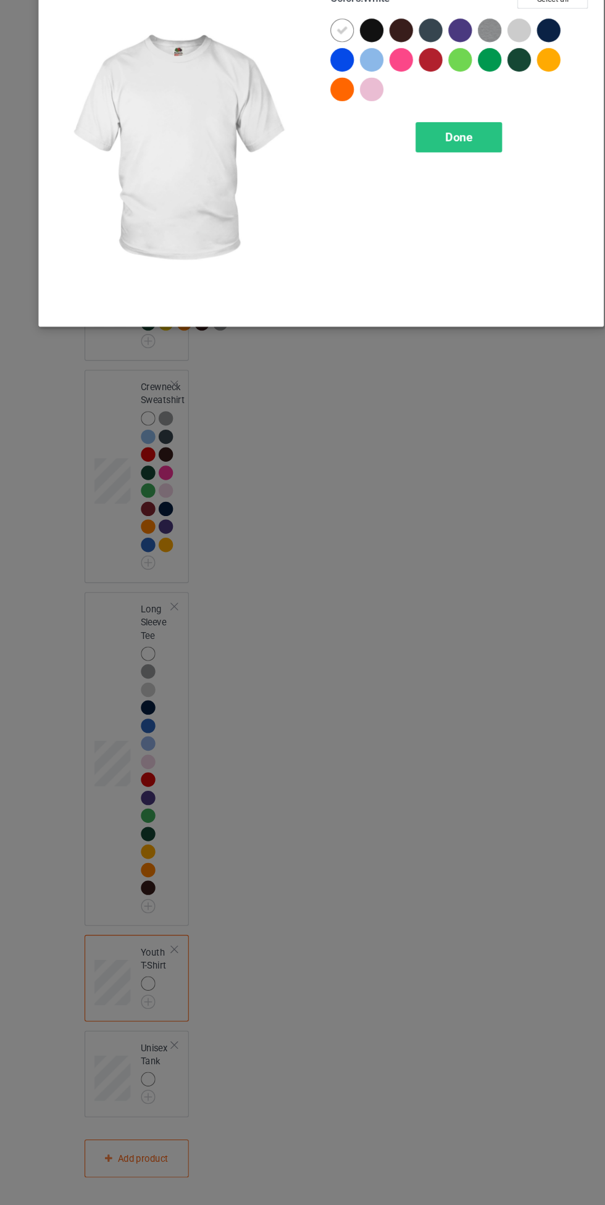
scroll to position [1103, 0]
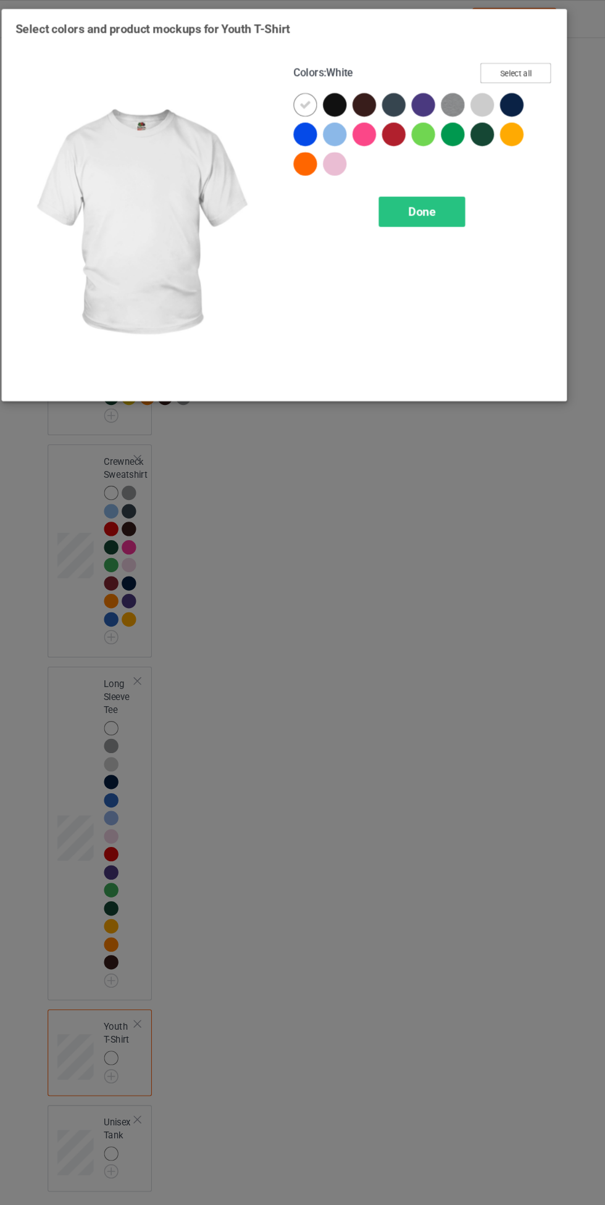
click at [539, 67] on button "Select all" at bounding box center [520, 68] width 67 height 19
click at [351, 101] on icon at bounding box center [350, 98] width 11 height 11
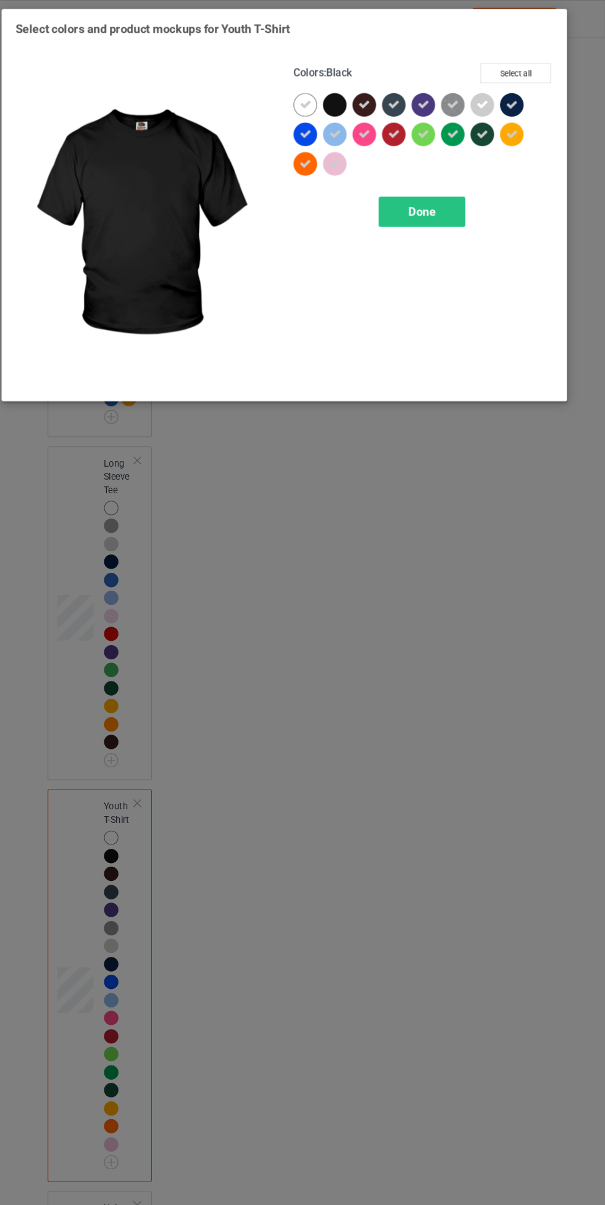
click at [431, 199] on span "Done" at bounding box center [432, 199] width 26 height 13
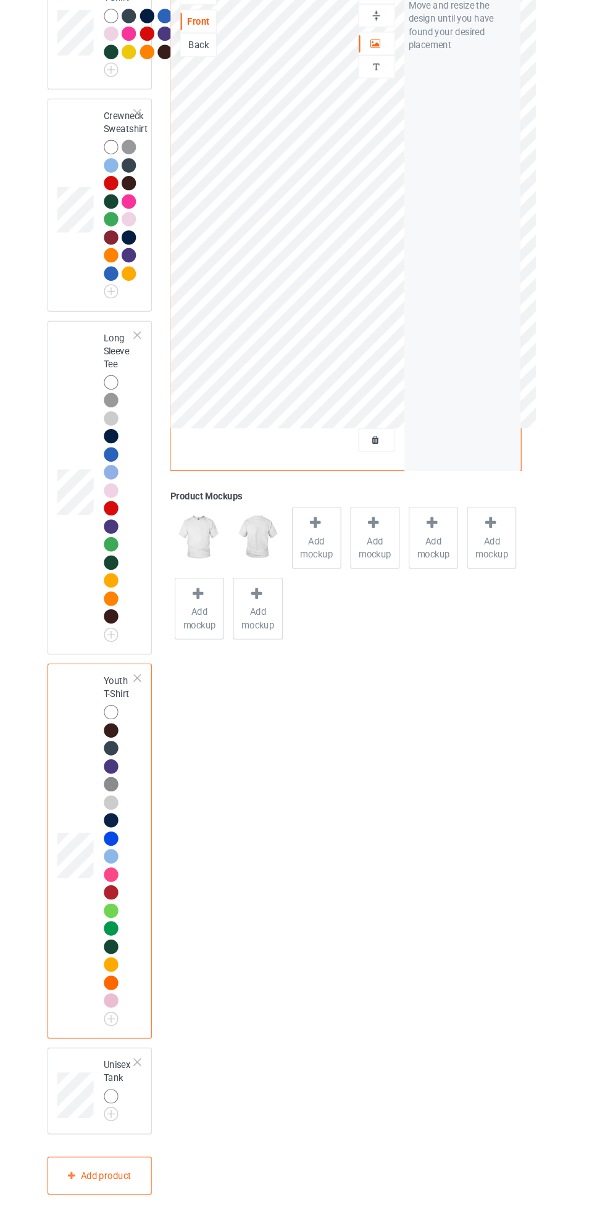
scroll to position [1374, 0]
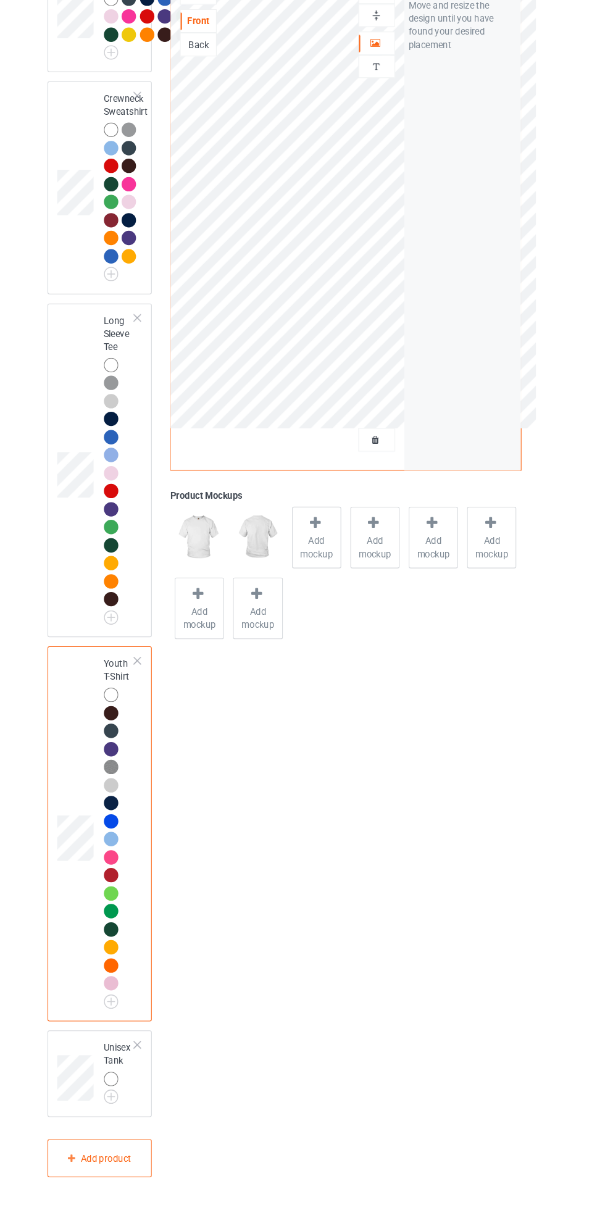
click at [0, 0] on img at bounding box center [0, 0] width 0 height 0
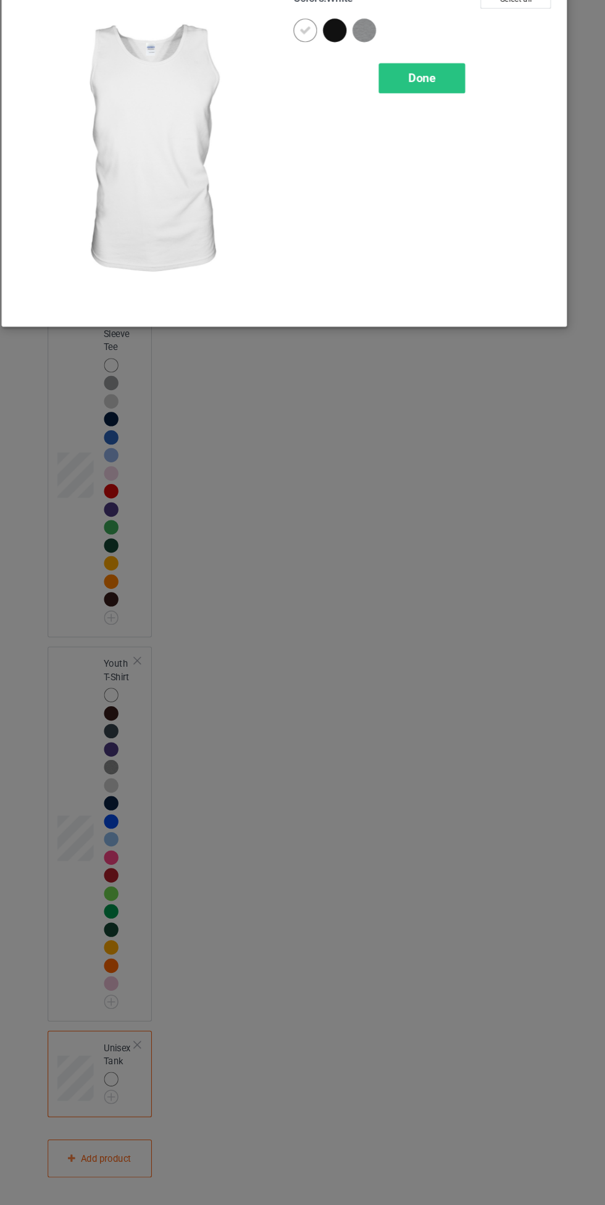
scroll to position [1374, 0]
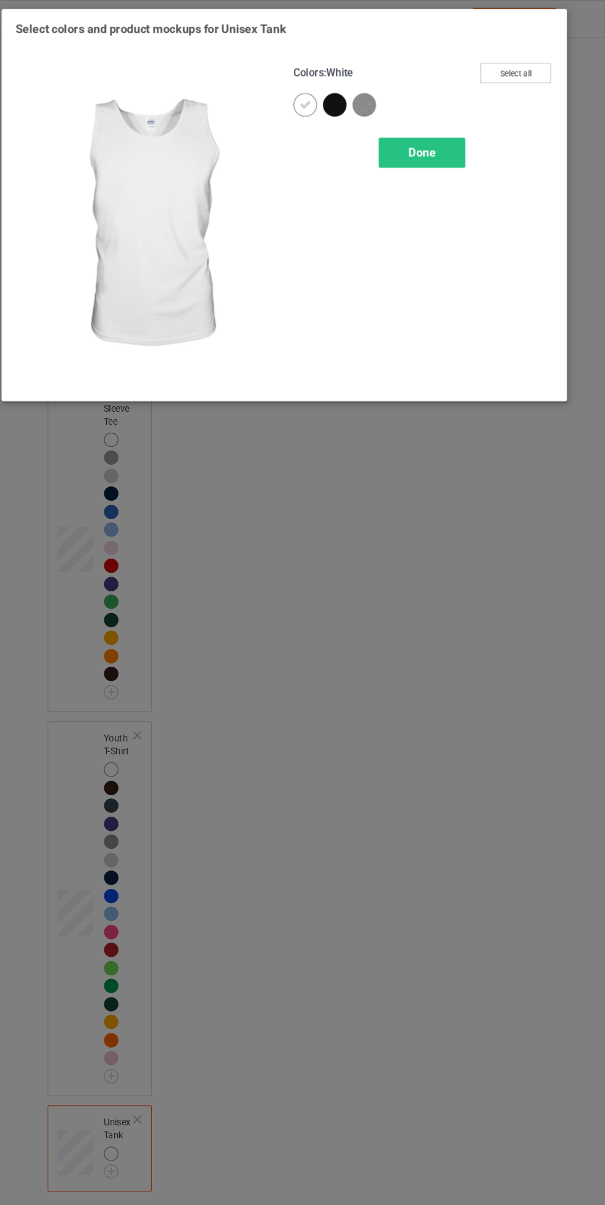
click at [535, 64] on button "Select all" at bounding box center [520, 68] width 67 height 19
click at [350, 98] on icon at bounding box center [350, 98] width 11 height 11
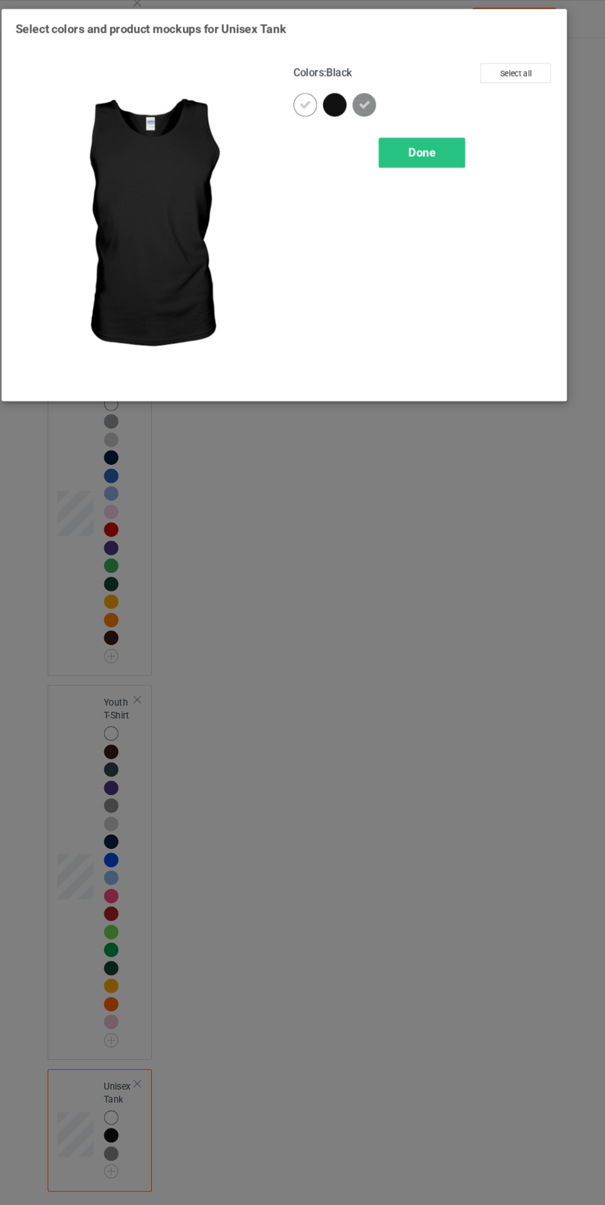
click at [440, 145] on span "Done" at bounding box center [432, 143] width 26 height 13
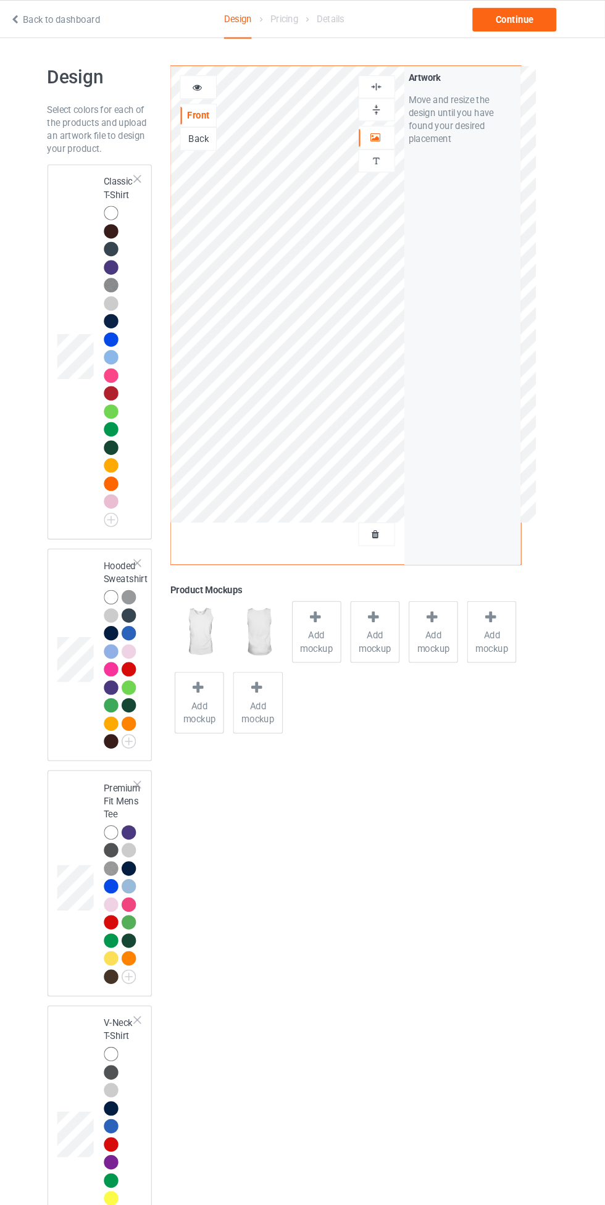
click at [138, 201] on div at bounding box center [140, 201] width 14 height 14
click at [347, 599] on span "Add mockup" at bounding box center [333, 604] width 45 height 25
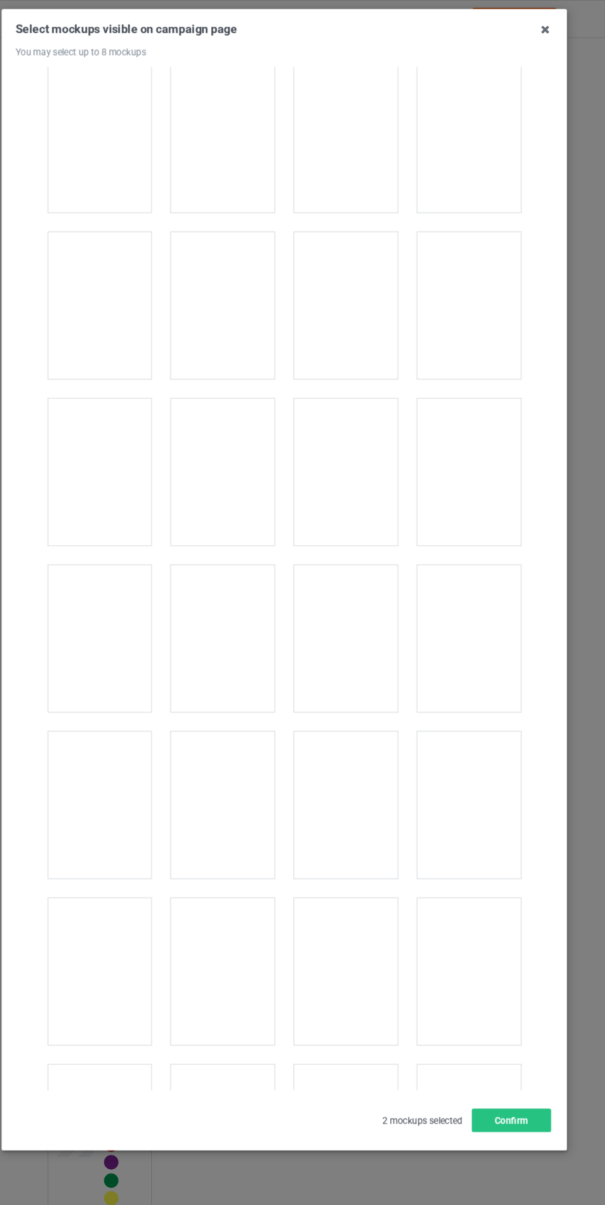
scroll to position [658, 0]
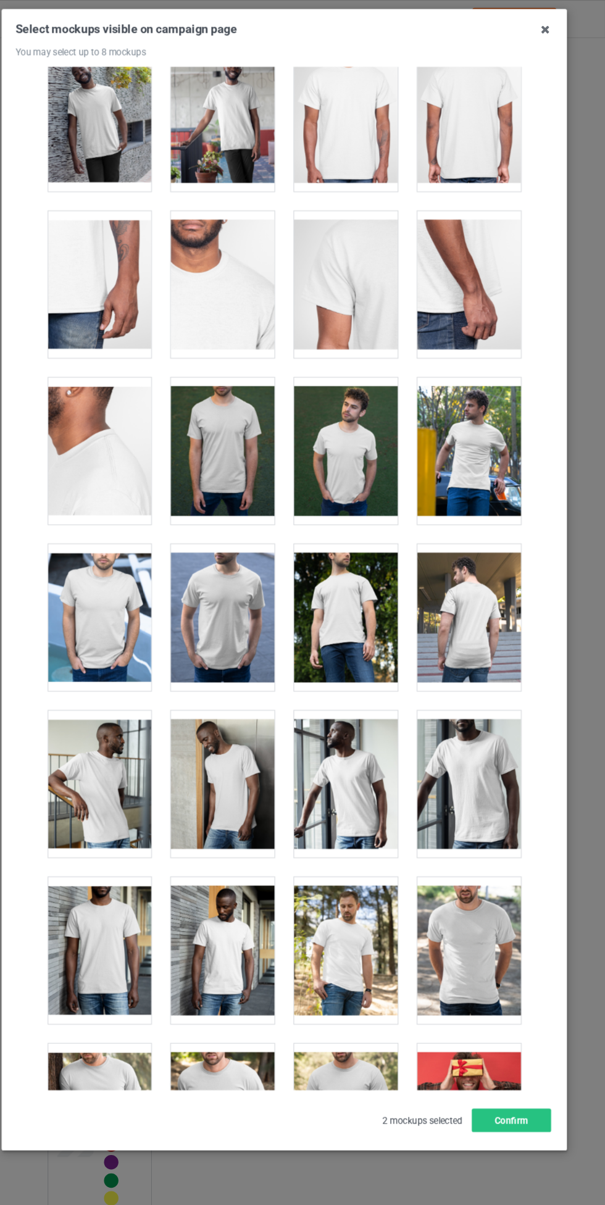
click at [267, 585] on div at bounding box center [245, 581] width 98 height 138
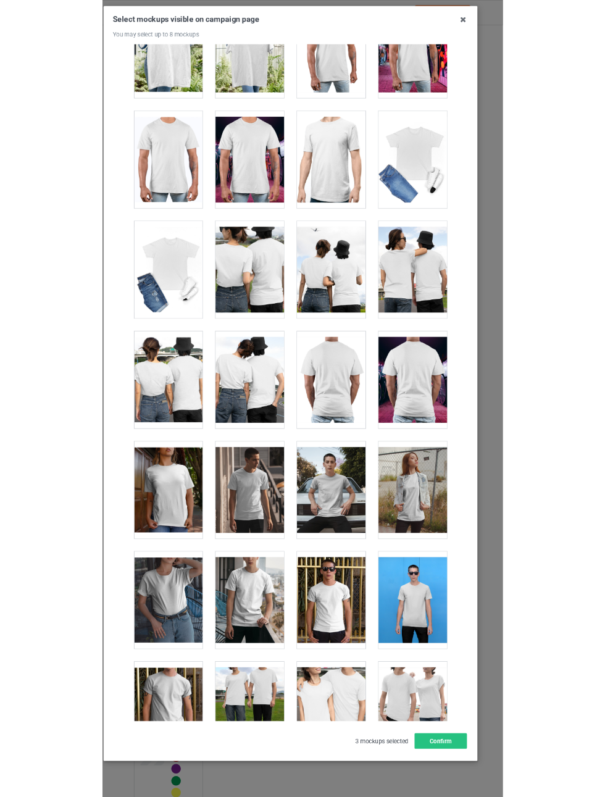
scroll to position [5720, 0]
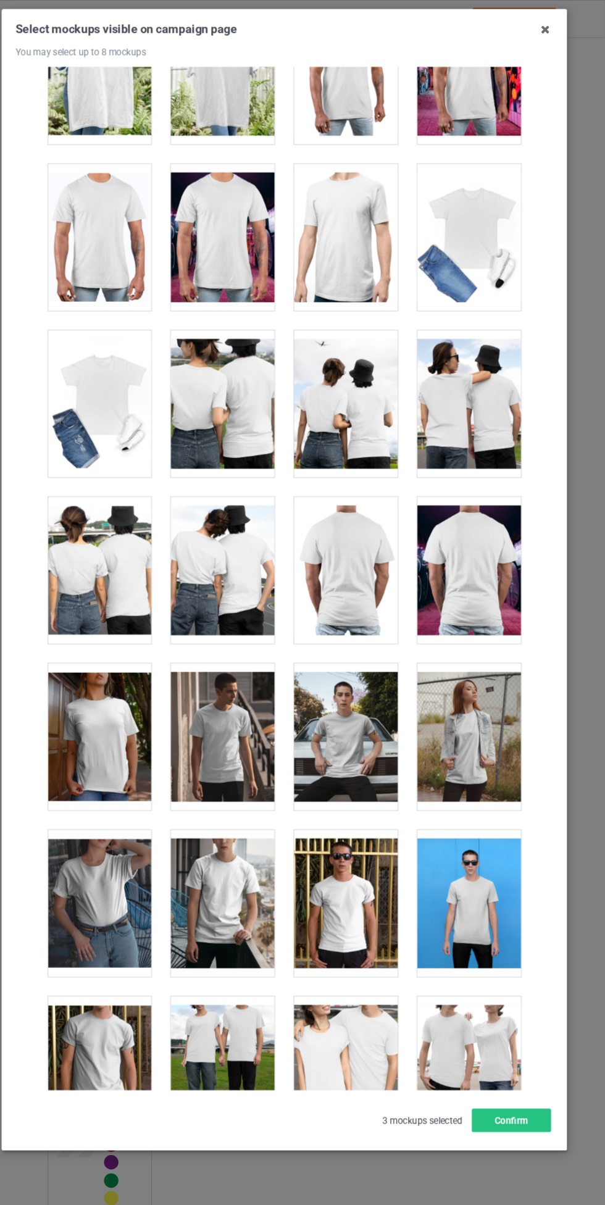
click at [129, 708] on div at bounding box center [129, 694] width 98 height 138
click at [518, 1058] on button "Confirm" at bounding box center [516, 1055] width 75 height 22
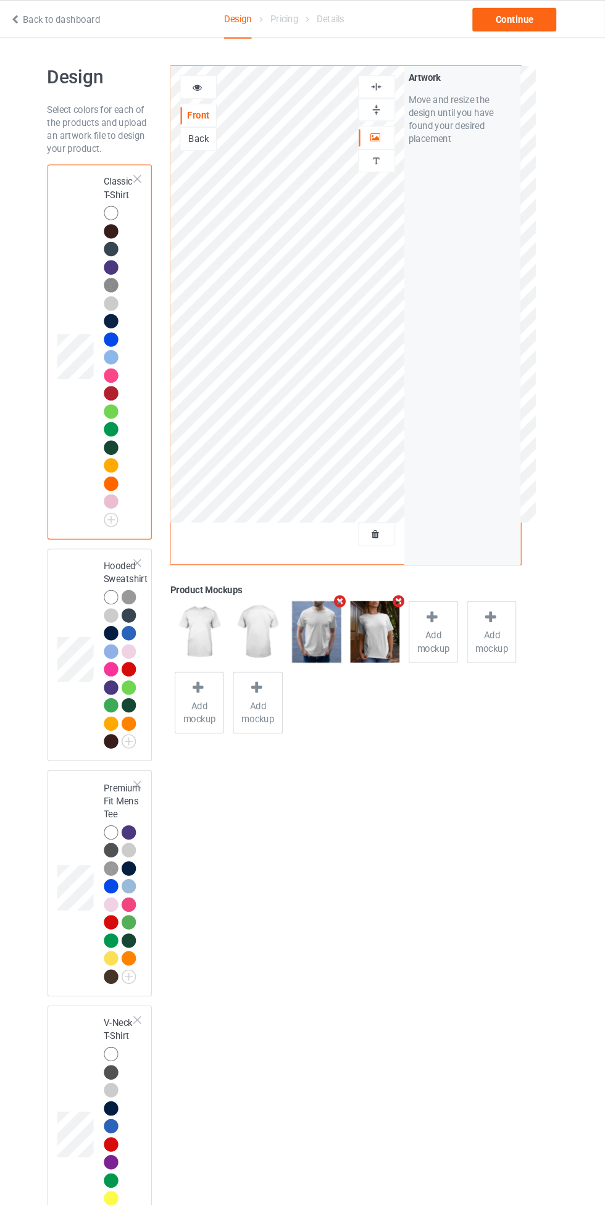
click at [389, 81] on img at bounding box center [389, 82] width 12 height 12
click at [395, 106] on img at bounding box center [389, 104] width 12 height 12
click at [401, 77] on div at bounding box center [389, 82] width 33 height 12
click at [390, 108] on img at bounding box center [389, 104] width 12 height 12
click at [389, 81] on img at bounding box center [389, 82] width 12 height 12
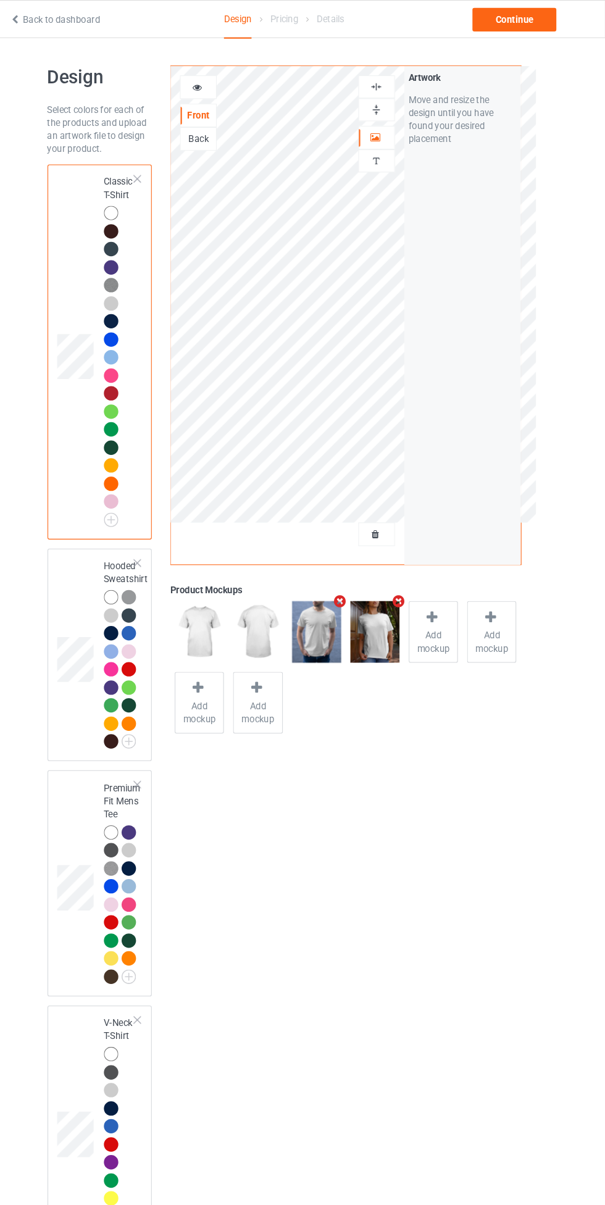
click at [398, 111] on div at bounding box center [389, 104] width 35 height 22
click at [549, 24] on div "Continue" at bounding box center [519, 18] width 79 height 22
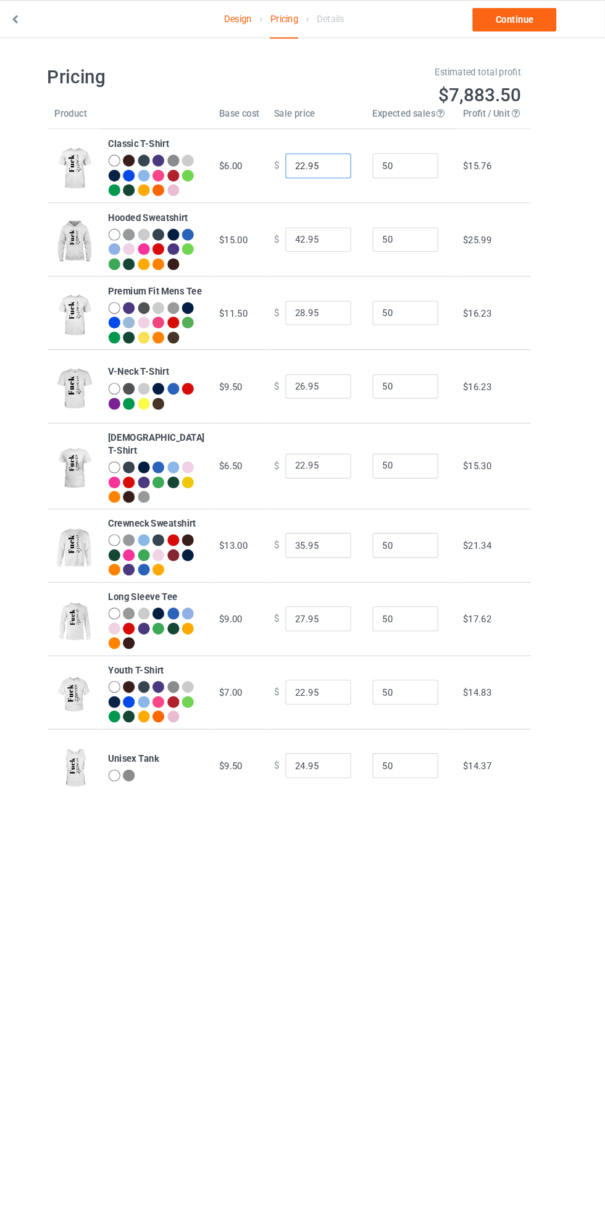
click at [306, 162] on input "22.95" at bounding box center [335, 155] width 62 height 23
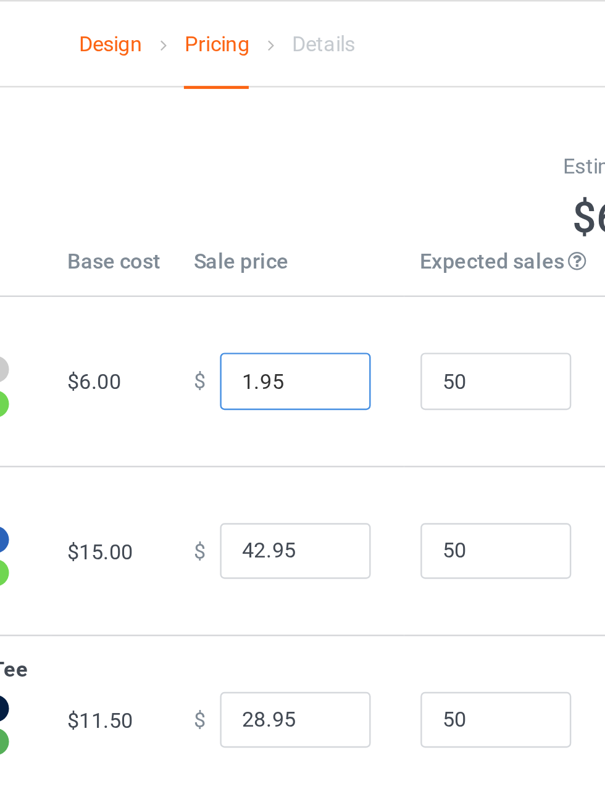
type input "19.95"
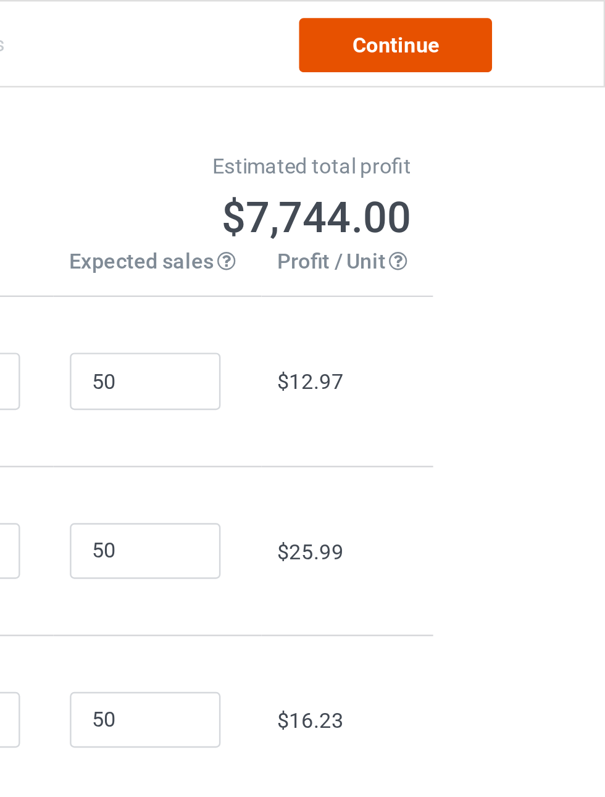
click at [543, 19] on link "Continue" at bounding box center [519, 18] width 79 height 22
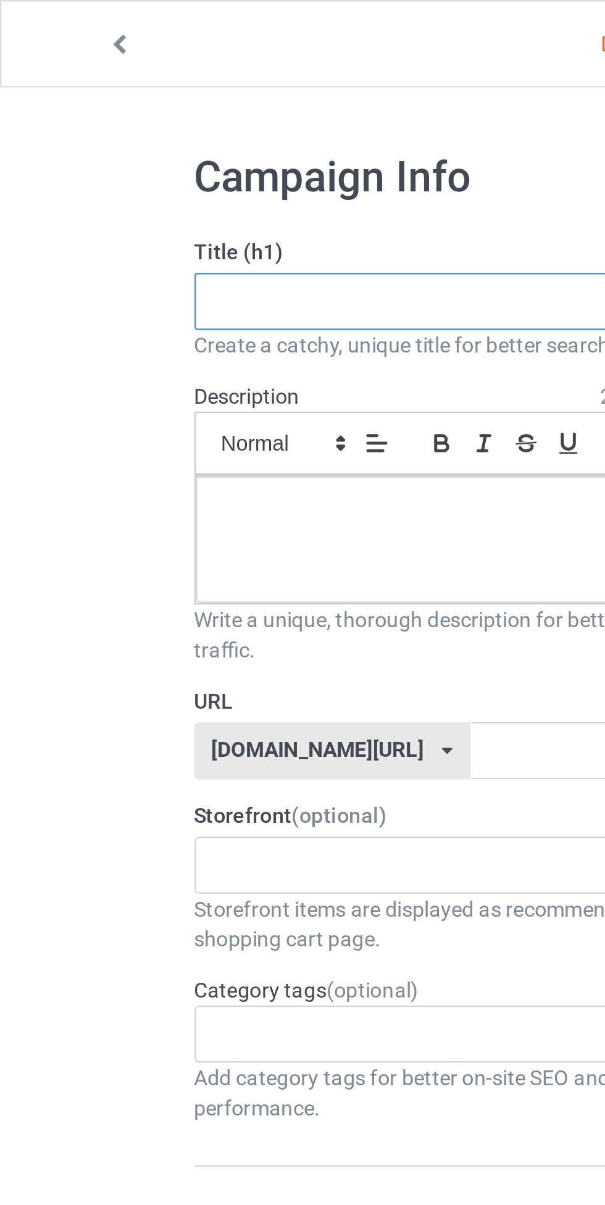
click at [169, 125] on input "text" at bounding box center [201, 123] width 243 height 23
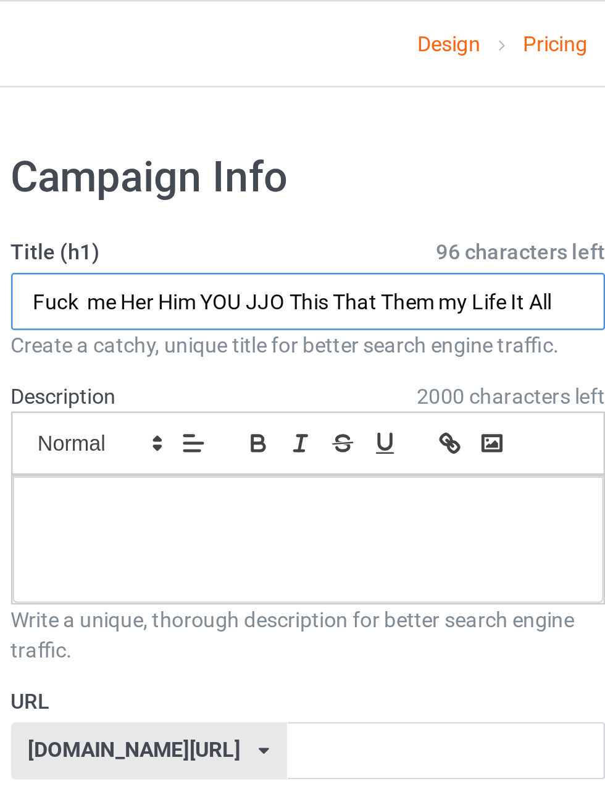
type input "Fuck me Her Him YOU JJO This That Them my Life It All"
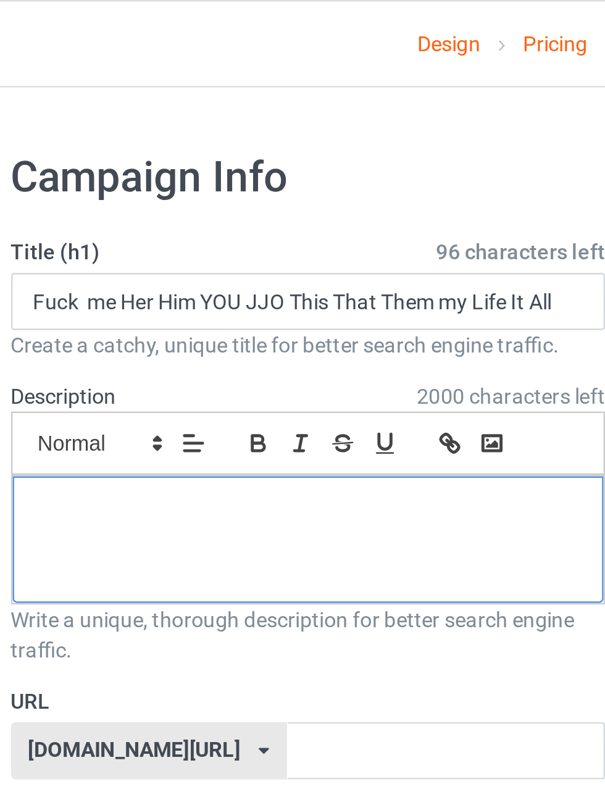
click at [253, 225] on div at bounding box center [201, 221] width 242 height 52
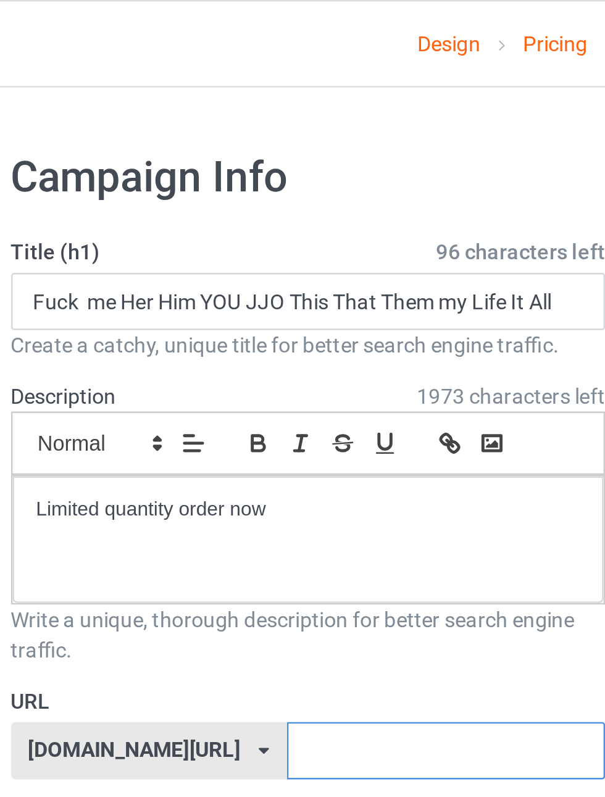
click at [233, 304] on input "text" at bounding box center [258, 307] width 130 height 23
type input "kido17"
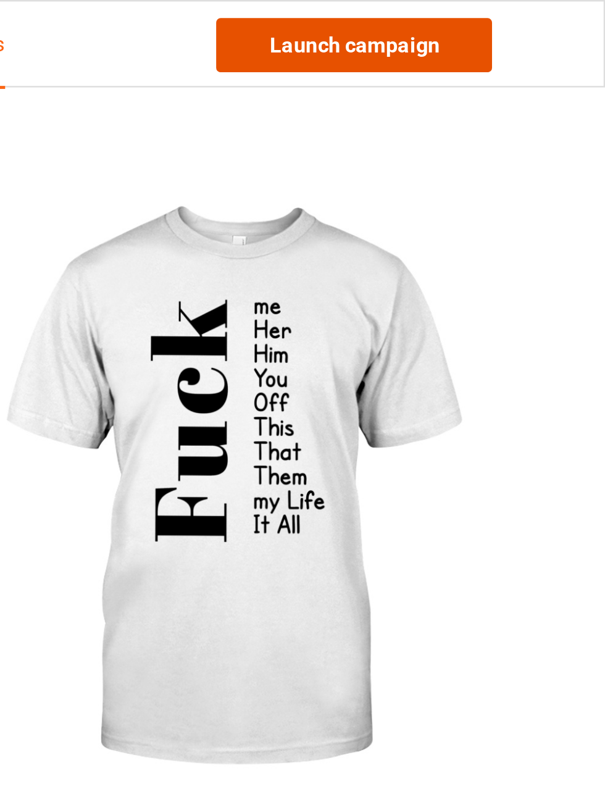
click at [536, 22] on link "Launch campaign" at bounding box center [502, 18] width 113 height 22
